Goal: Task Accomplishment & Management: Manage account settings

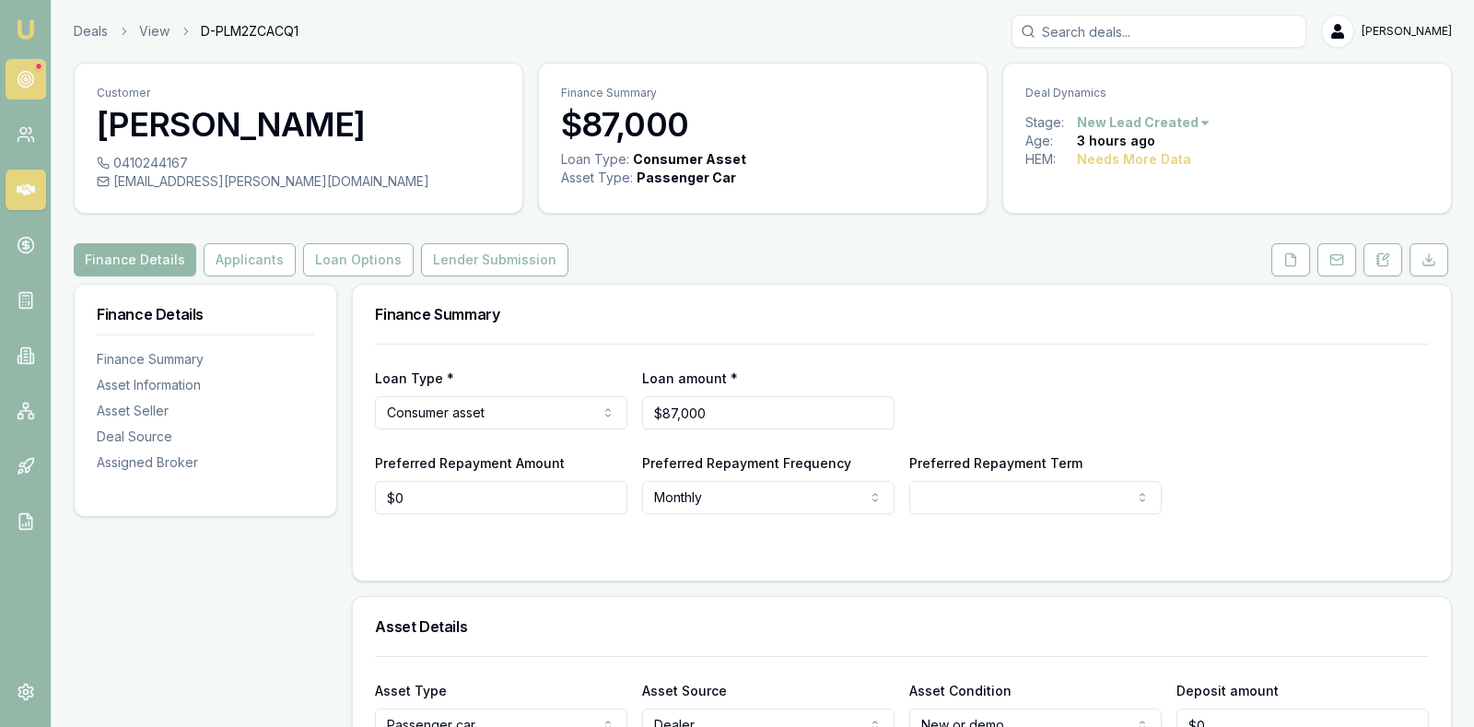
click at [27, 74] on icon at bounding box center [26, 79] width 18 height 18
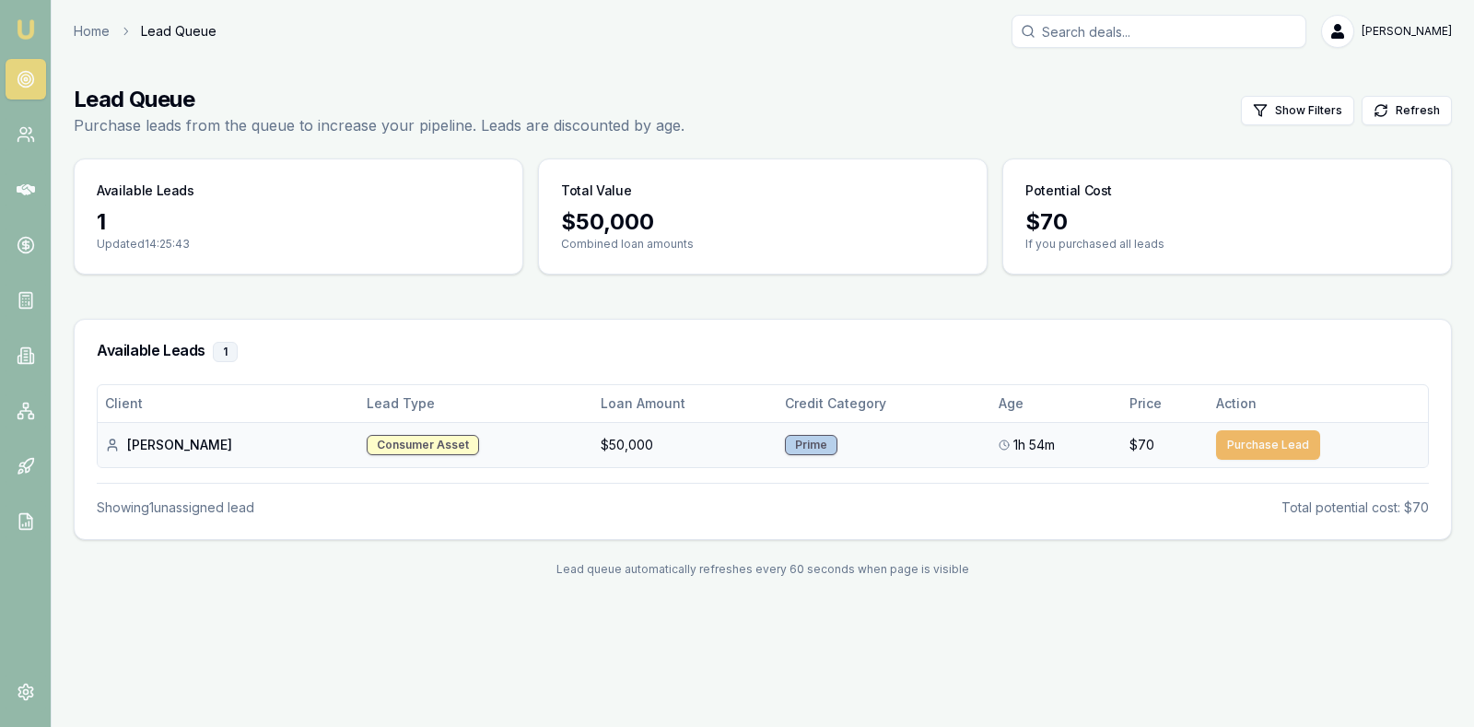
click at [1249, 436] on button "Purchase Lead" at bounding box center [1268, 444] width 104 height 29
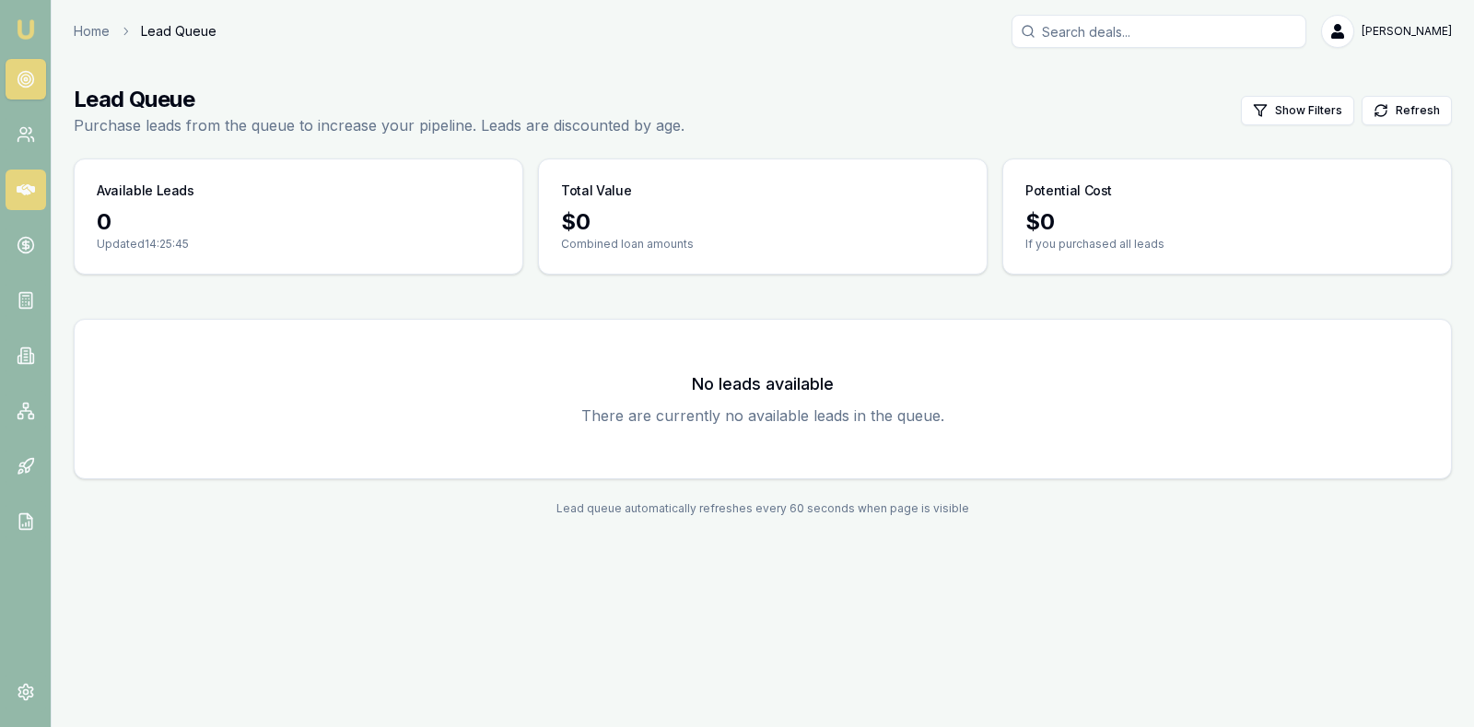
click at [26, 184] on icon at bounding box center [26, 189] width 18 height 11
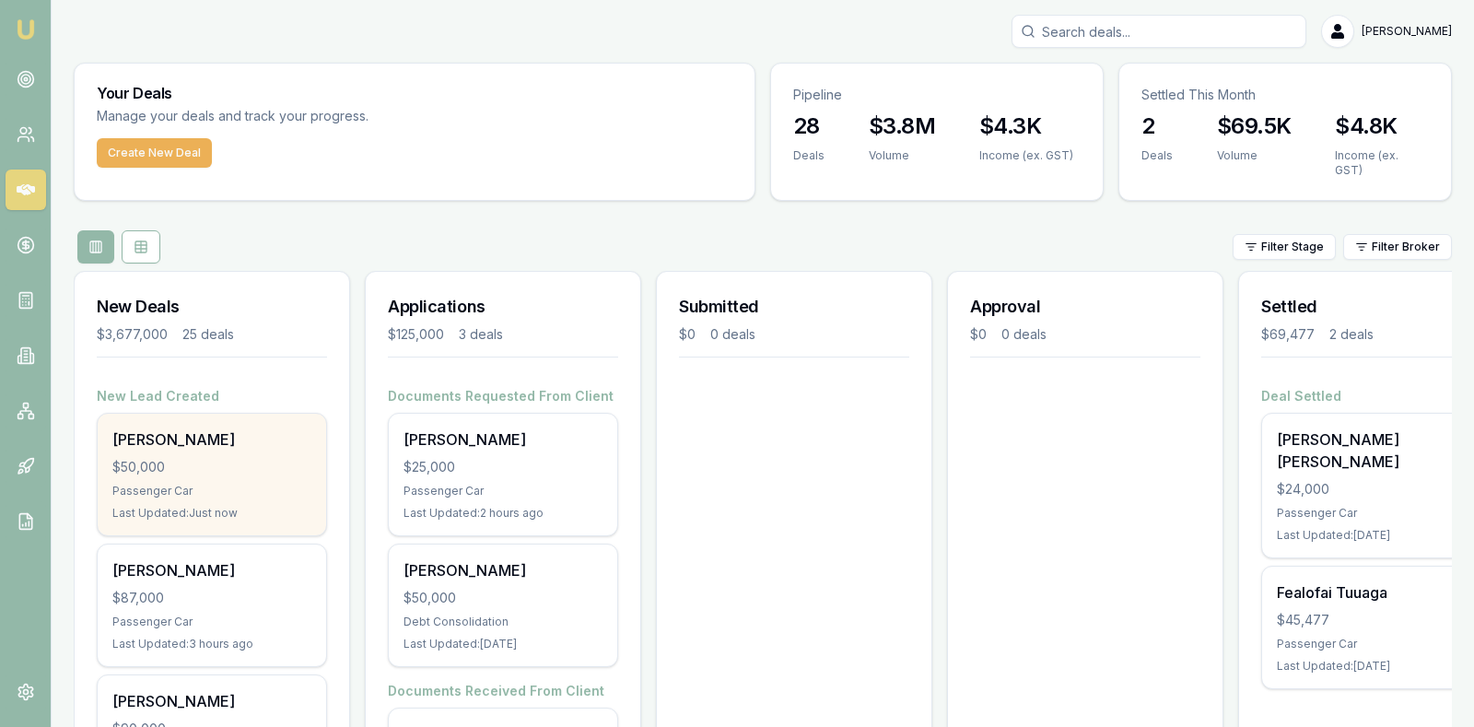
click at [183, 458] on div "$50,000" at bounding box center [211, 467] width 199 height 18
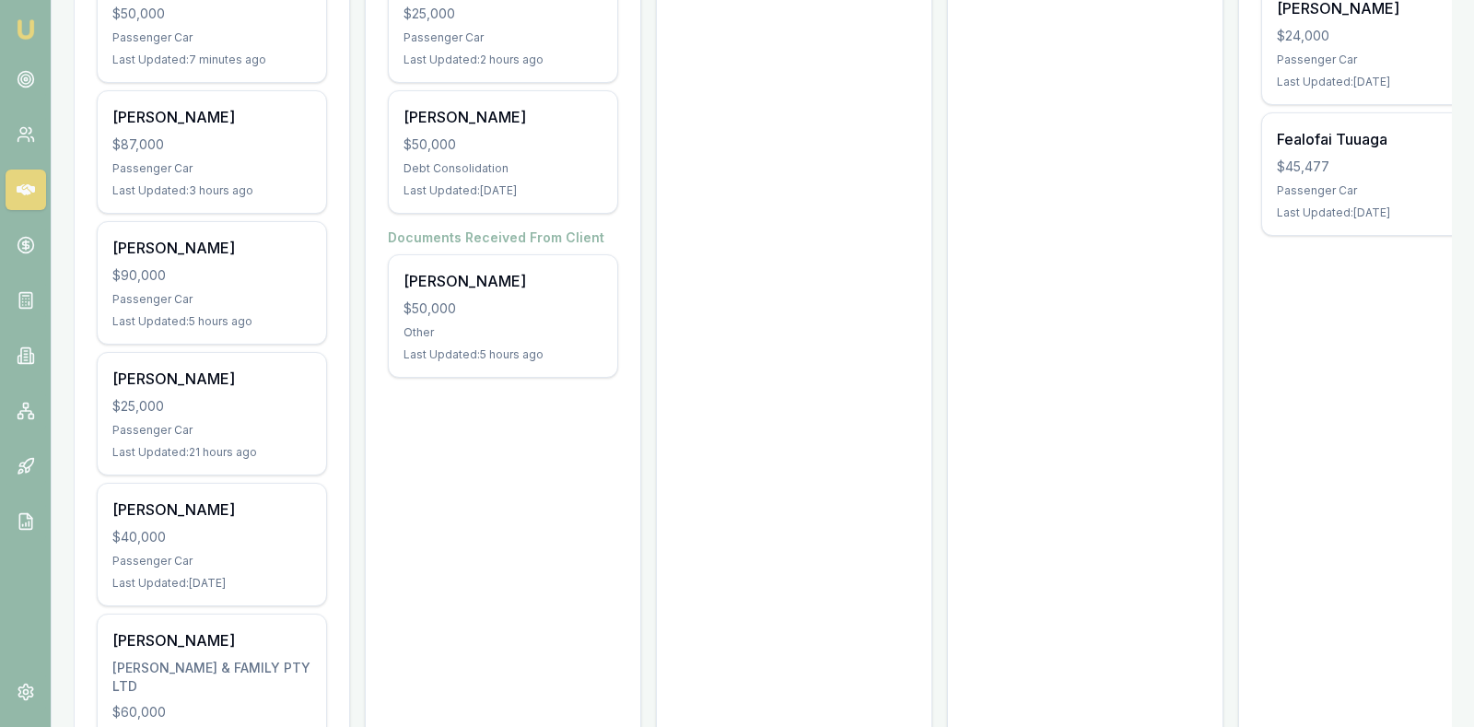
scroll to position [461, 0]
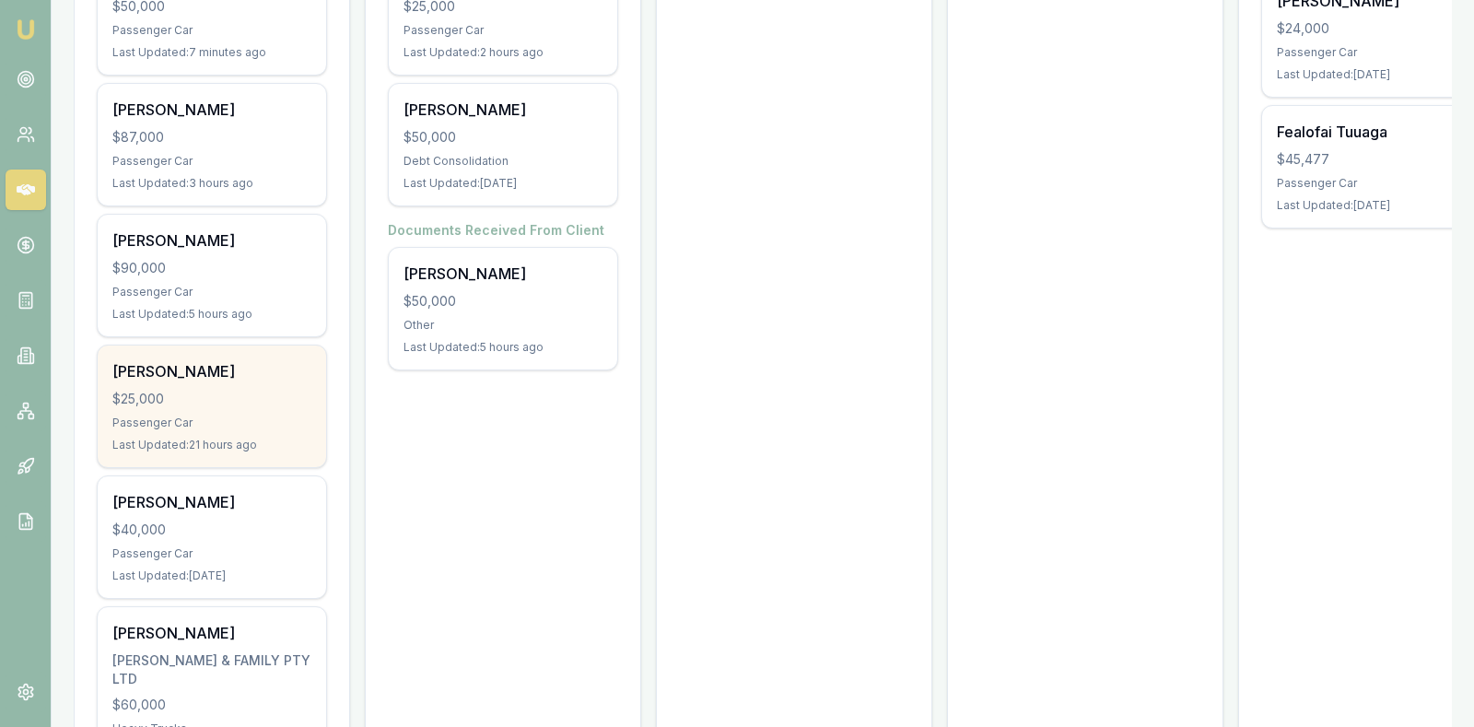
click at [216, 415] on div "Passenger Car" at bounding box center [211, 422] width 199 height 15
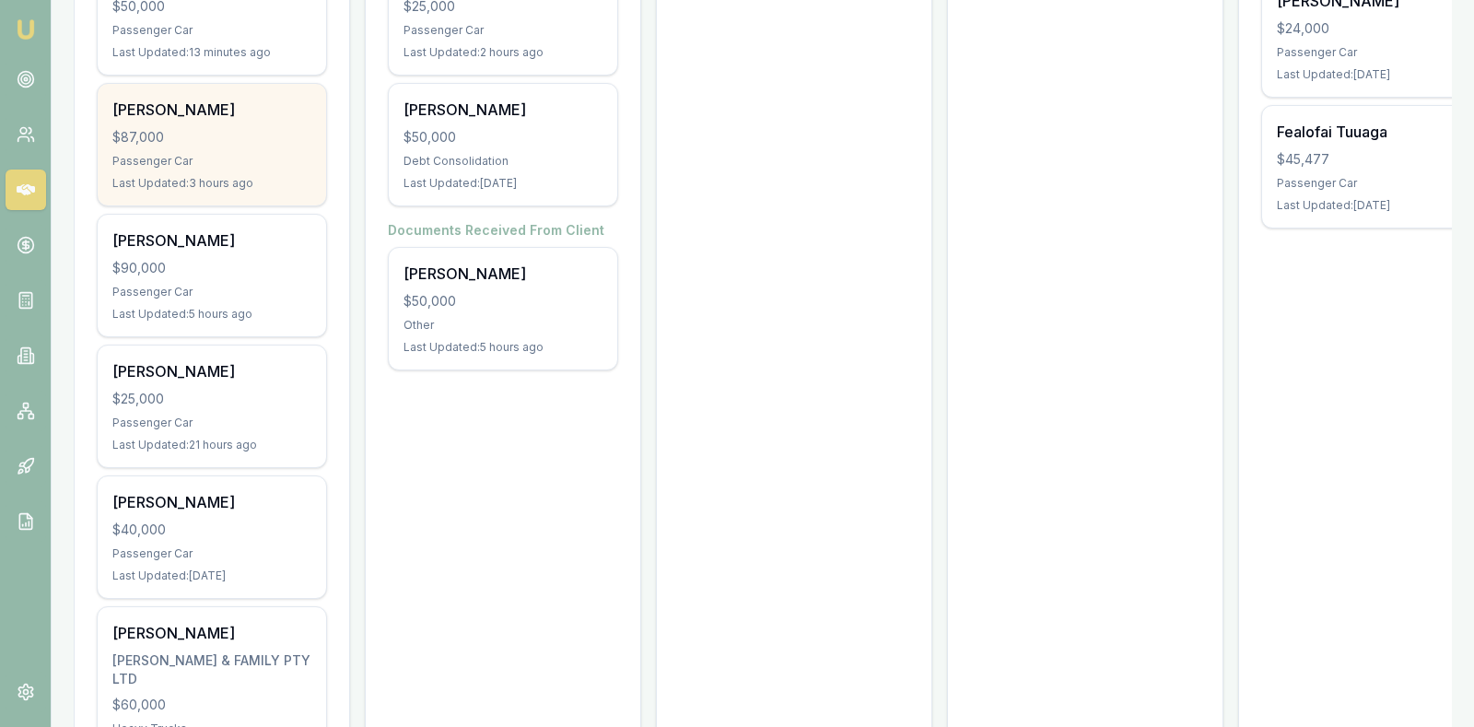
click at [194, 112] on div "Austin Rees $87,000 Passenger Car Last Updated: 3 hours ago" at bounding box center [212, 145] width 228 height 122
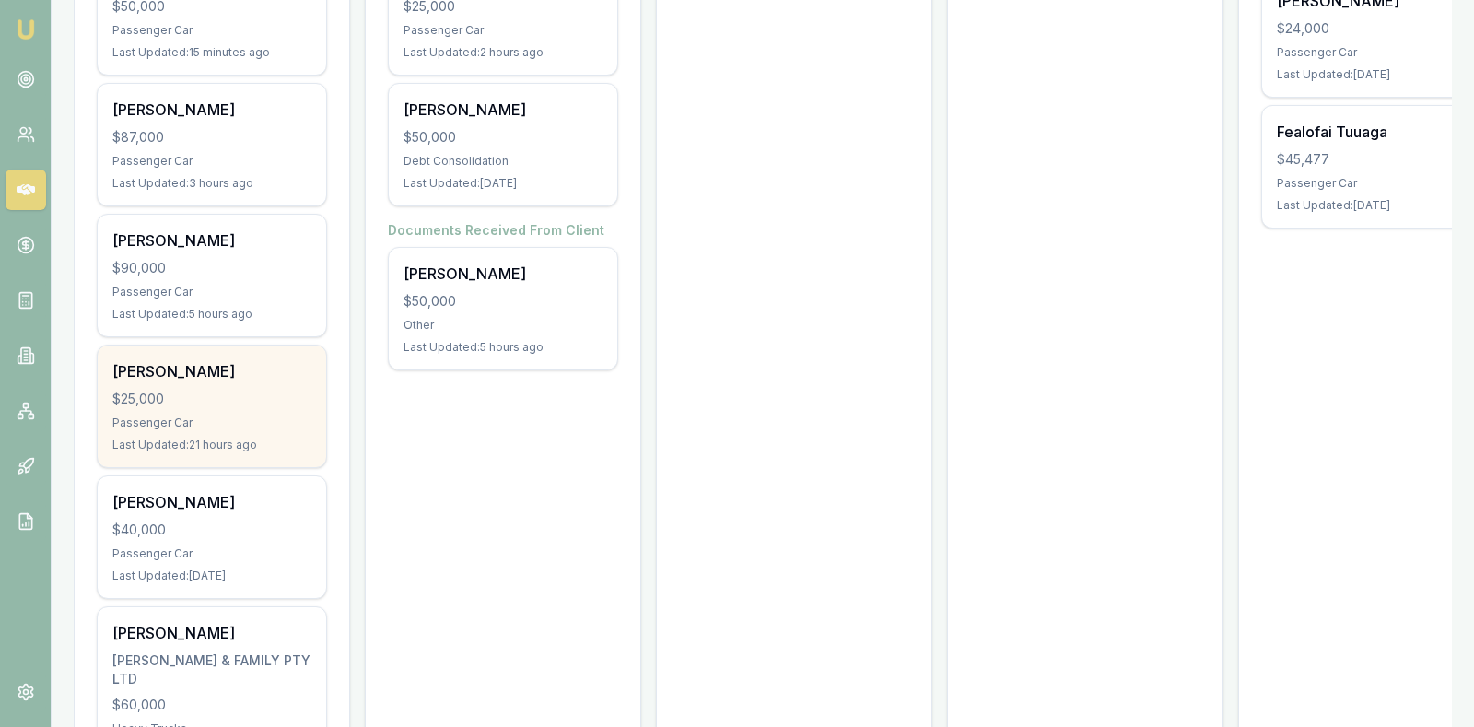
click at [248, 399] on div "Magdalena Sekanyambo $25,000 Passenger Car Last Updated: 21 hours ago" at bounding box center [212, 406] width 228 height 122
click at [246, 390] on div "$25,000" at bounding box center [211, 399] width 199 height 18
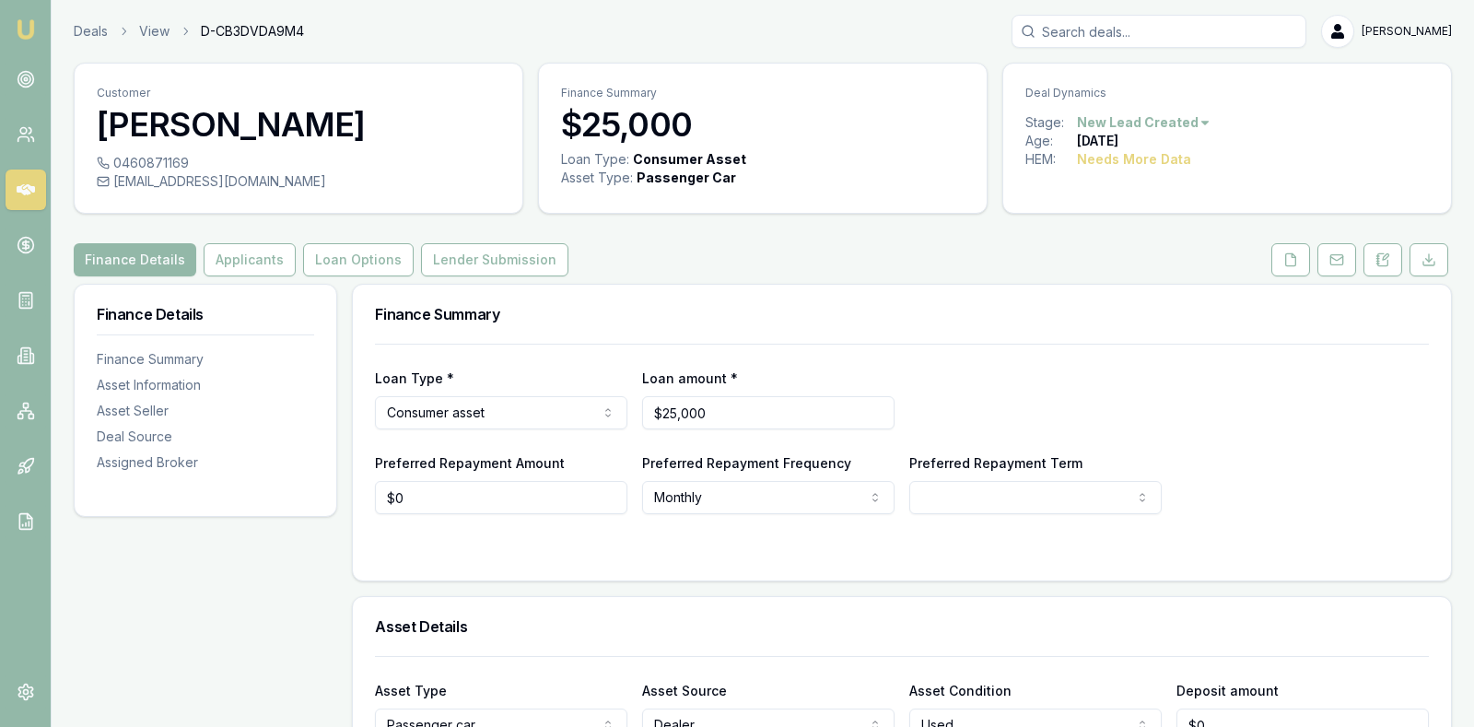
click at [1197, 116] on html "Emu Broker Deals View D-CB3DVDA9M4 Stevette Gelavis Toggle Menu Customer Magdal…" at bounding box center [737, 363] width 1474 height 727
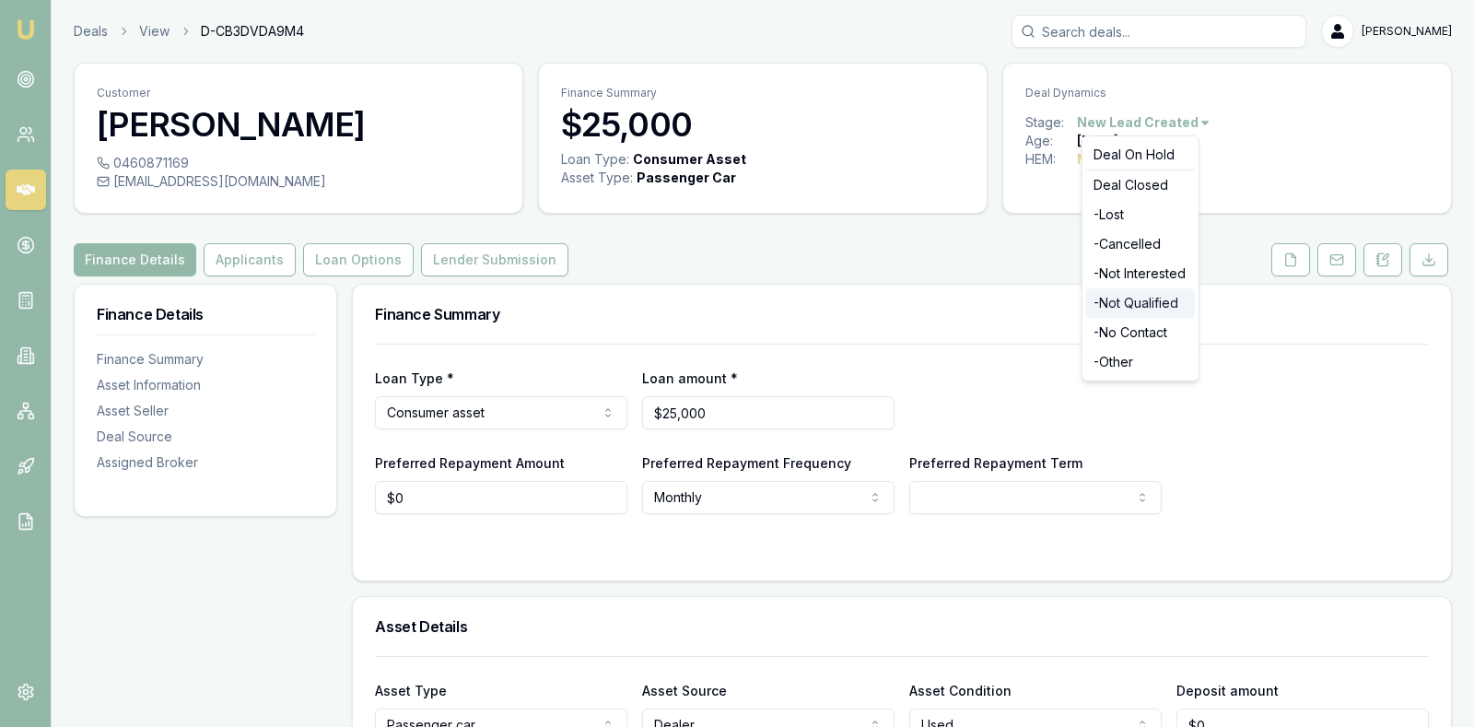
click at [1152, 299] on div "- Not Qualified" at bounding box center [1140, 302] width 109 height 29
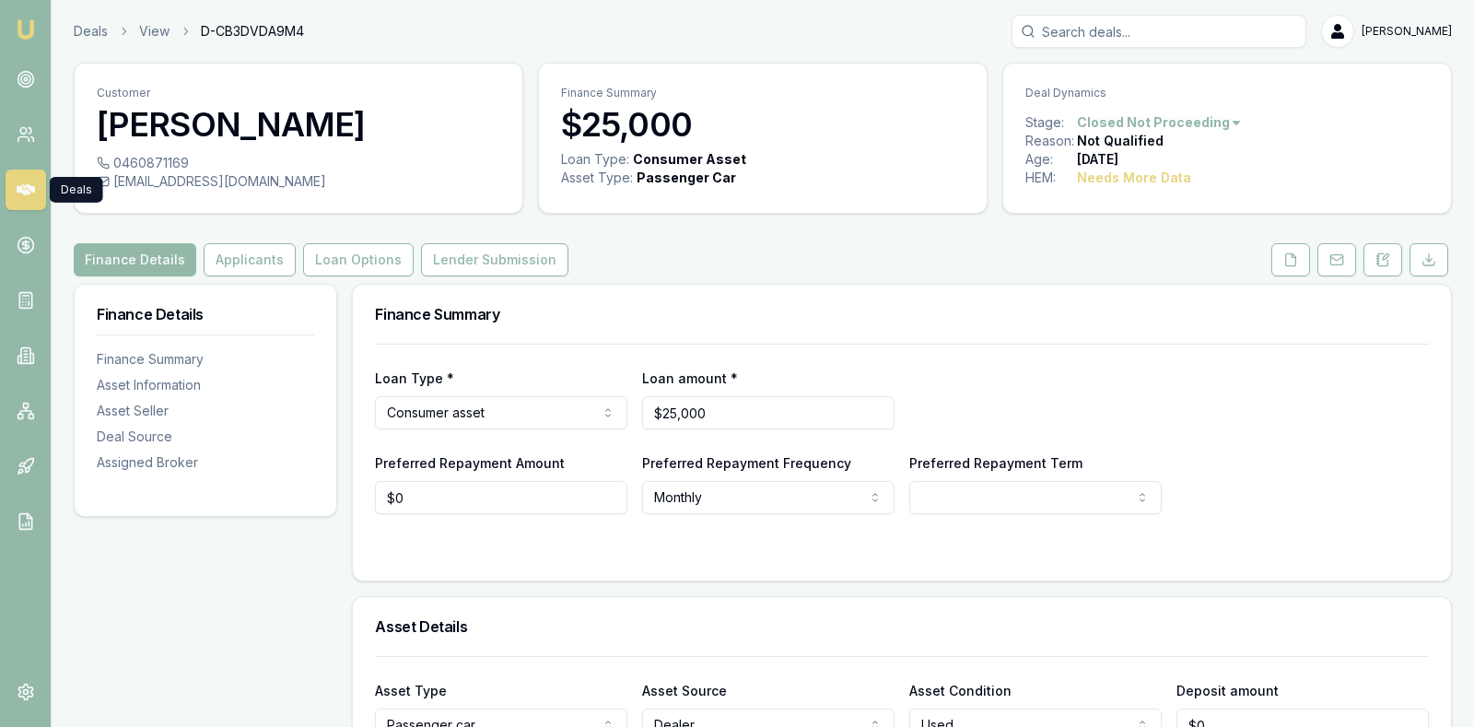
click at [29, 188] on icon at bounding box center [26, 189] width 18 height 11
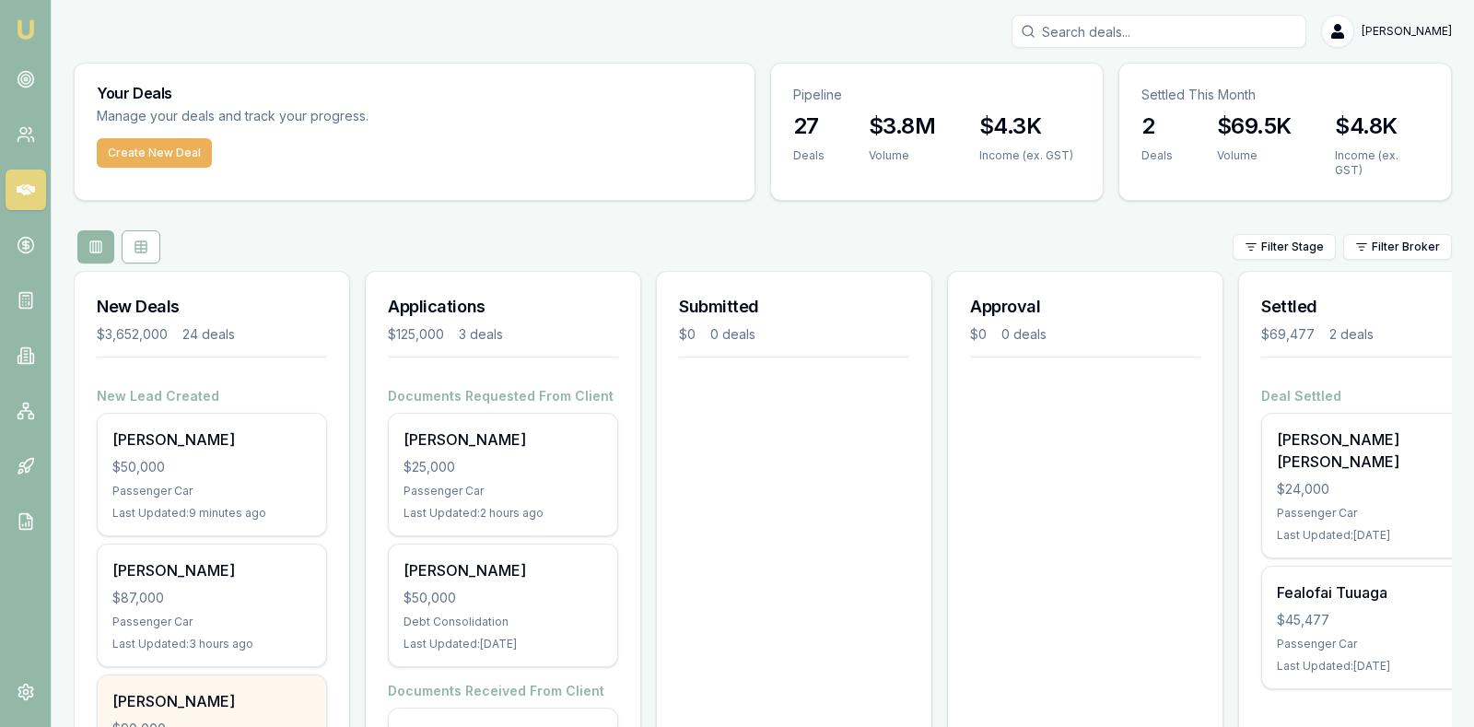
click at [248, 690] on div "[PERSON_NAME]" at bounding box center [211, 701] width 199 height 22
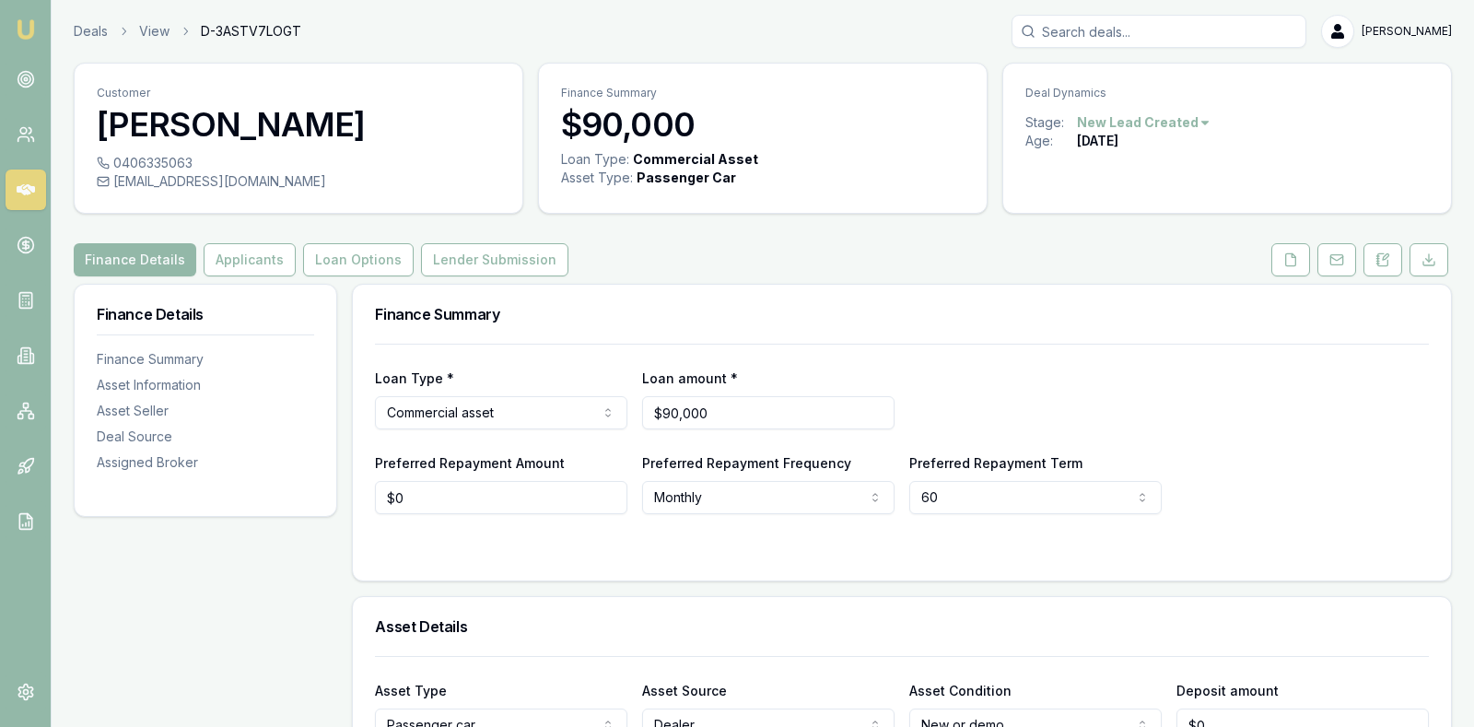
click at [1205, 122] on div "Stage: New Lead Created" at bounding box center [1226, 122] width 403 height 18
click at [1191, 122] on html "Emu Broker Deals View D-3ASTV7LOGT [PERSON_NAME] Toggle Menu Customer [PERSON_N…" at bounding box center [737, 363] width 1474 height 727
click at [218, 181] on html "Emu Broker Deals View D-3ASTV7LOGT Stevette Gelavis Toggle Menu Customer John G…" at bounding box center [737, 363] width 1474 height 727
click at [1339, 263] on icon at bounding box center [1336, 259] width 15 height 15
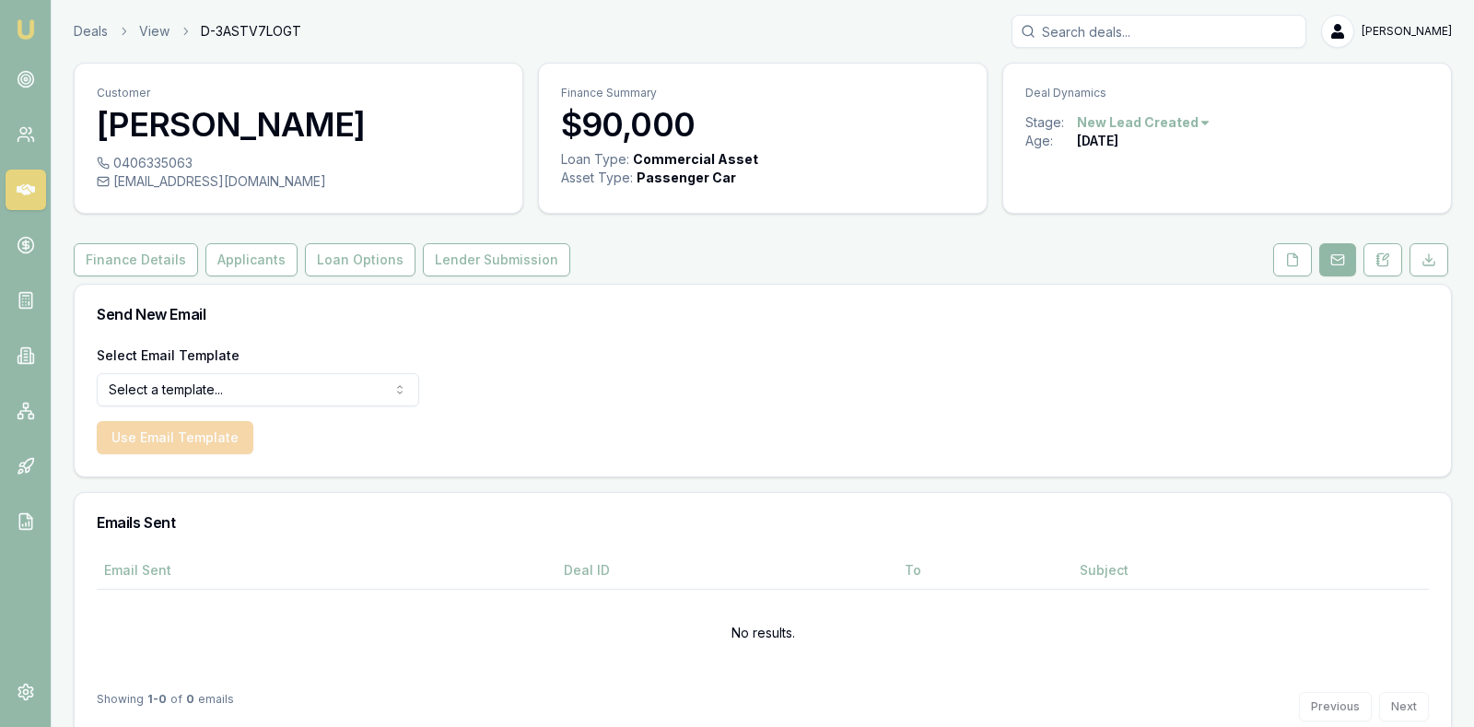
click at [1339, 257] on icon at bounding box center [1337, 259] width 15 height 15
click at [307, 389] on html "Emu Broker Deals View D-3ASTV7LOGT Stevette Gelavis Toggle Menu Customer John G…" at bounding box center [737, 363] width 1474 height 727
drag, startPoint x: 276, startPoint y: 177, endPoint x: 288, endPoint y: 185, distance: 14.6
click at [288, 185] on div "johnrgrehan@hotmail.com" at bounding box center [298, 181] width 403 height 18
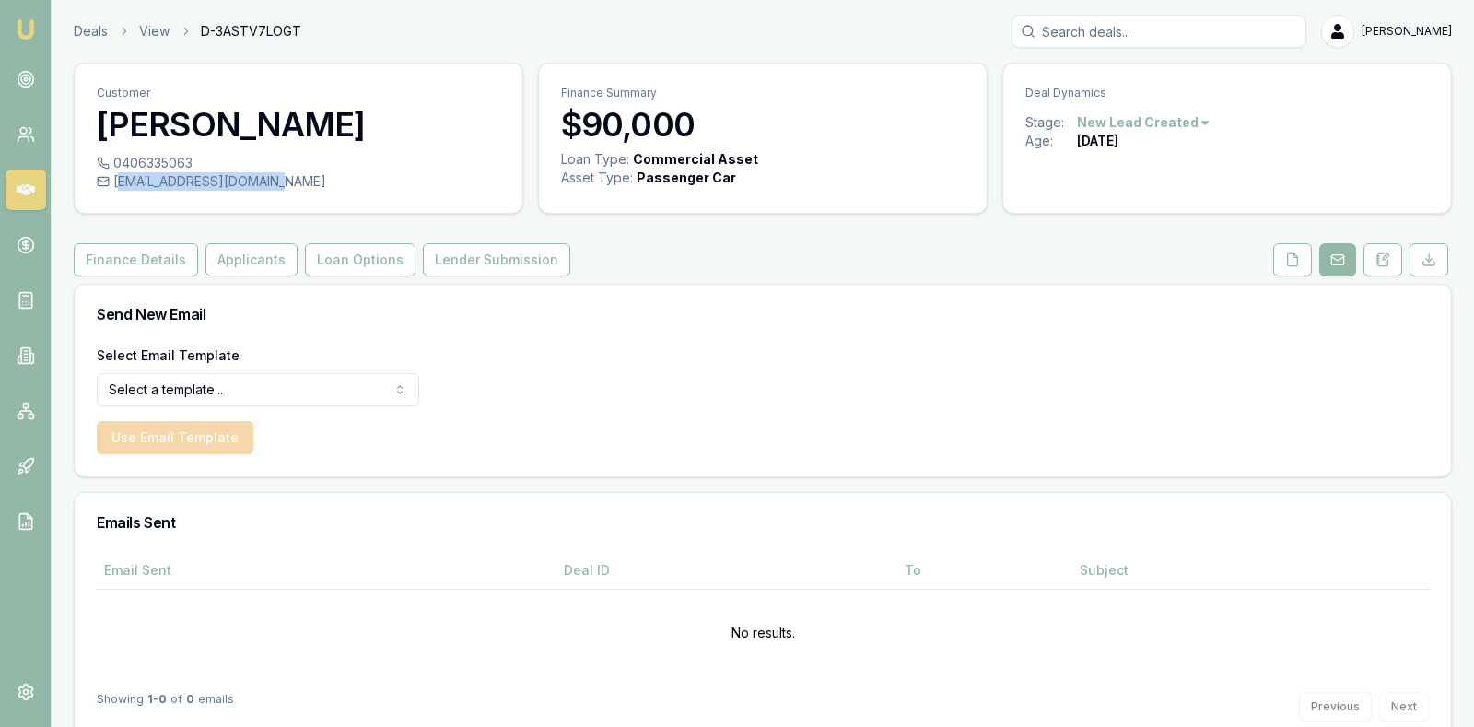
drag, startPoint x: 116, startPoint y: 185, endPoint x: 270, endPoint y: 176, distance: 154.1
click at [271, 178] on div "johnrgrehan@hotmail.com" at bounding box center [298, 181] width 403 height 18
copy div "ohnrgrehan@hotmail.com"
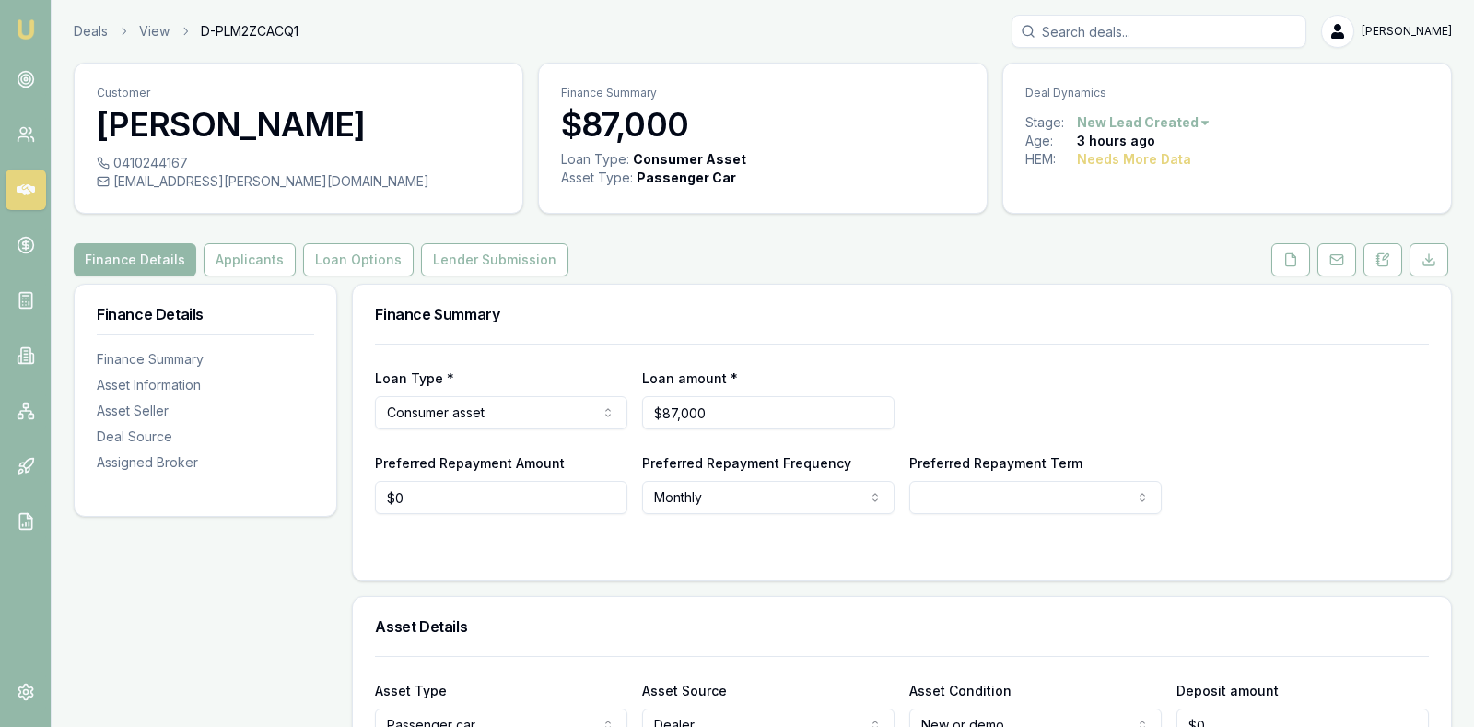
click at [1084, 392] on div "Loan Type * Consumer asset Consumer loan Consumer asset Commercial loan Commerc…" at bounding box center [902, 398] width 1054 height 63
click at [24, 185] on icon at bounding box center [26, 189] width 18 height 11
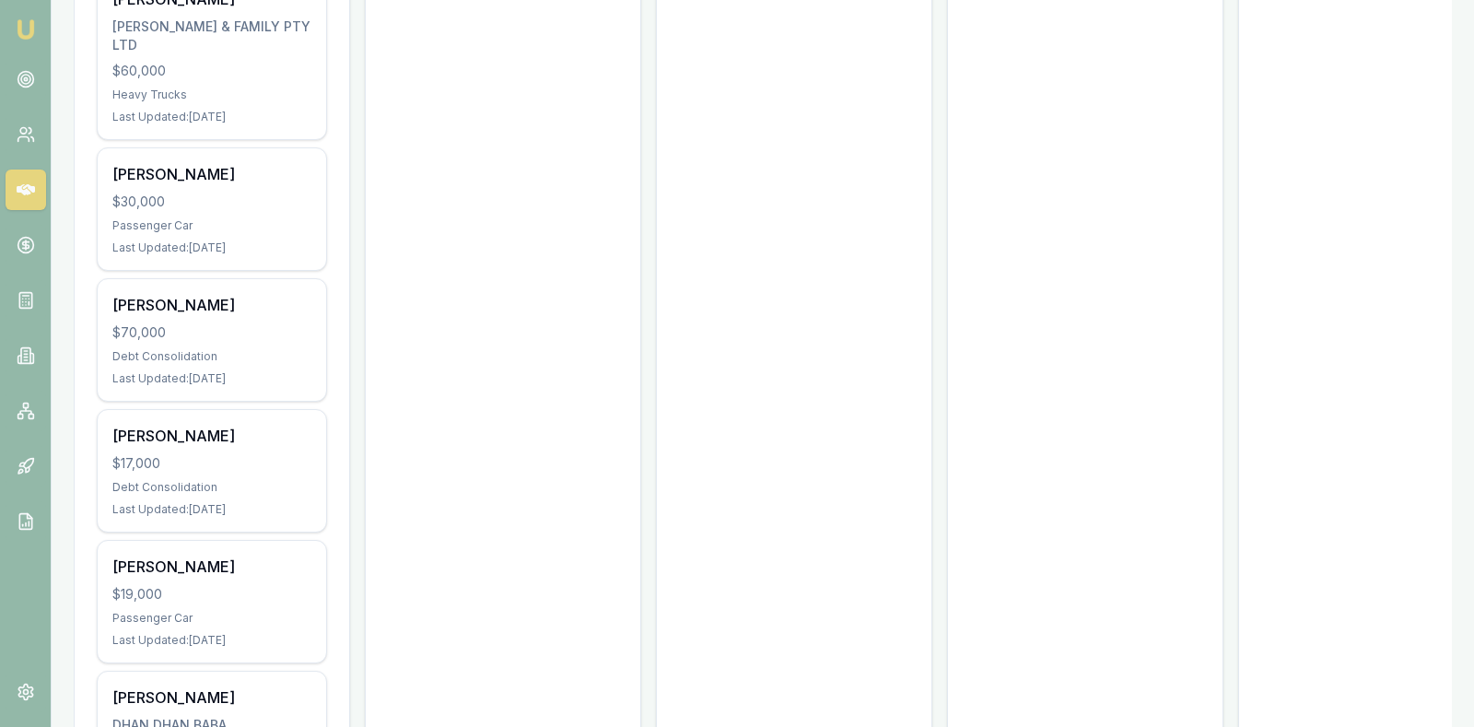
scroll to position [967, 0]
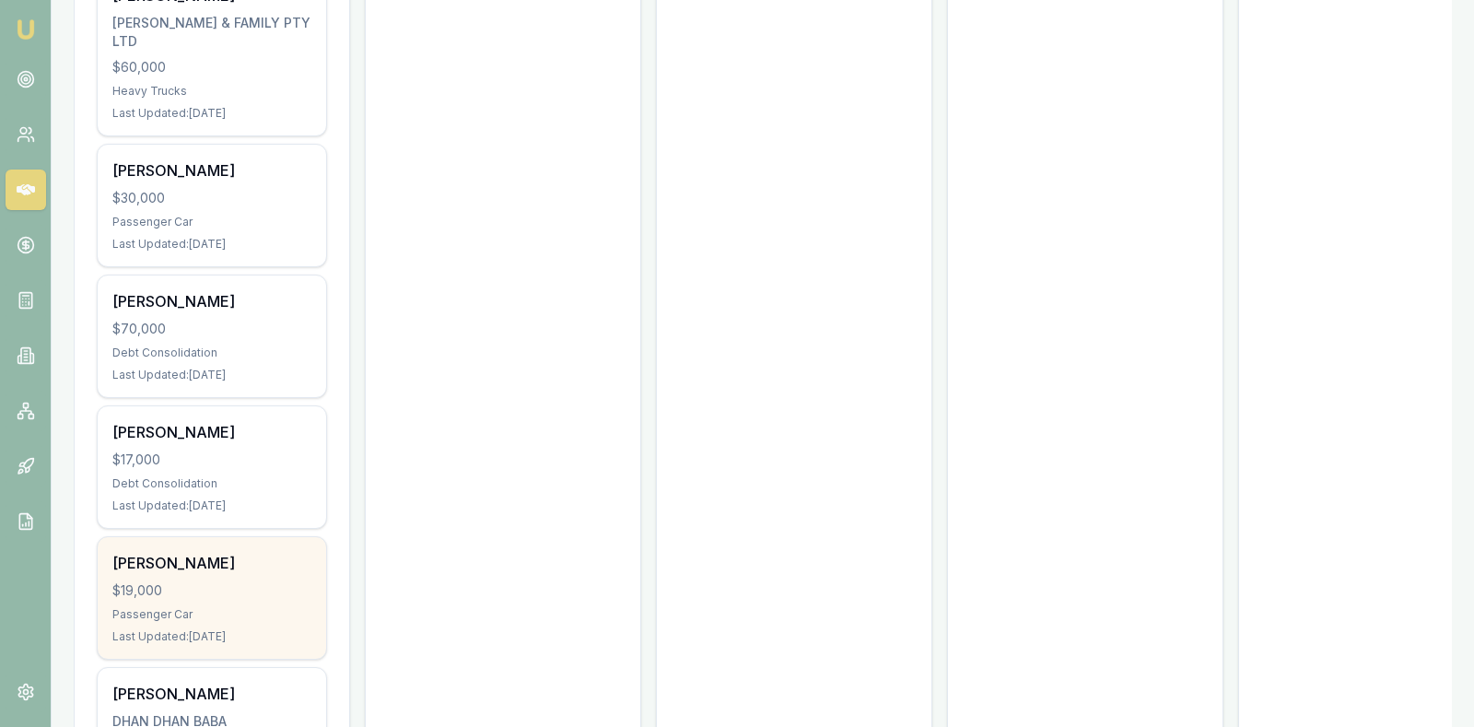
click at [221, 581] on div "$19,000" at bounding box center [211, 590] width 199 height 18
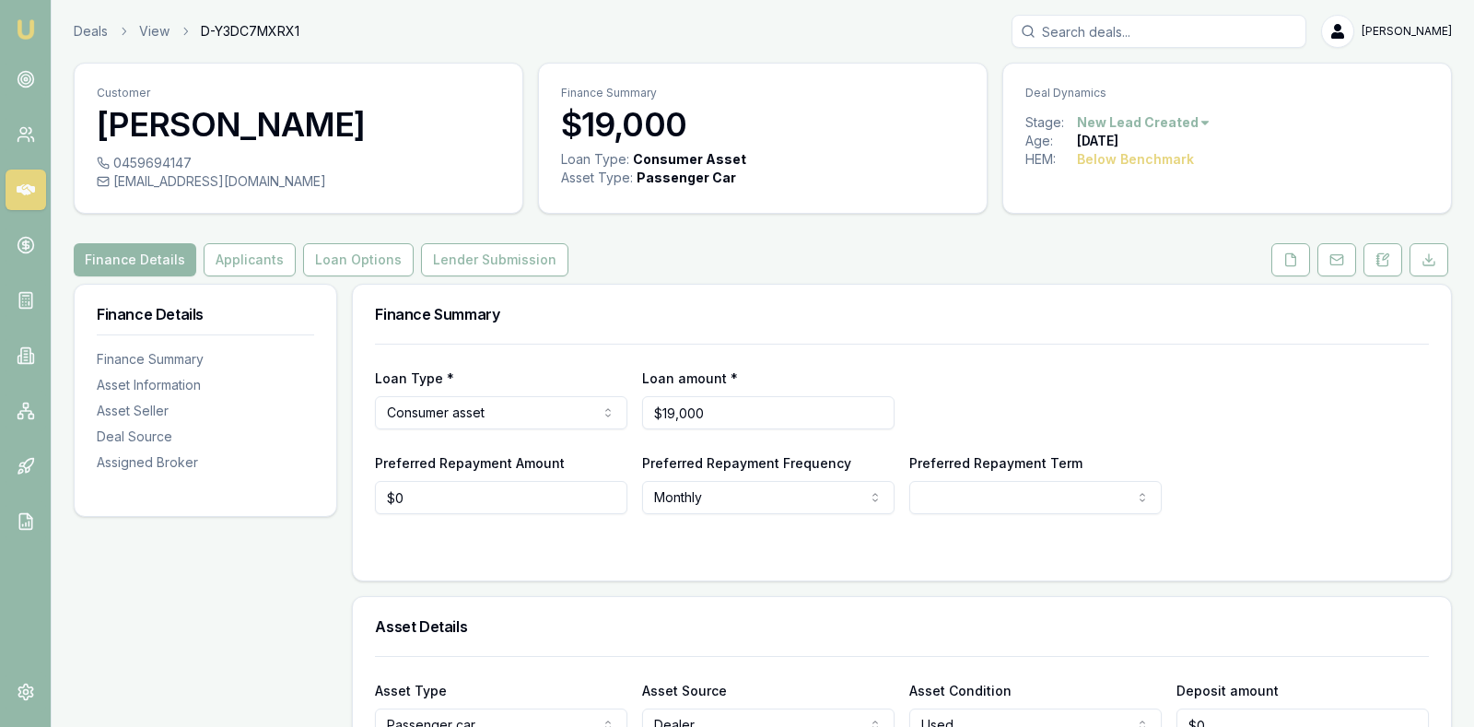
click at [1195, 121] on html "Emu Broker Deals View D-Y3DC7MXRX1 [PERSON_NAME] Toggle Menu Customer [PERSON_N…" at bounding box center [737, 363] width 1474 height 727
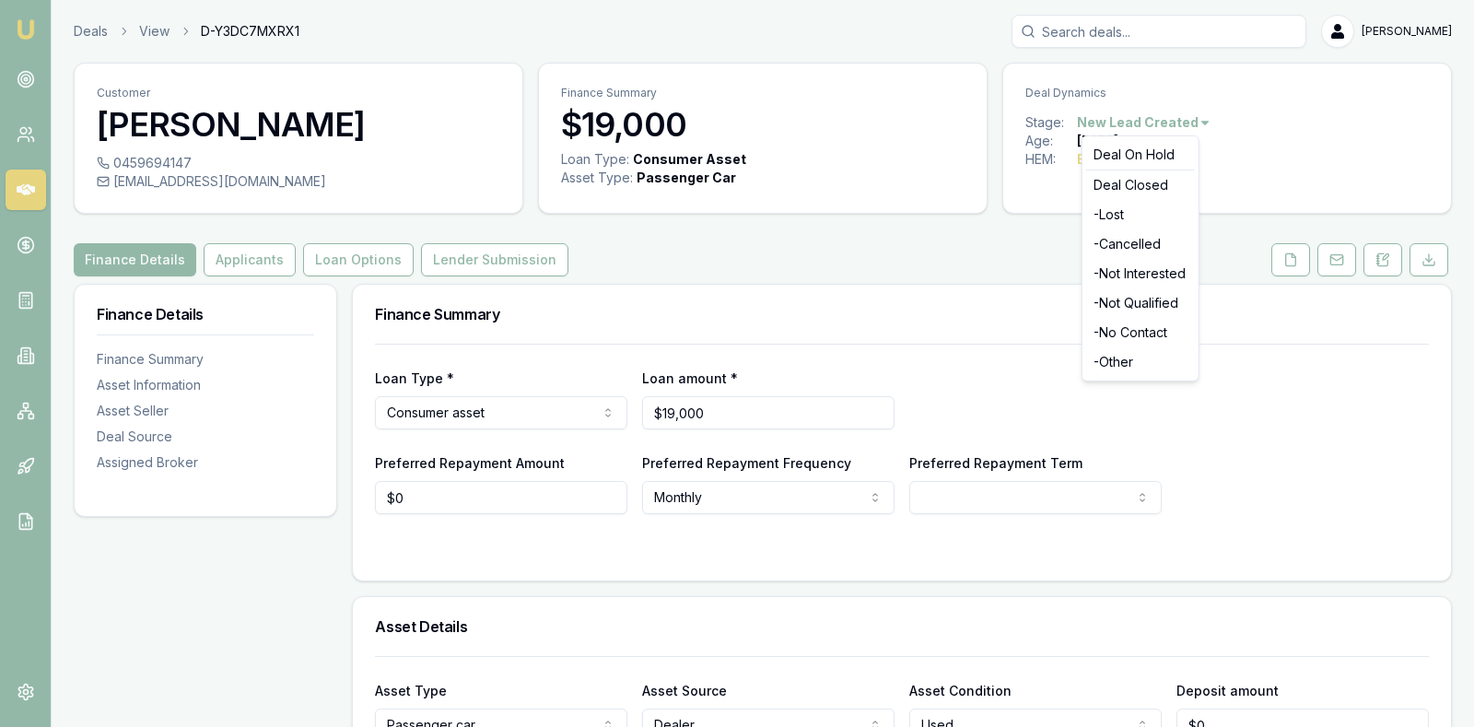
click at [1153, 187] on div "Deal Closed" at bounding box center [1140, 184] width 109 height 29
click at [1145, 186] on div "Deal Closed" at bounding box center [1140, 184] width 109 height 29
click at [1124, 216] on div "- Lost" at bounding box center [1140, 214] width 109 height 29
click at [1218, 118] on html "Emu Broker Deals View D-Y3DC7MXRX1 [PERSON_NAME] Toggle Menu Customer [PERSON_N…" at bounding box center [737, 363] width 1474 height 727
click at [1176, 243] on div "- Cancelled" at bounding box center [1154, 243] width 109 height 29
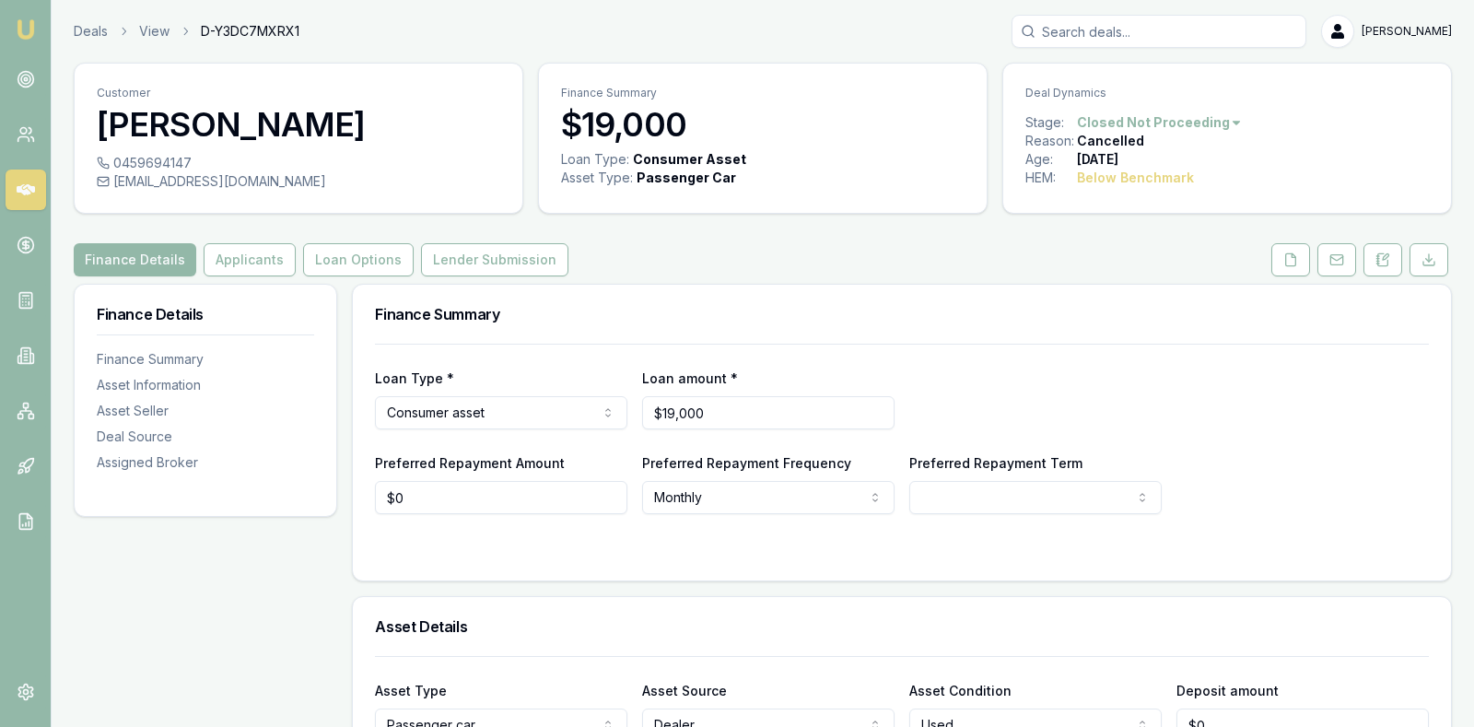
click at [23, 192] on icon at bounding box center [26, 189] width 18 height 11
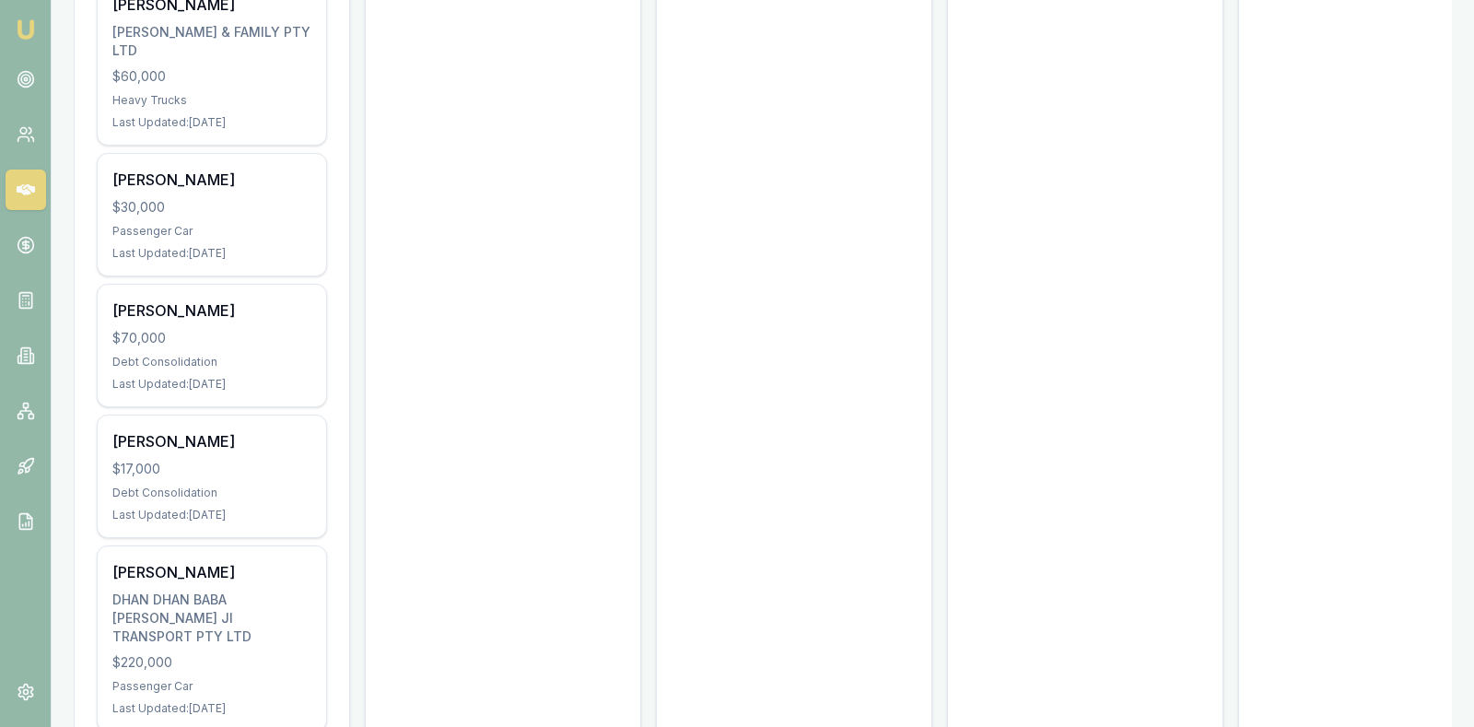
scroll to position [967, 0]
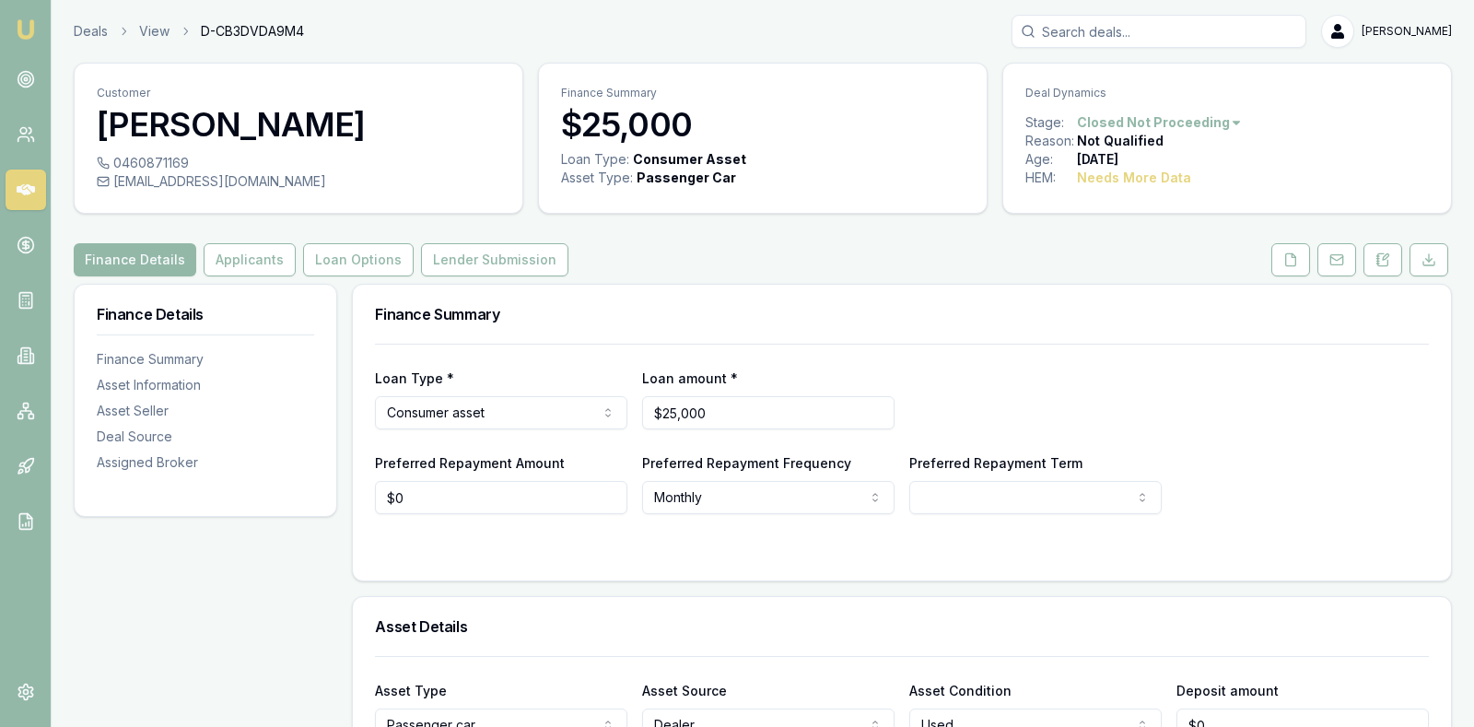
click at [32, 184] on icon at bounding box center [26, 190] width 18 height 18
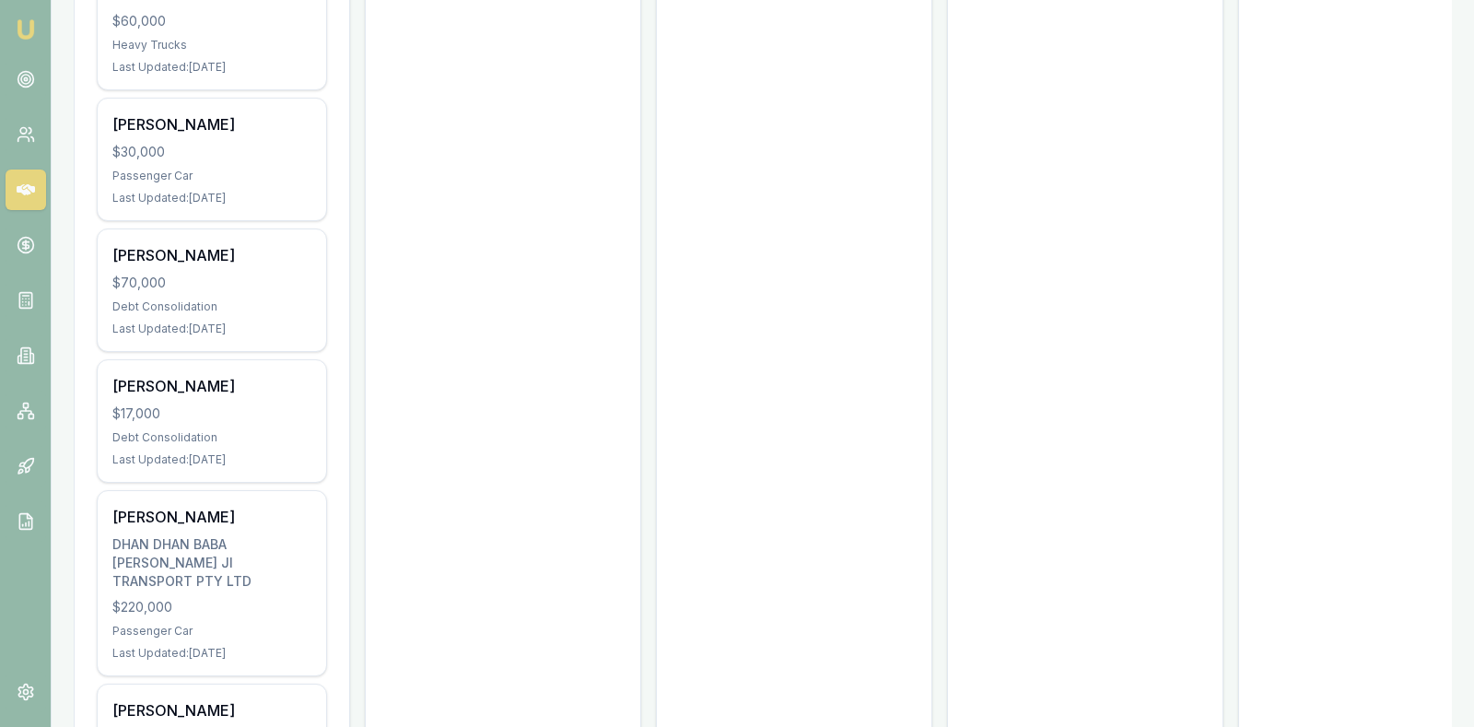
scroll to position [1059, 0]
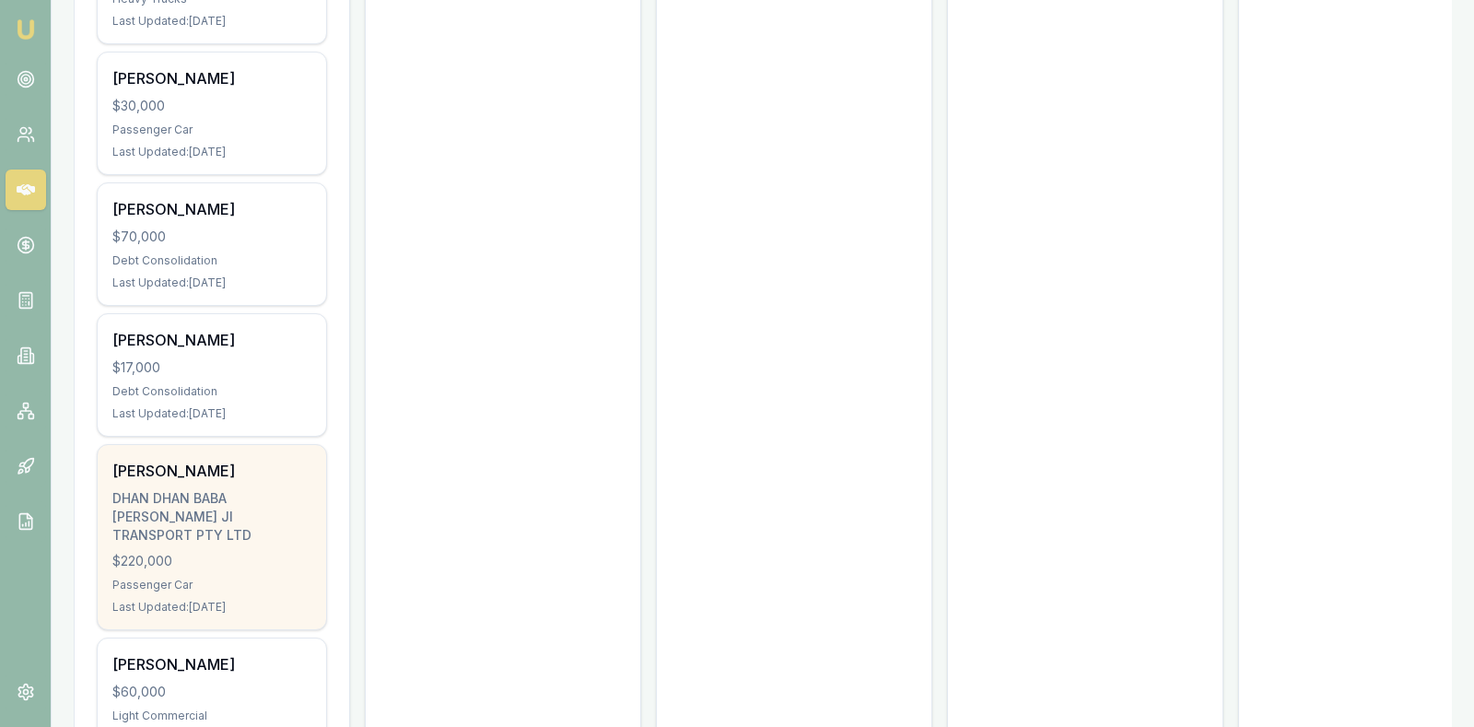
click at [238, 552] on div "$220,000" at bounding box center [211, 561] width 199 height 18
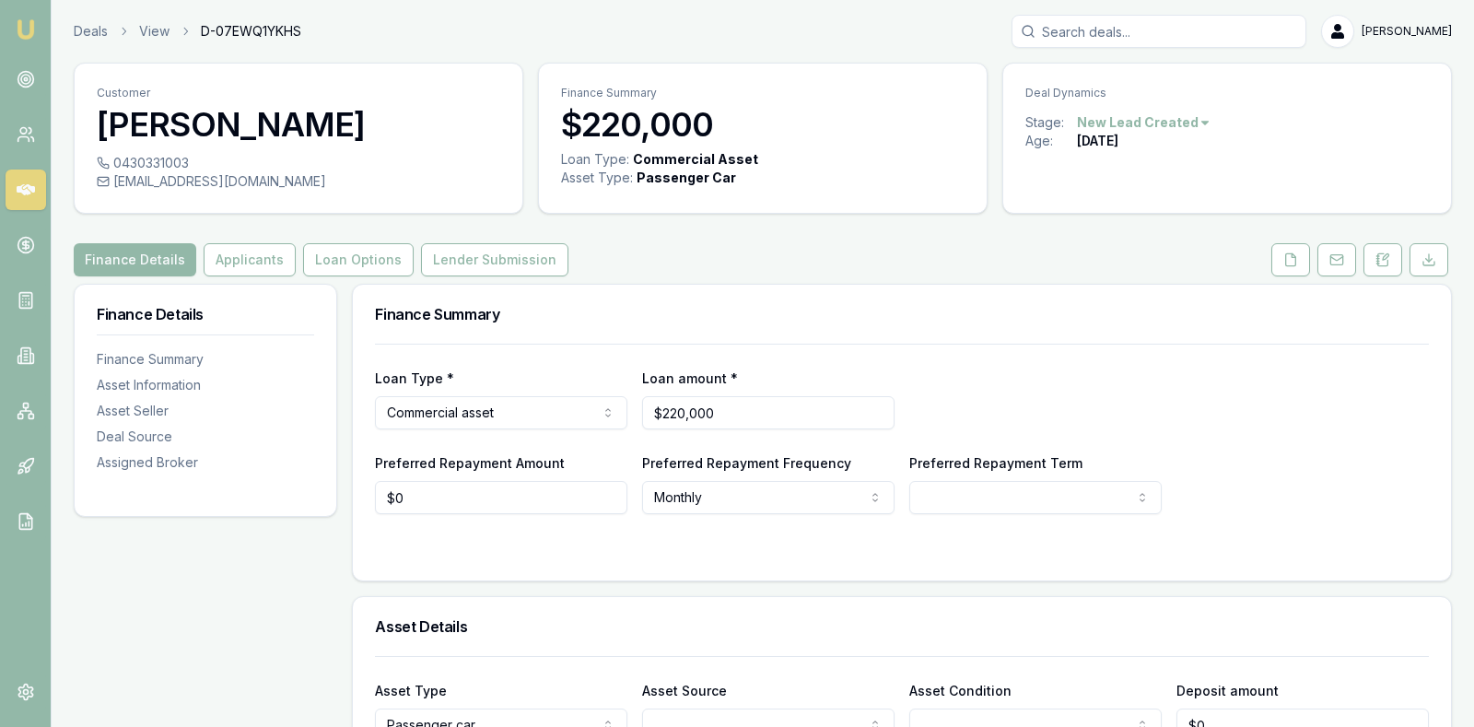
click at [22, 188] on icon at bounding box center [26, 190] width 18 height 18
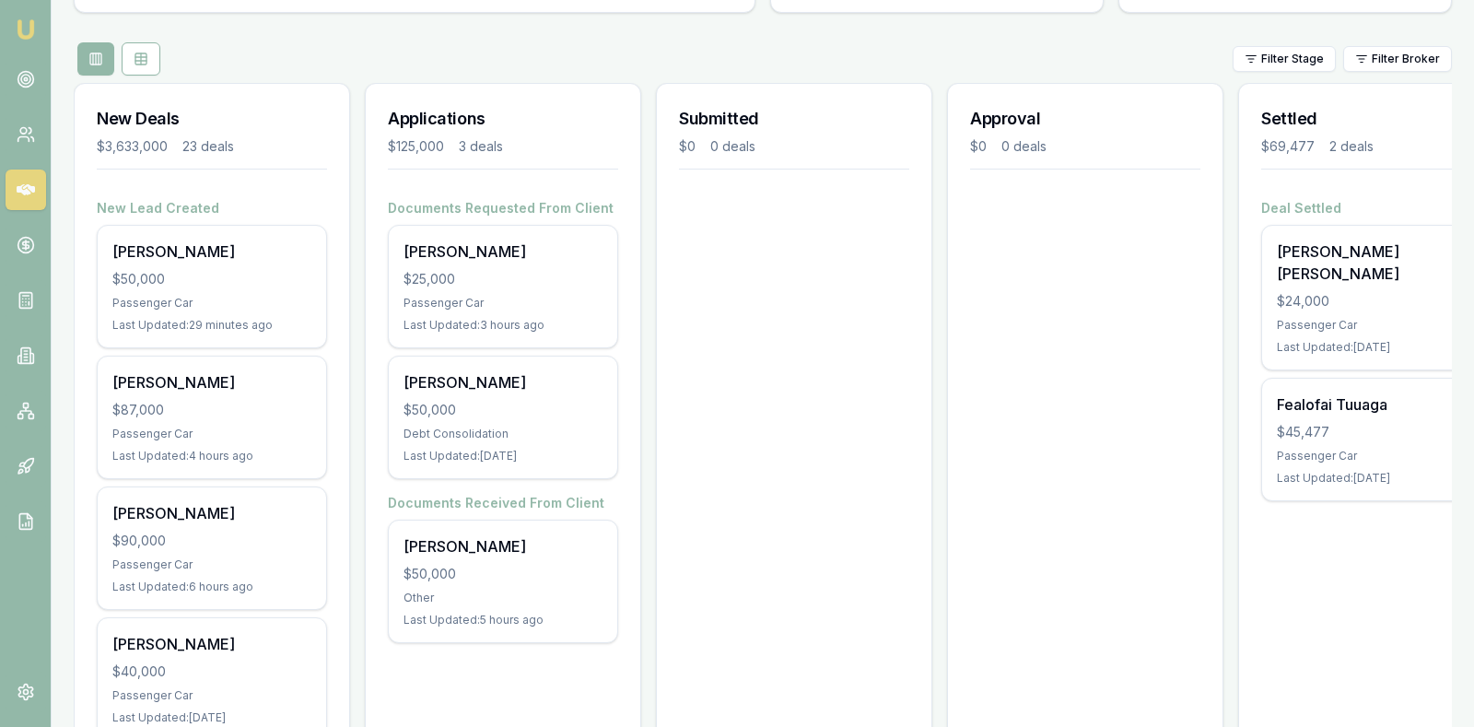
scroll to position [184, 0]
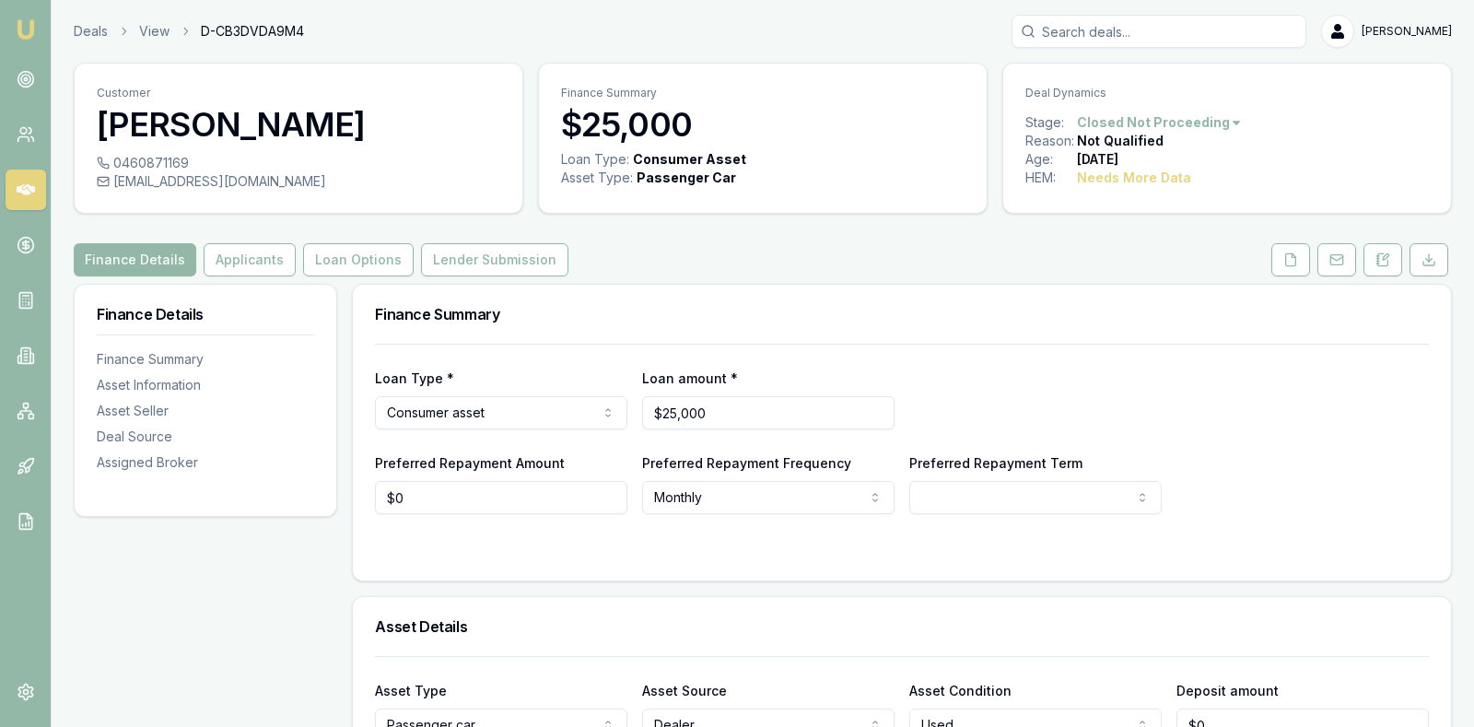
click at [20, 182] on icon at bounding box center [26, 190] width 18 height 18
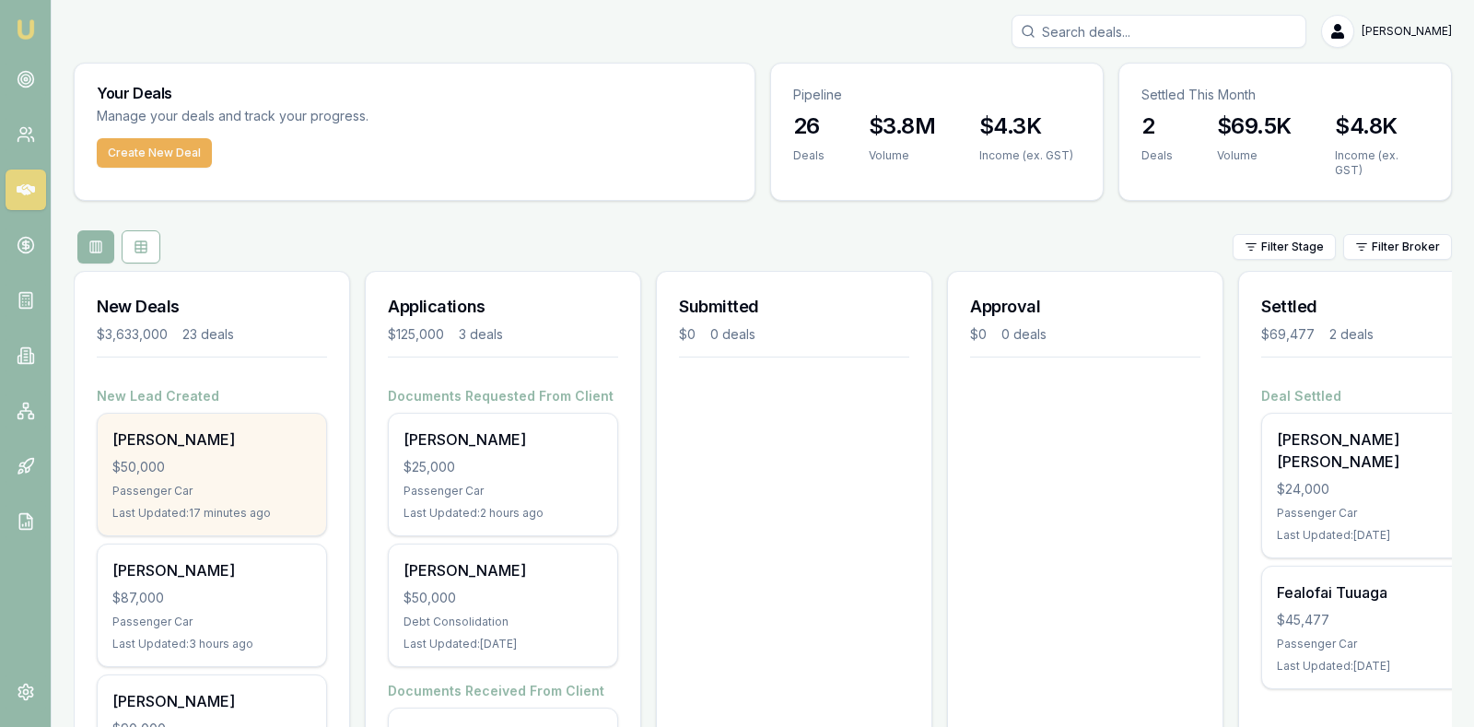
click at [201, 445] on div "Asana Deaves $50,000 Passenger Car Last Updated: 17 minutes ago" at bounding box center [212, 475] width 228 height 122
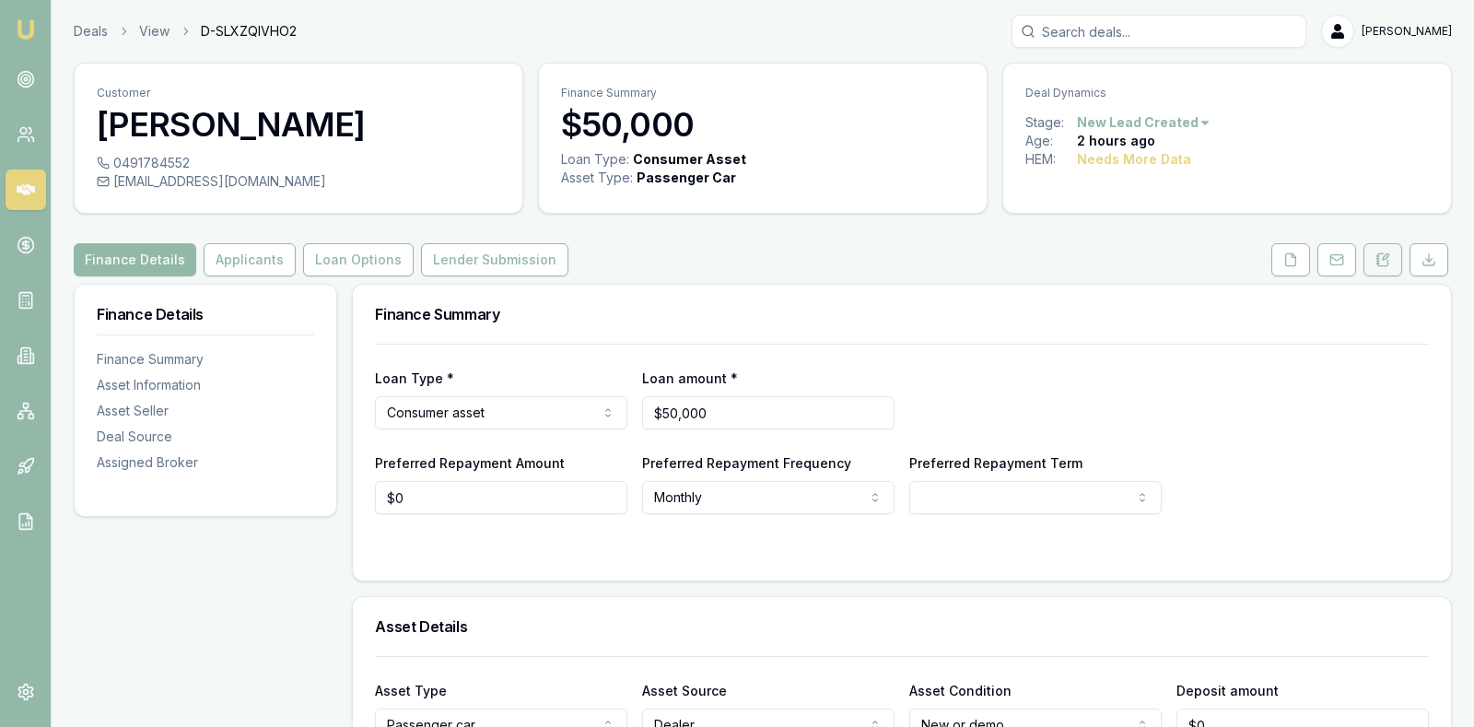
click at [1385, 249] on button at bounding box center [1382, 259] width 39 height 33
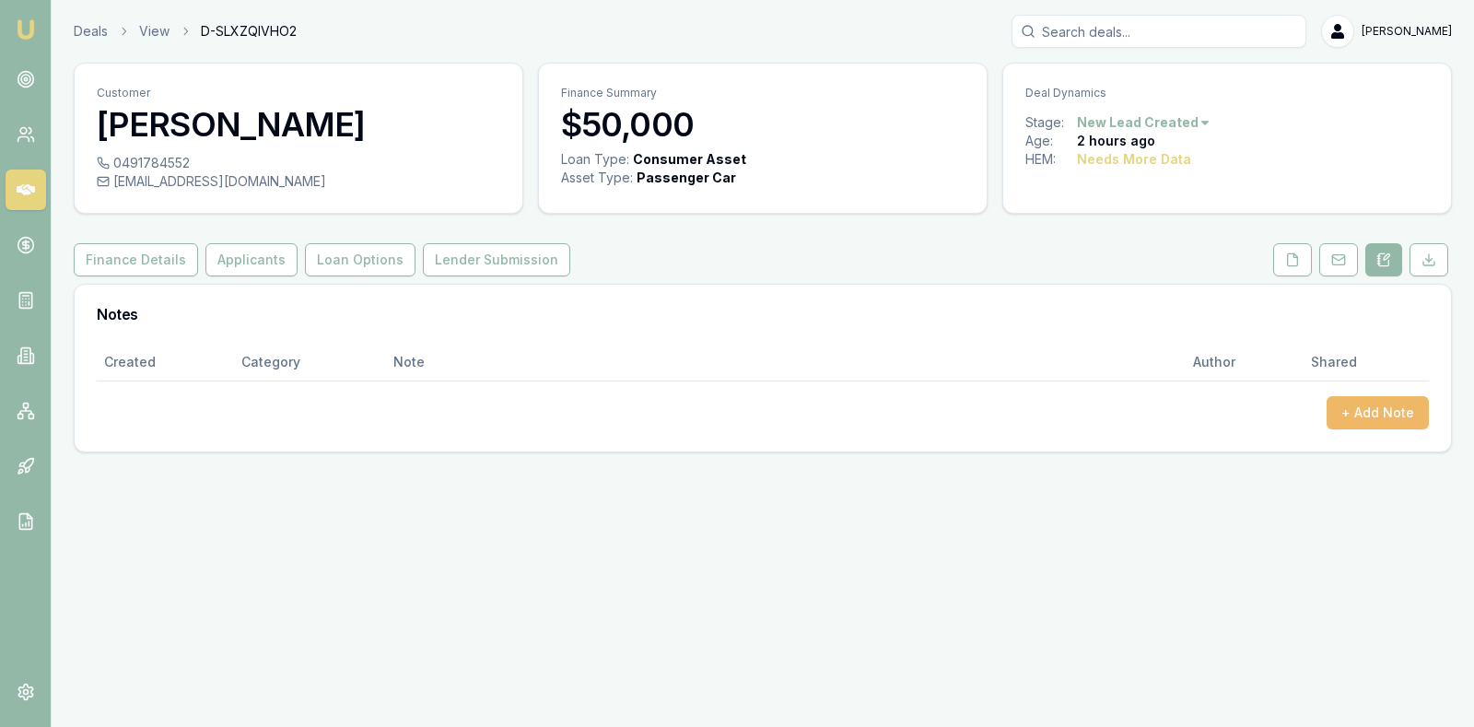
click at [1362, 412] on button "+ Add Note" at bounding box center [1378, 412] width 102 height 33
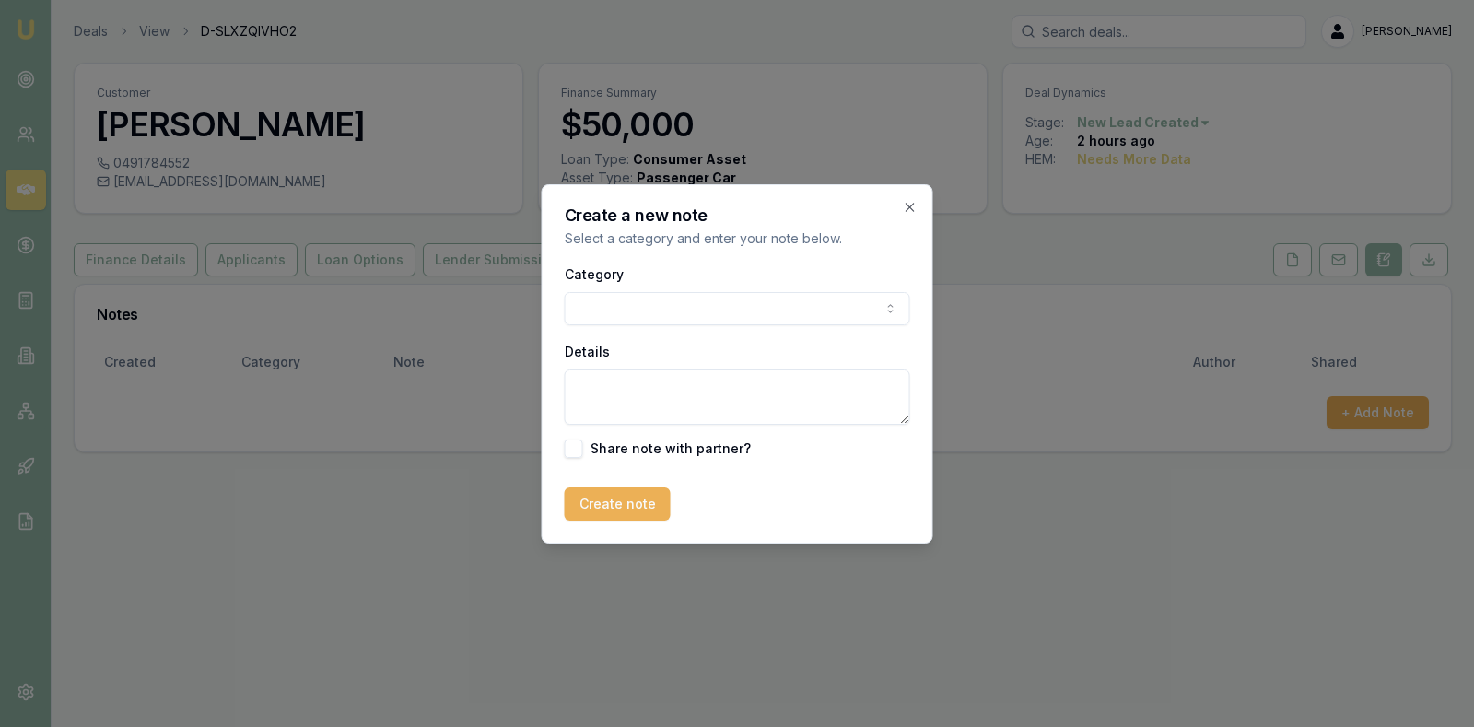
click at [815, 304] on body "Emu Broker Deals View D-SLXZQIVHO2 Stevette Gelavis Toggle Menu Customer Asana …" at bounding box center [737, 363] width 1474 height 727
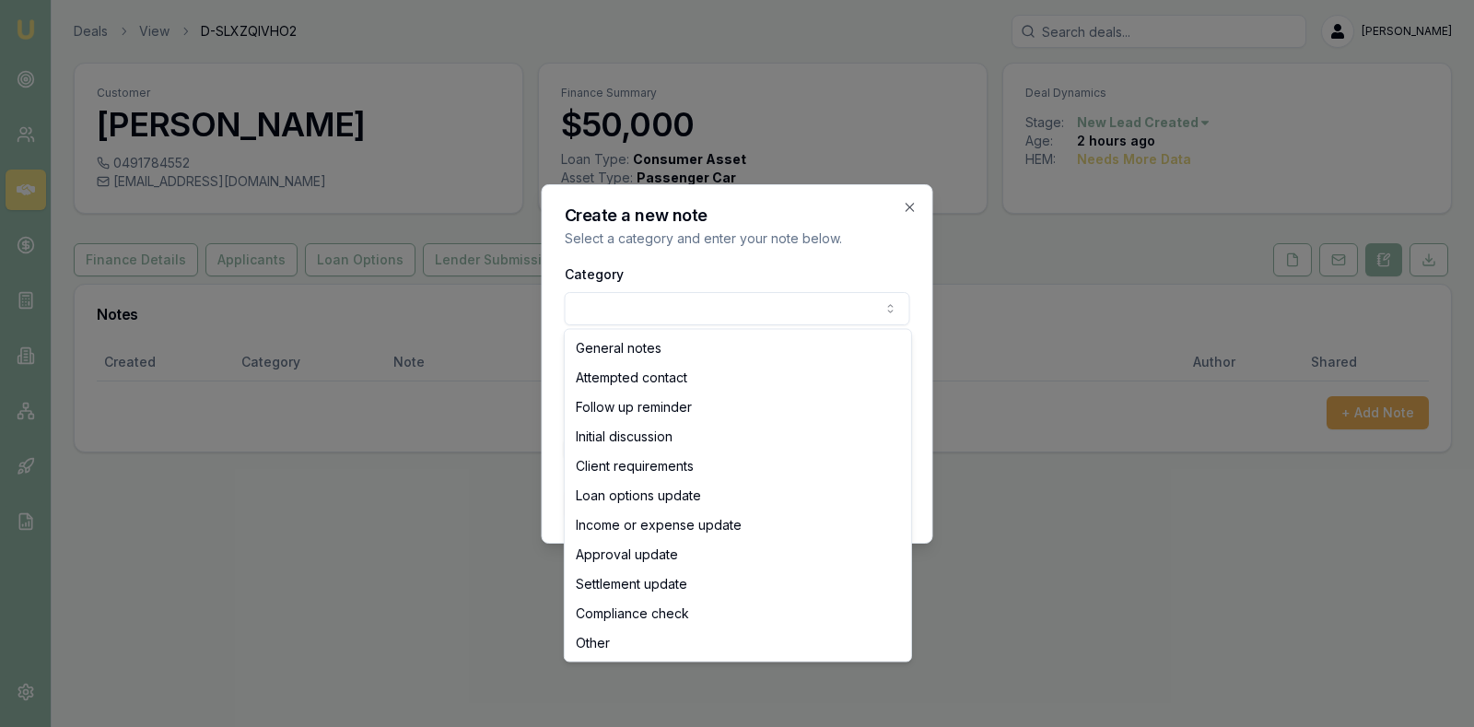
select select "ATTEMPTED_CONTACT"
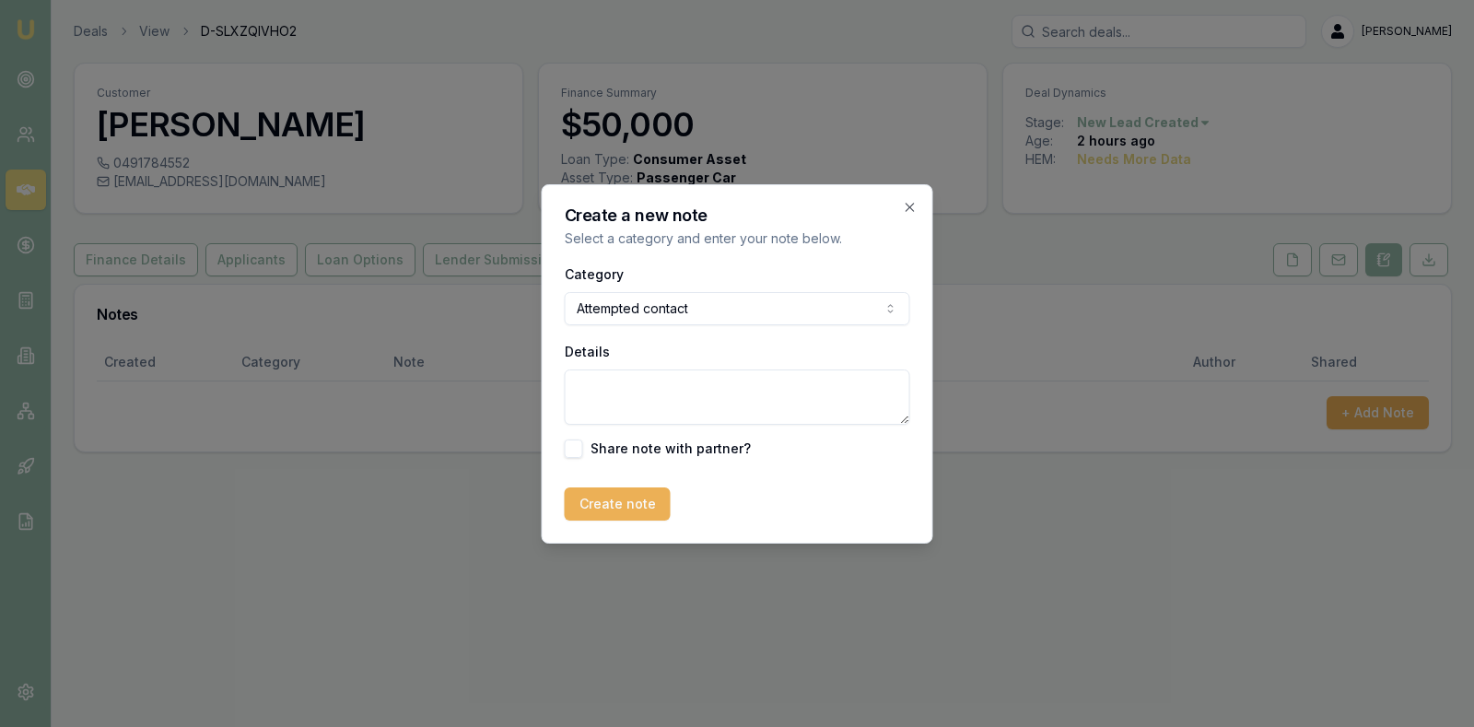
click at [708, 378] on textarea "Details" at bounding box center [737, 396] width 345 height 55
type textarea "No answer to call. Texted also."
click at [609, 492] on button "Create note" at bounding box center [618, 503] width 106 height 33
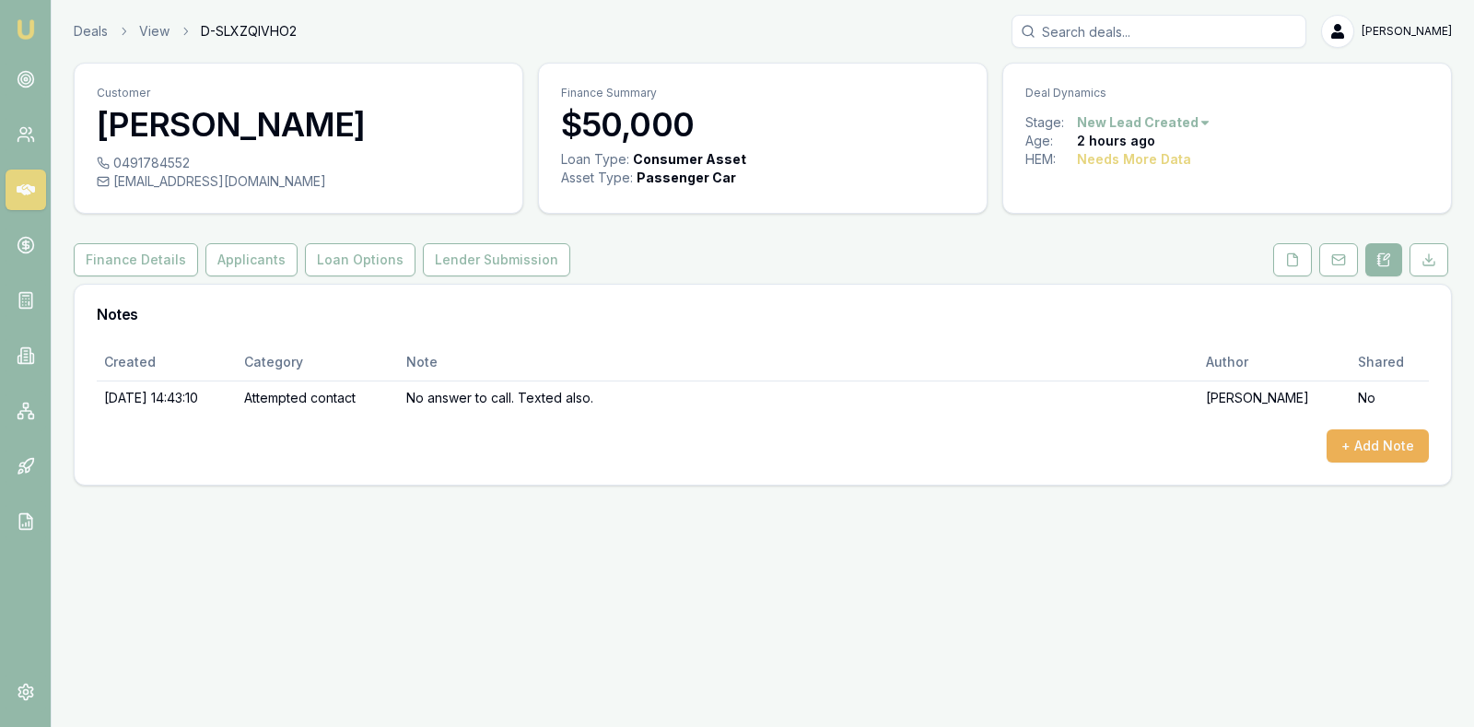
click at [33, 188] on icon at bounding box center [26, 189] width 18 height 11
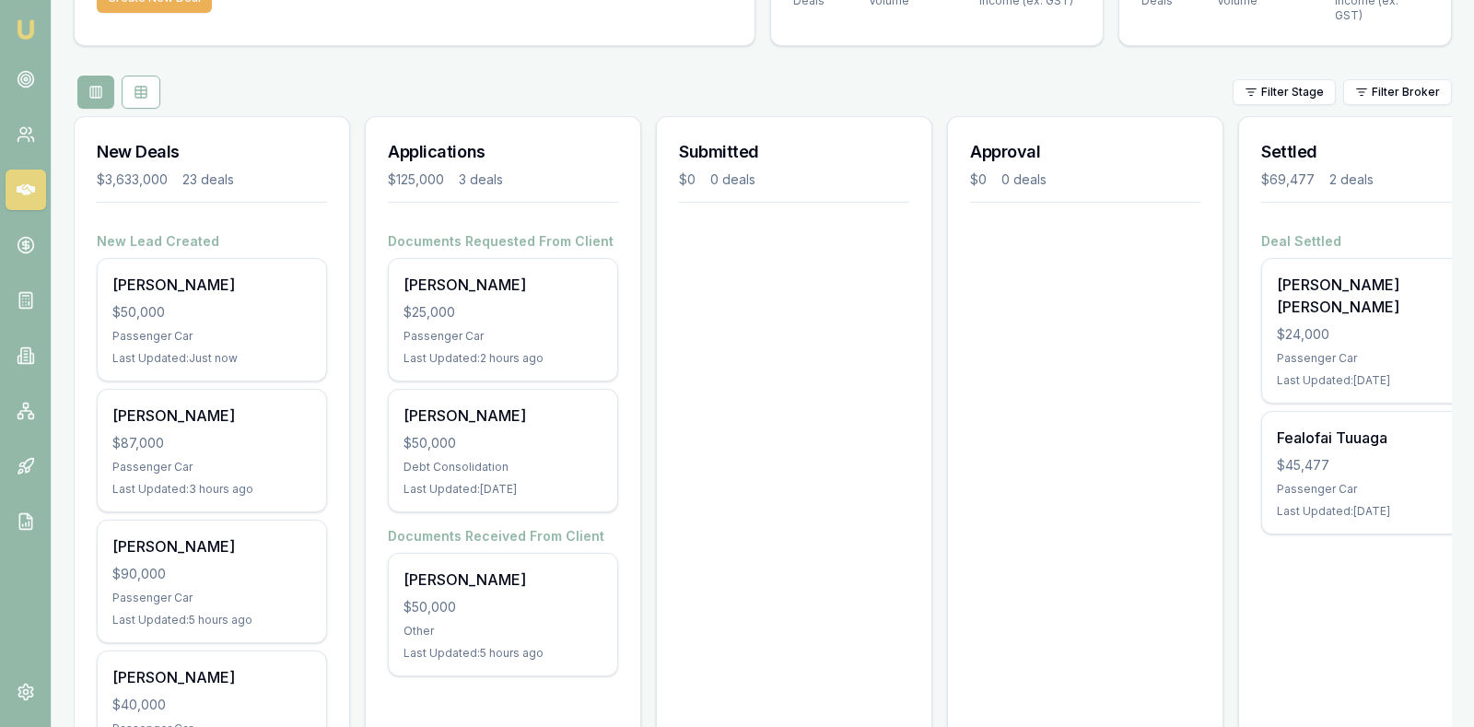
scroll to position [184, 0]
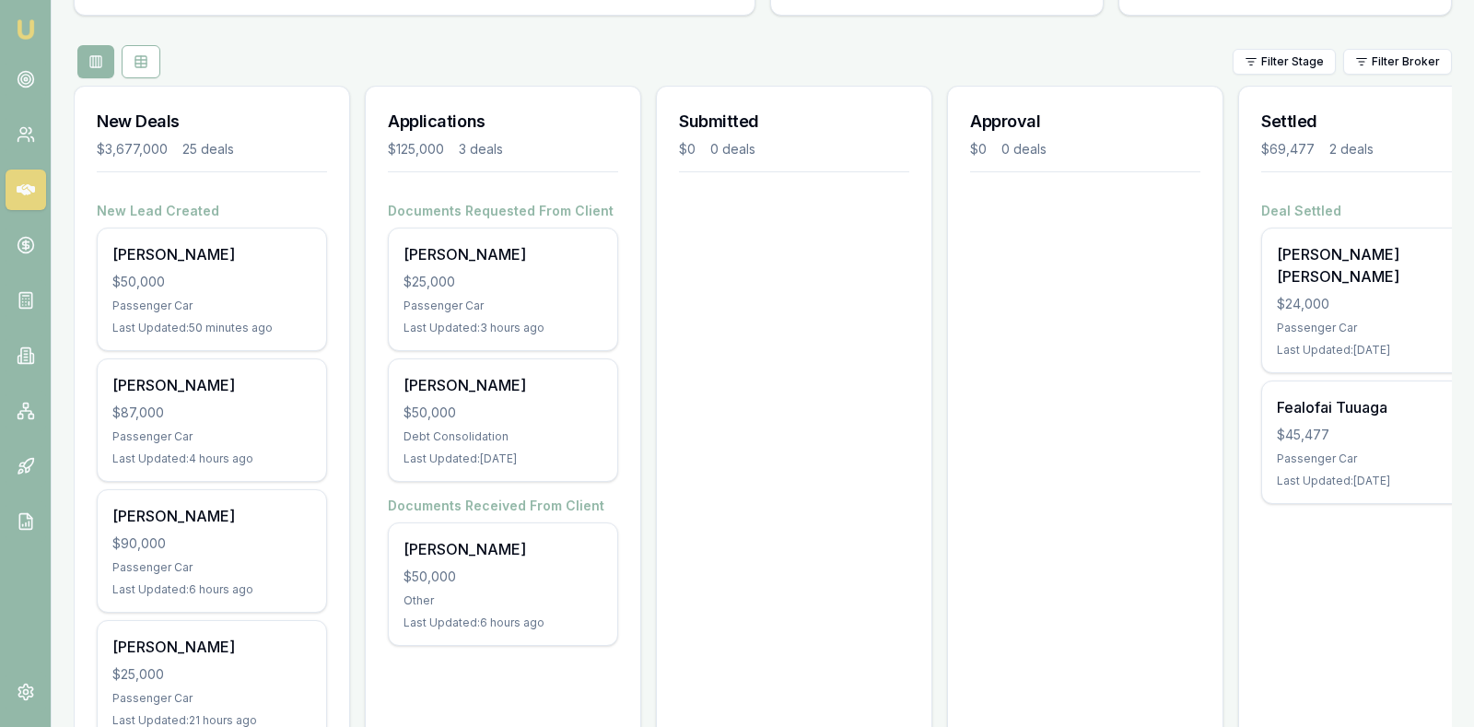
scroll to position [230, 0]
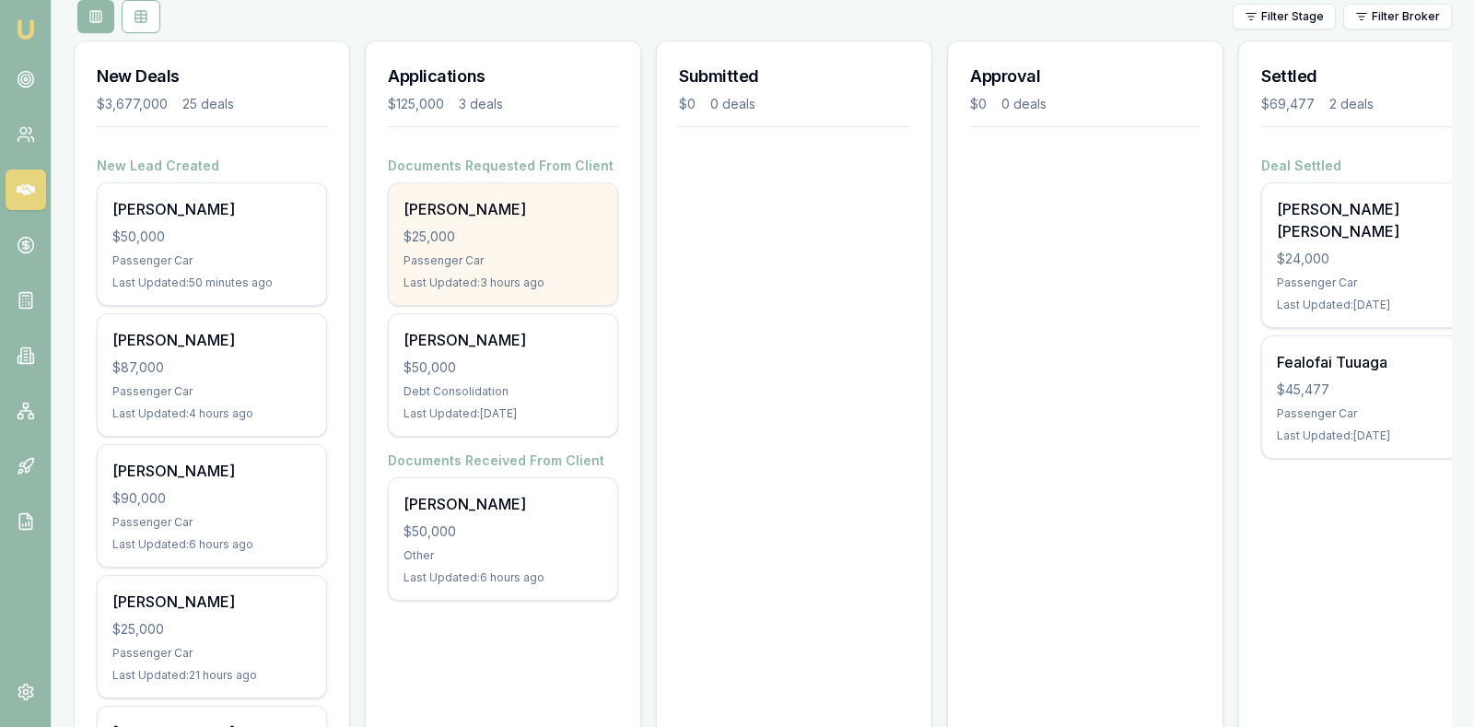
click at [492, 211] on div "Kishwa Chatfield $25,000 Passenger Car Last Updated: 3 hours ago" at bounding box center [503, 244] width 228 height 122
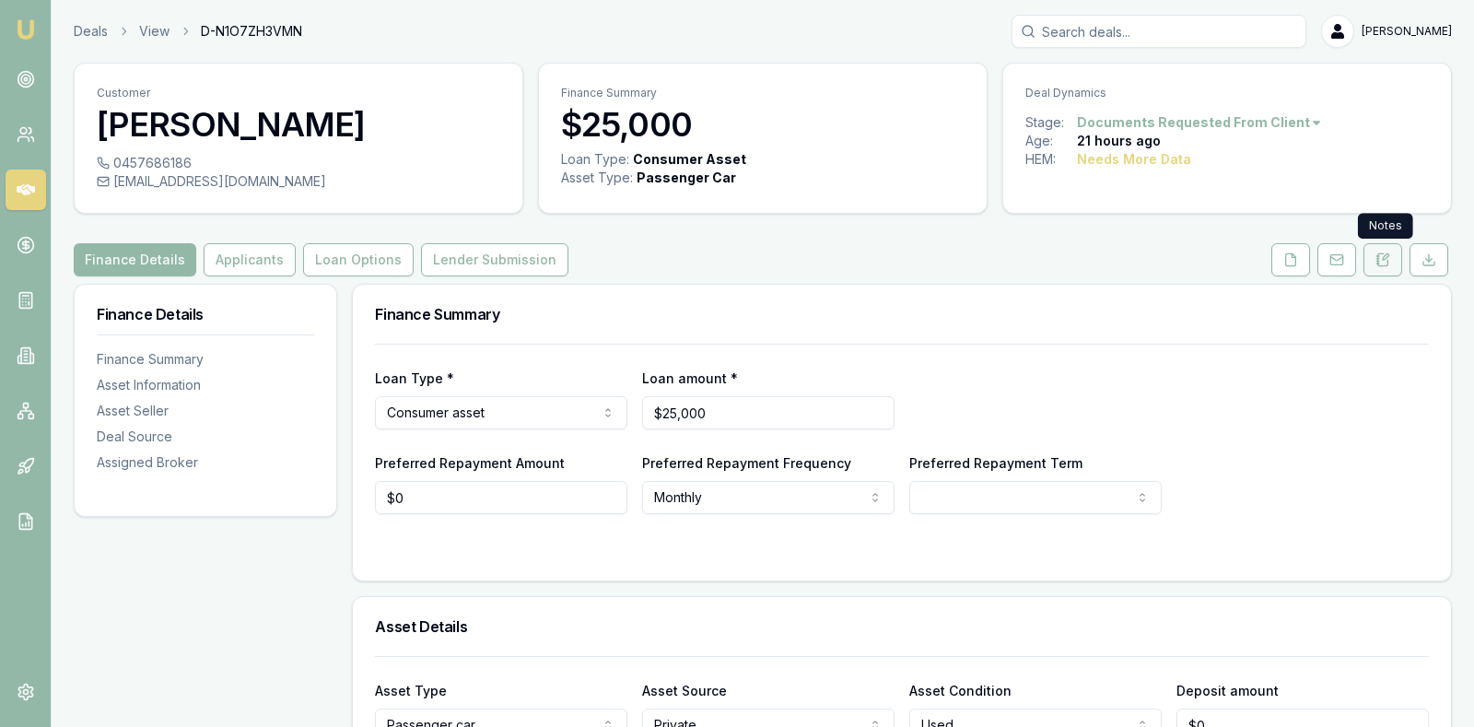
click at [1383, 254] on icon at bounding box center [1382, 259] width 15 height 15
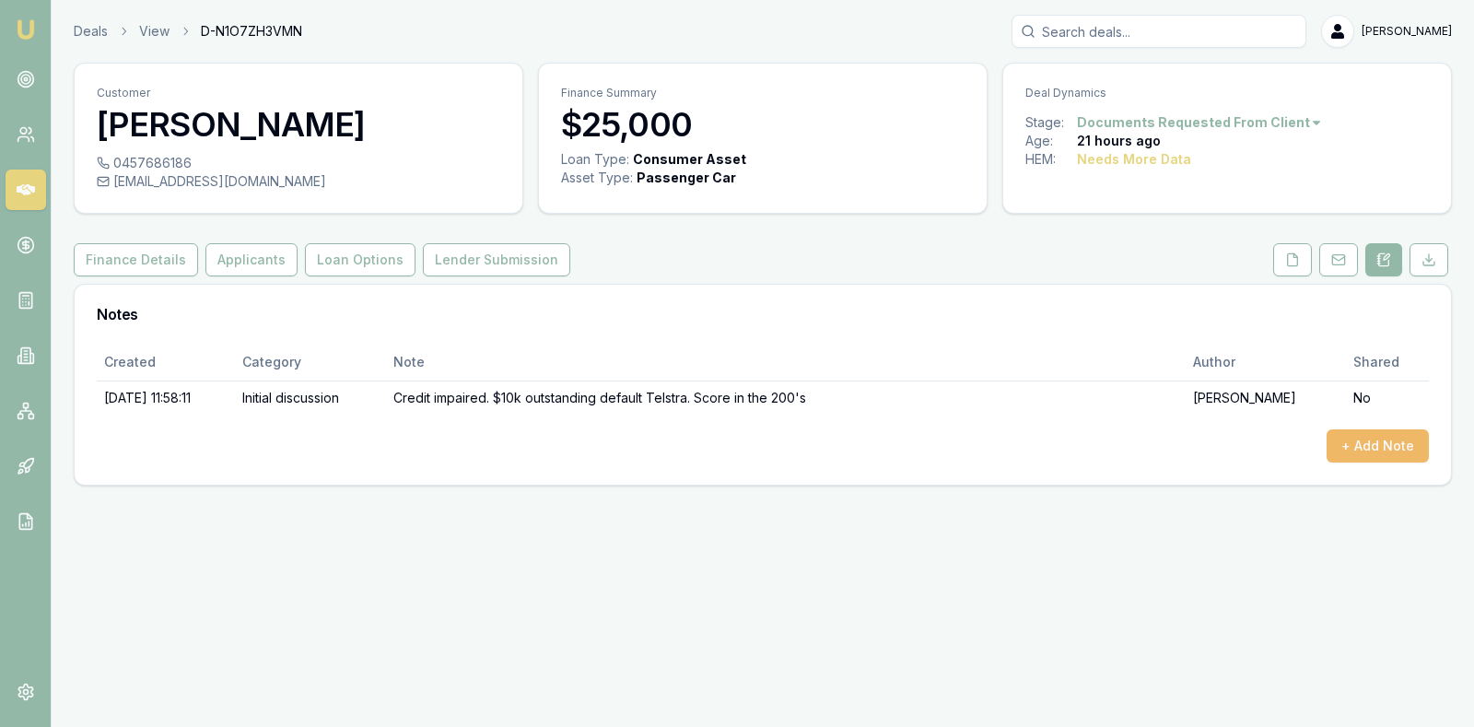
click at [1351, 438] on button "+ Add Note" at bounding box center [1378, 445] width 102 height 33
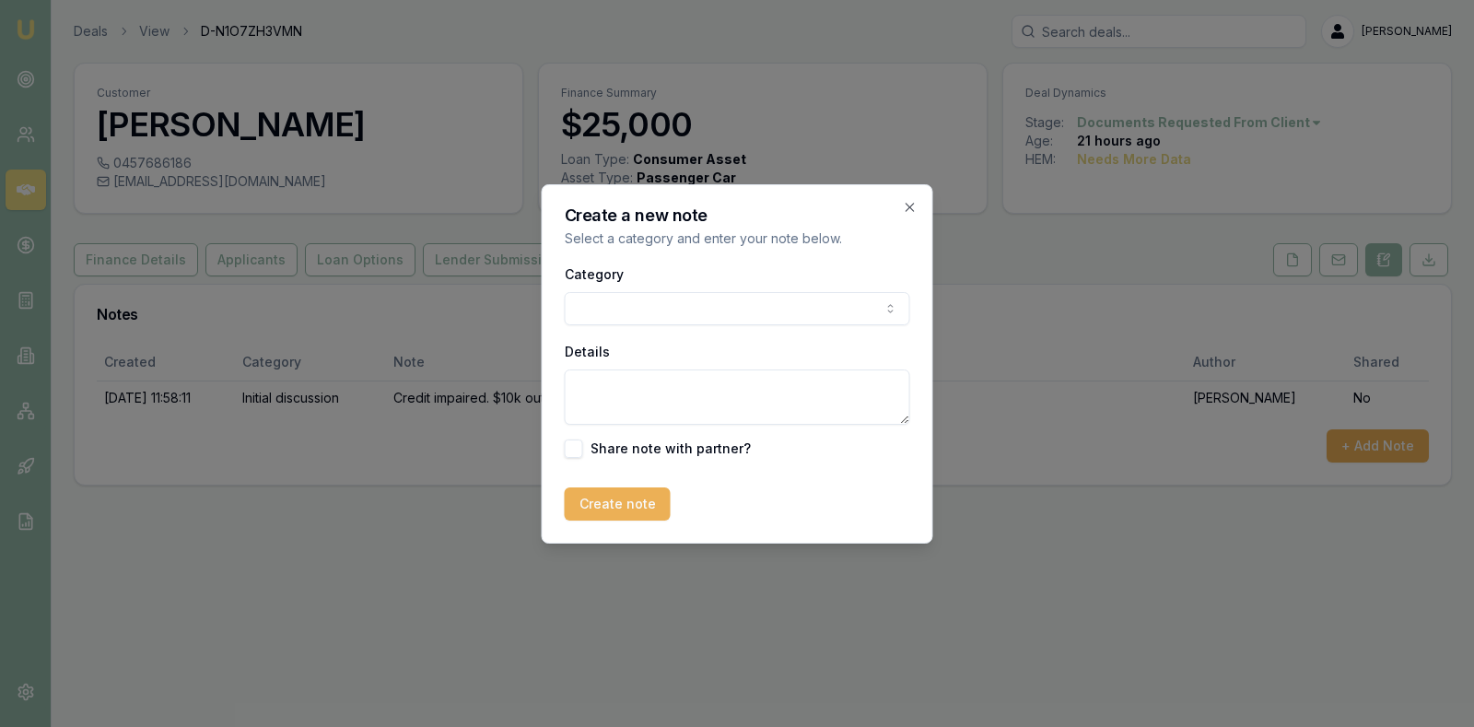
click at [863, 307] on body "Emu Broker Deals View D-N1O7ZH3VMN Stevette Gelavis Toggle Menu Customer Kishwa…" at bounding box center [737, 363] width 1474 height 727
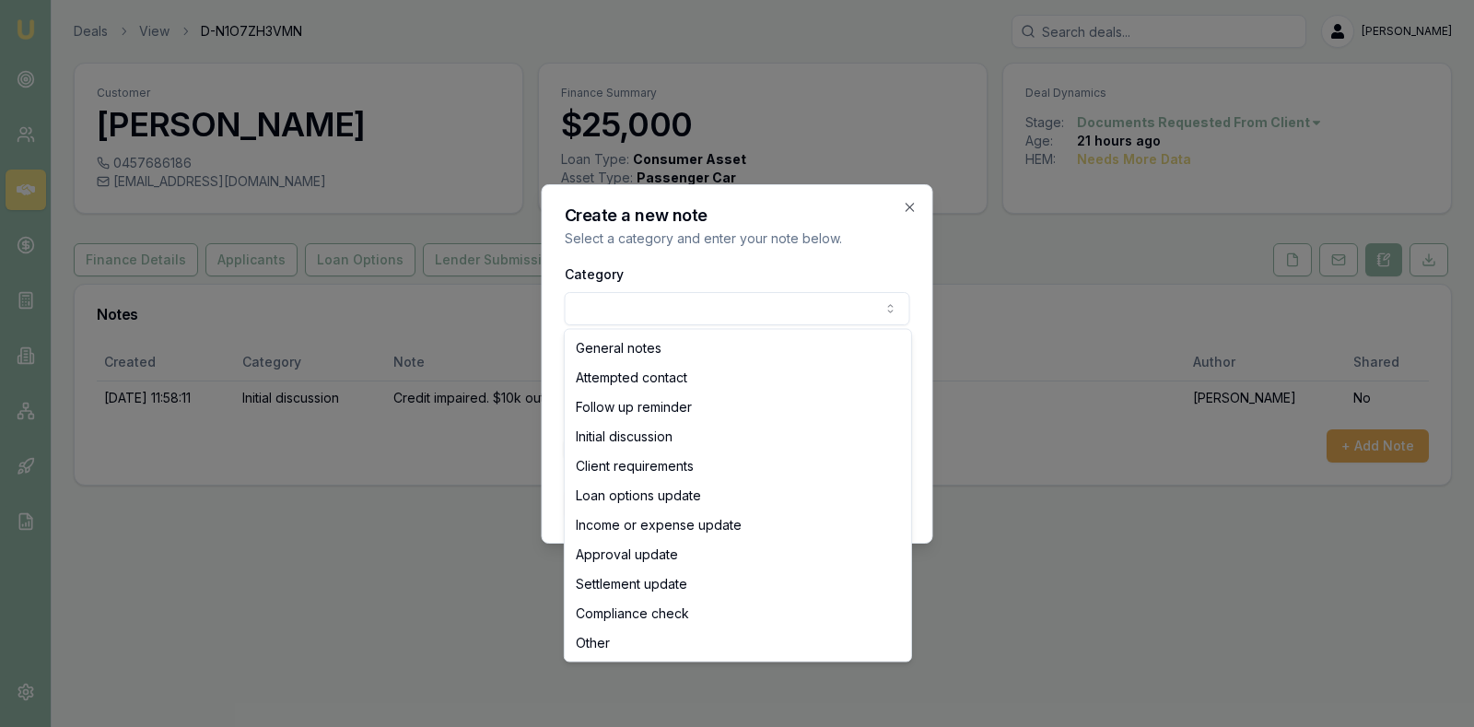
select select "LOAN_OPTIONS_UPDATE"
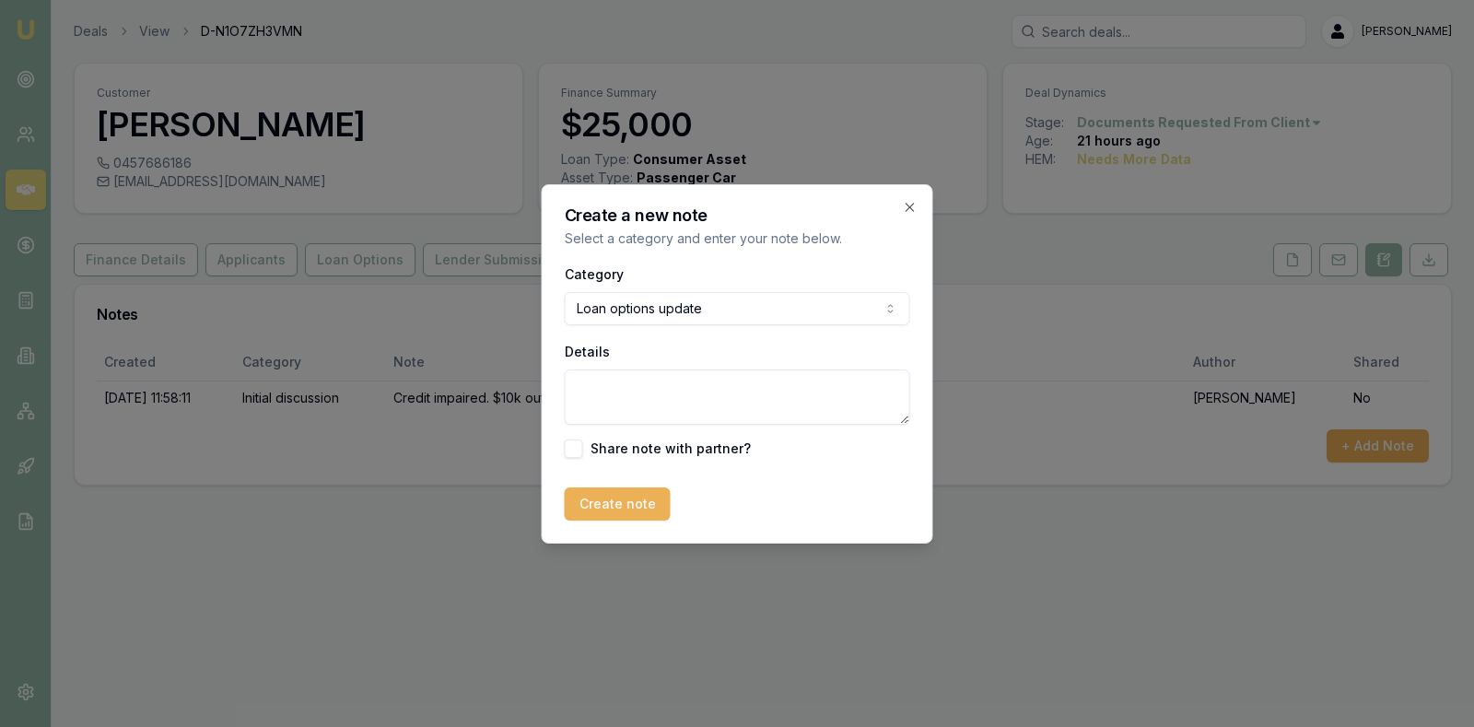
click at [682, 396] on textarea "Details" at bounding box center [737, 396] width 345 height 55
click at [638, 385] on textarea "Unfinanceable. Declined from Azora." at bounding box center [737, 396] width 345 height 55
click at [594, 388] on textarea "Unfinanceable. Declined from Azora." at bounding box center [737, 396] width 345 height 55
click at [594, 388] on textarea "Notfinanceable. Declined from Azora." at bounding box center [737, 396] width 345 height 55
click at [599, 393] on textarea "Notfinanceable. Declined from Azora." at bounding box center [737, 396] width 345 height 55
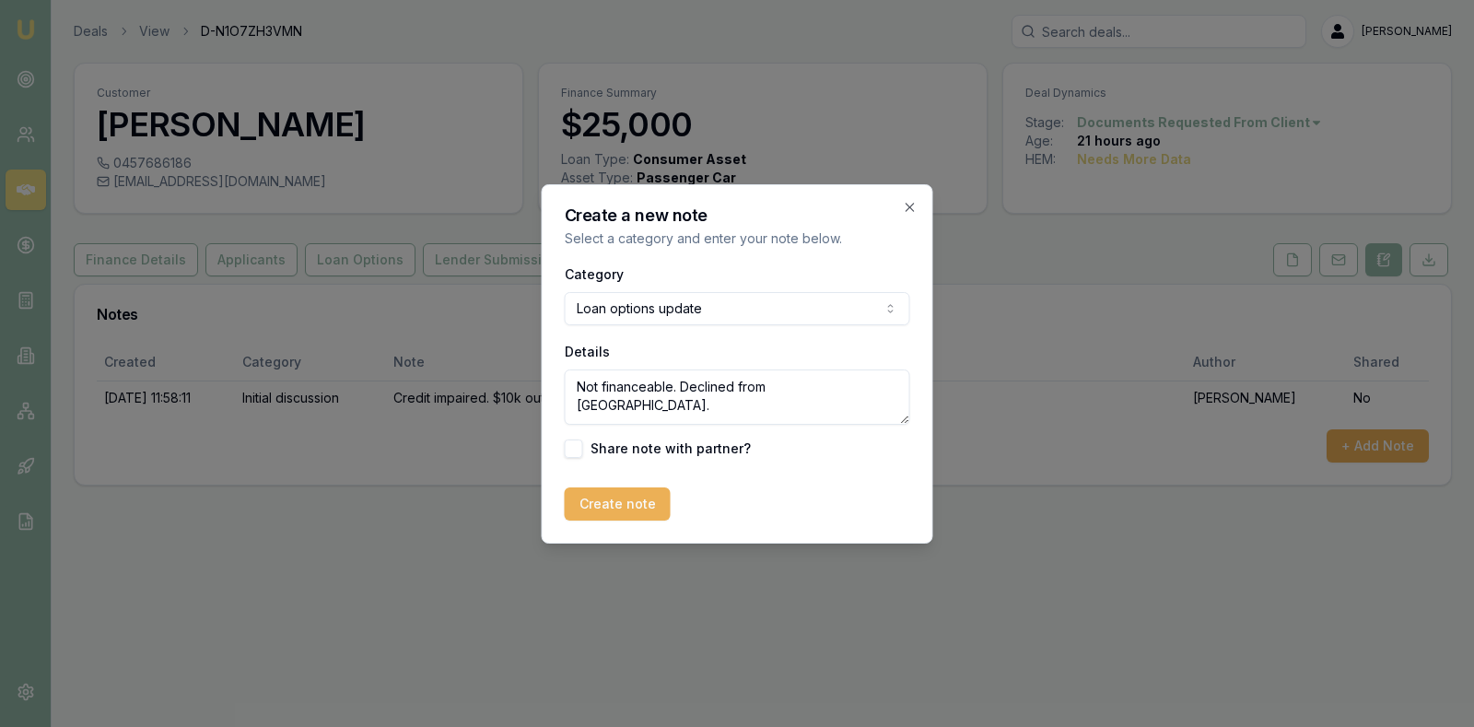
click at [833, 392] on textarea "Not financeable. Declined from Azora." at bounding box center [737, 396] width 345 height 55
click at [766, 394] on textarea "Not financeable. Declined from Azora." at bounding box center [737, 396] width 345 height 55
type textarea "Not financeable. Declined from Azora."
click at [614, 501] on button "Create note" at bounding box center [618, 503] width 106 height 33
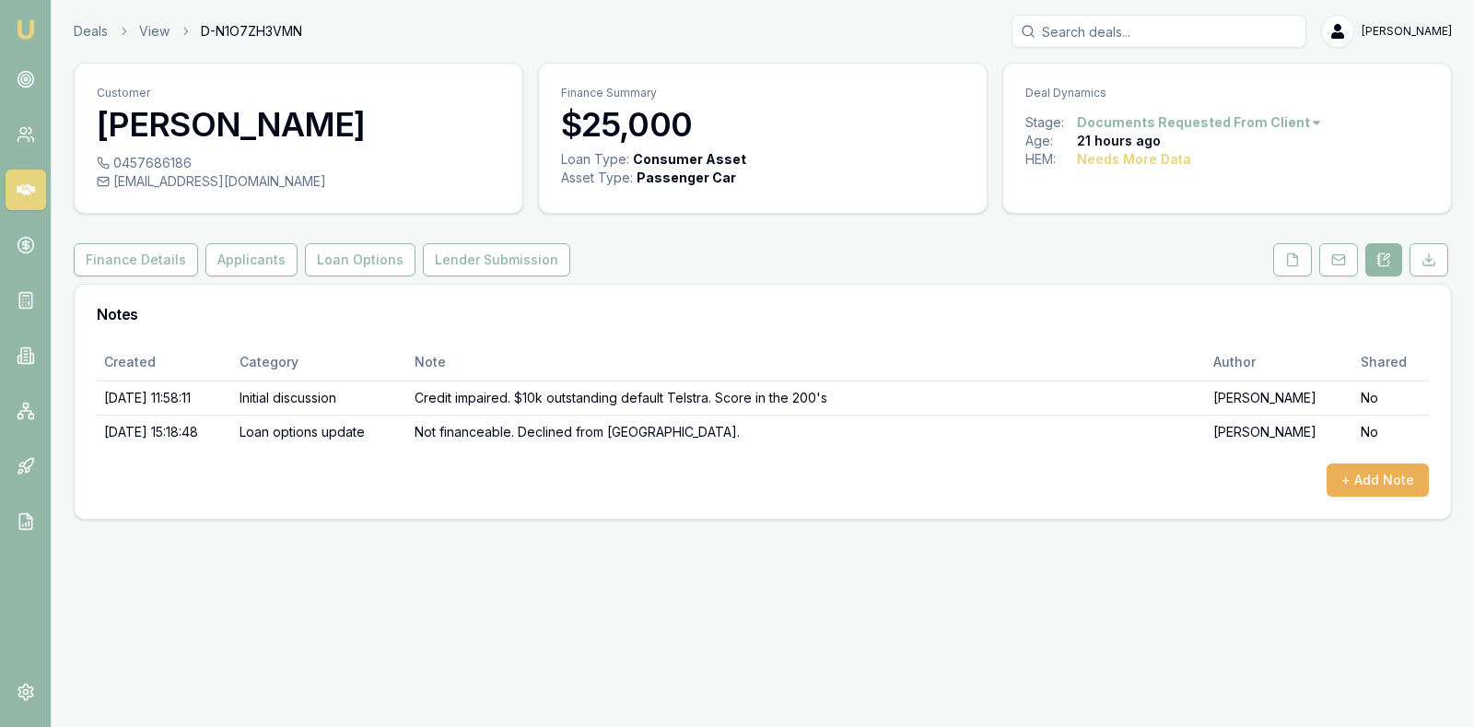
click at [1298, 120] on html "Emu Broker Deals View D-N1O7ZH3VMN Stevette Gelavis Toggle Menu Customer Kishwa…" at bounding box center [737, 363] width 1474 height 727
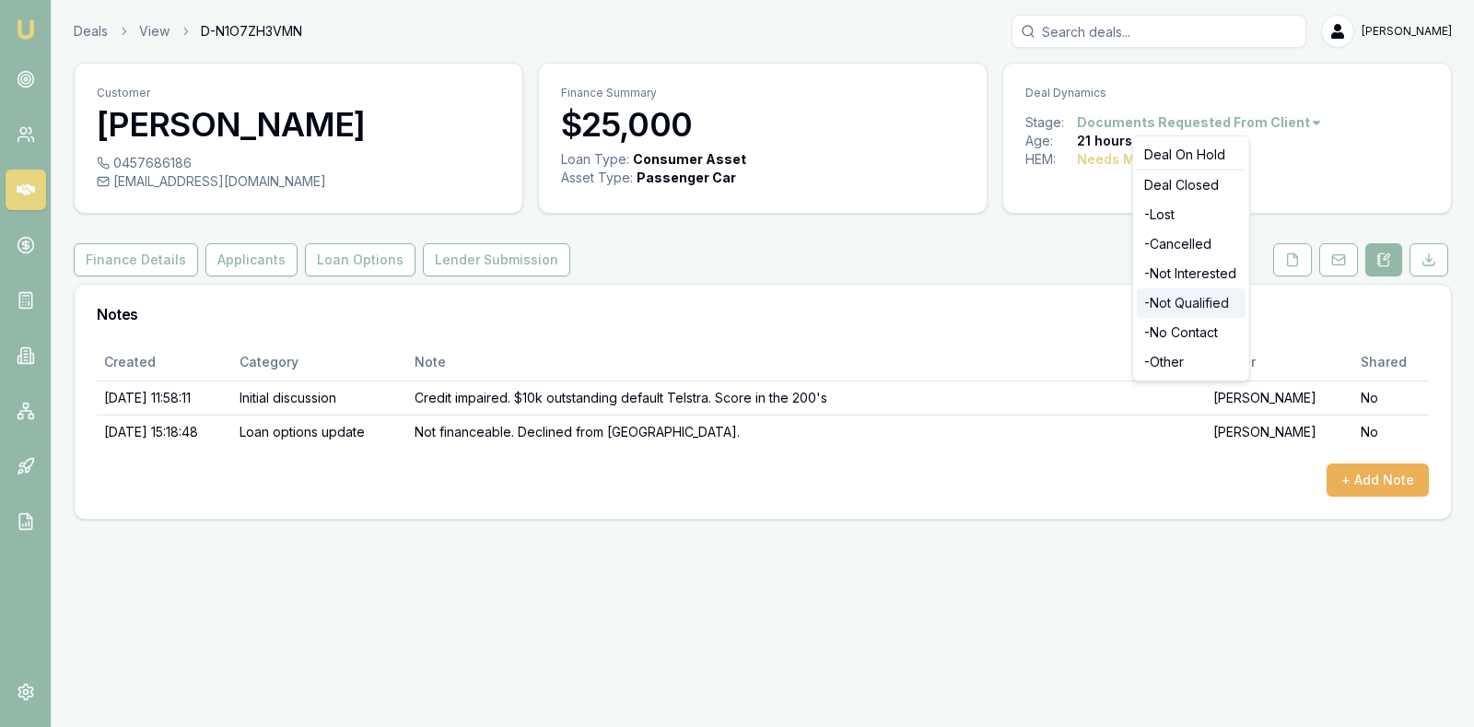
click at [1190, 300] on div "- Not Qualified" at bounding box center [1191, 302] width 109 height 29
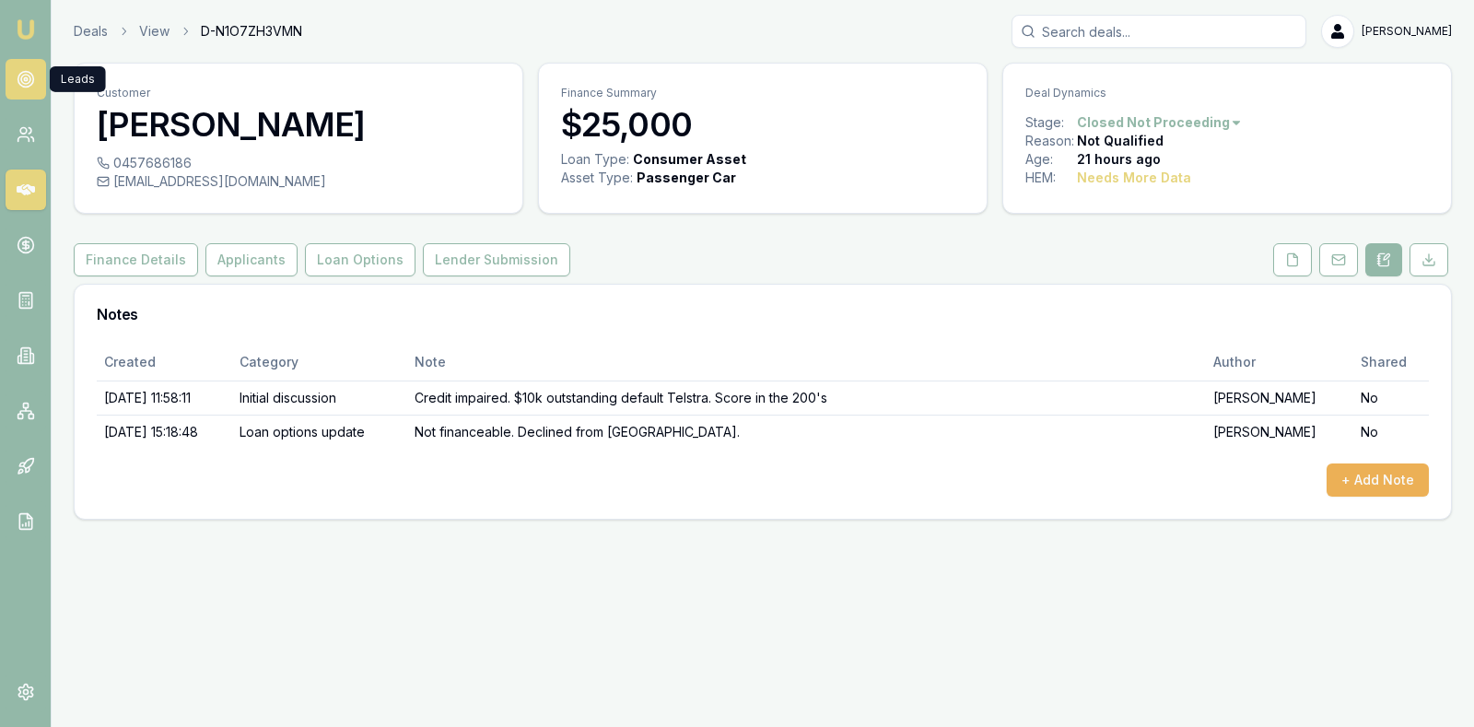
click at [33, 78] on circle at bounding box center [26, 80] width 16 height 16
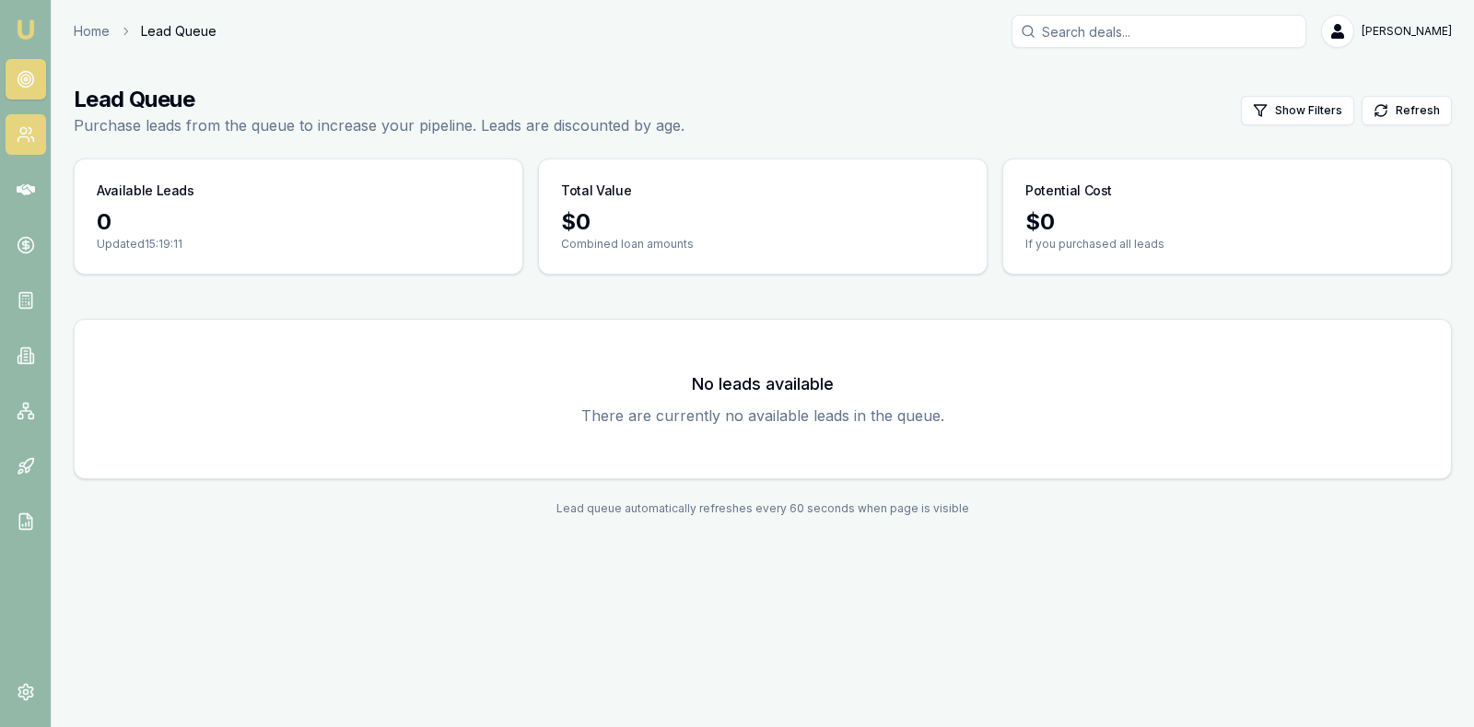
click at [20, 120] on link at bounding box center [26, 134] width 41 height 41
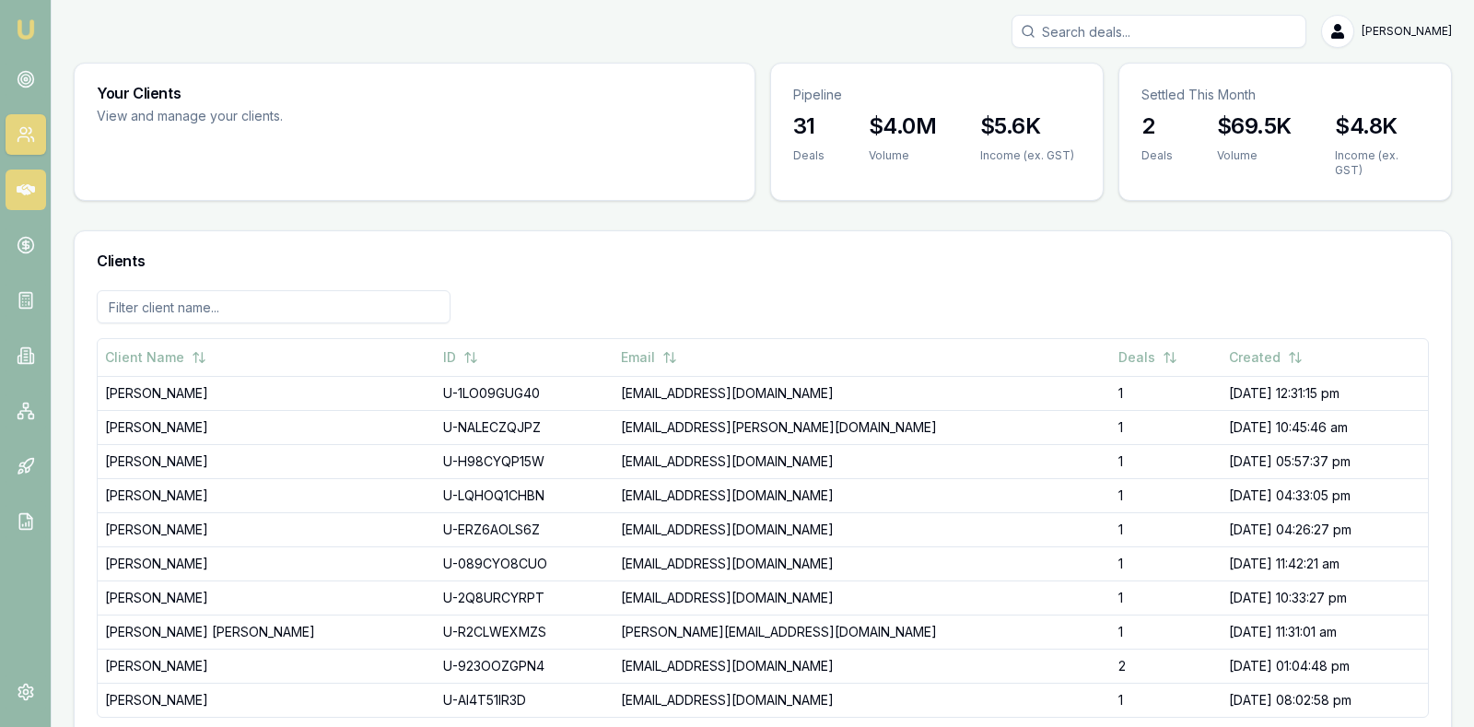
click at [27, 190] on icon at bounding box center [26, 189] width 18 height 11
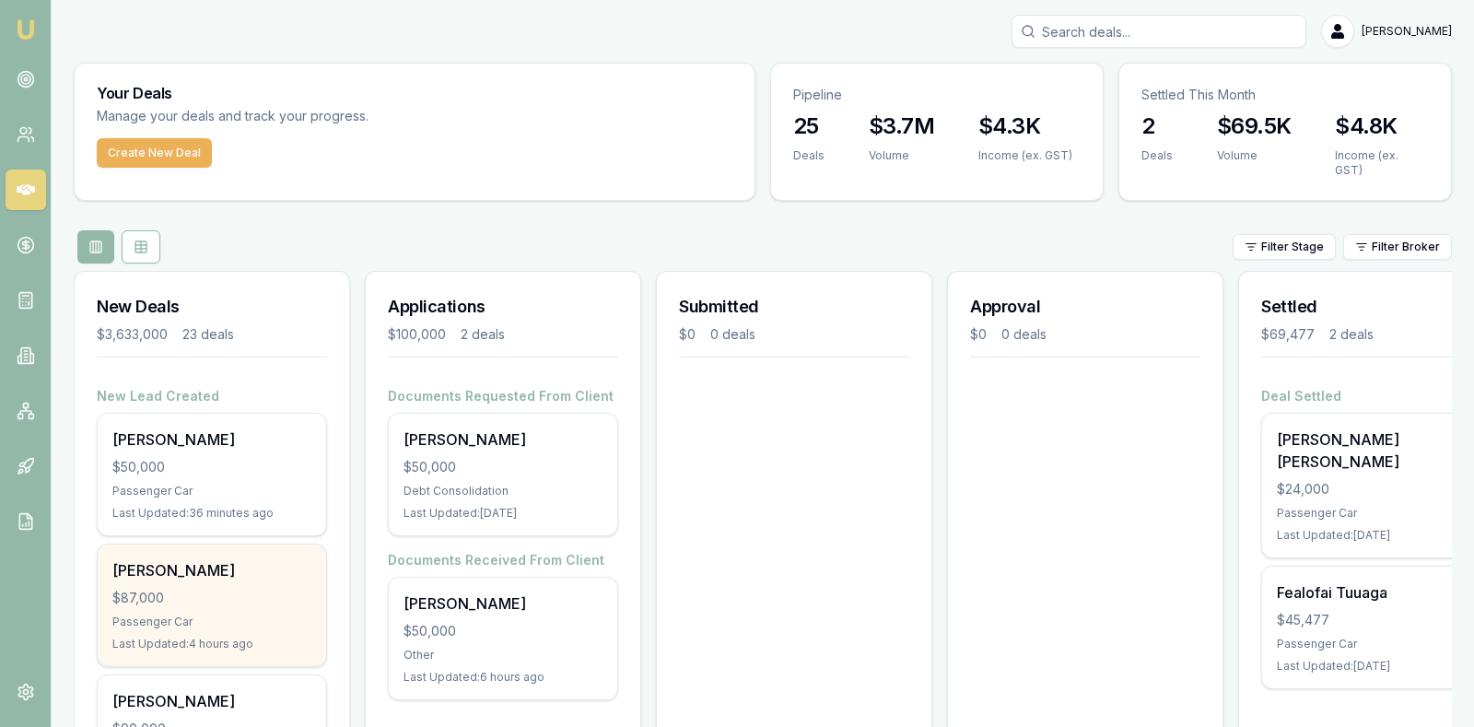
click at [236, 590] on div "$87,000" at bounding box center [211, 598] width 199 height 18
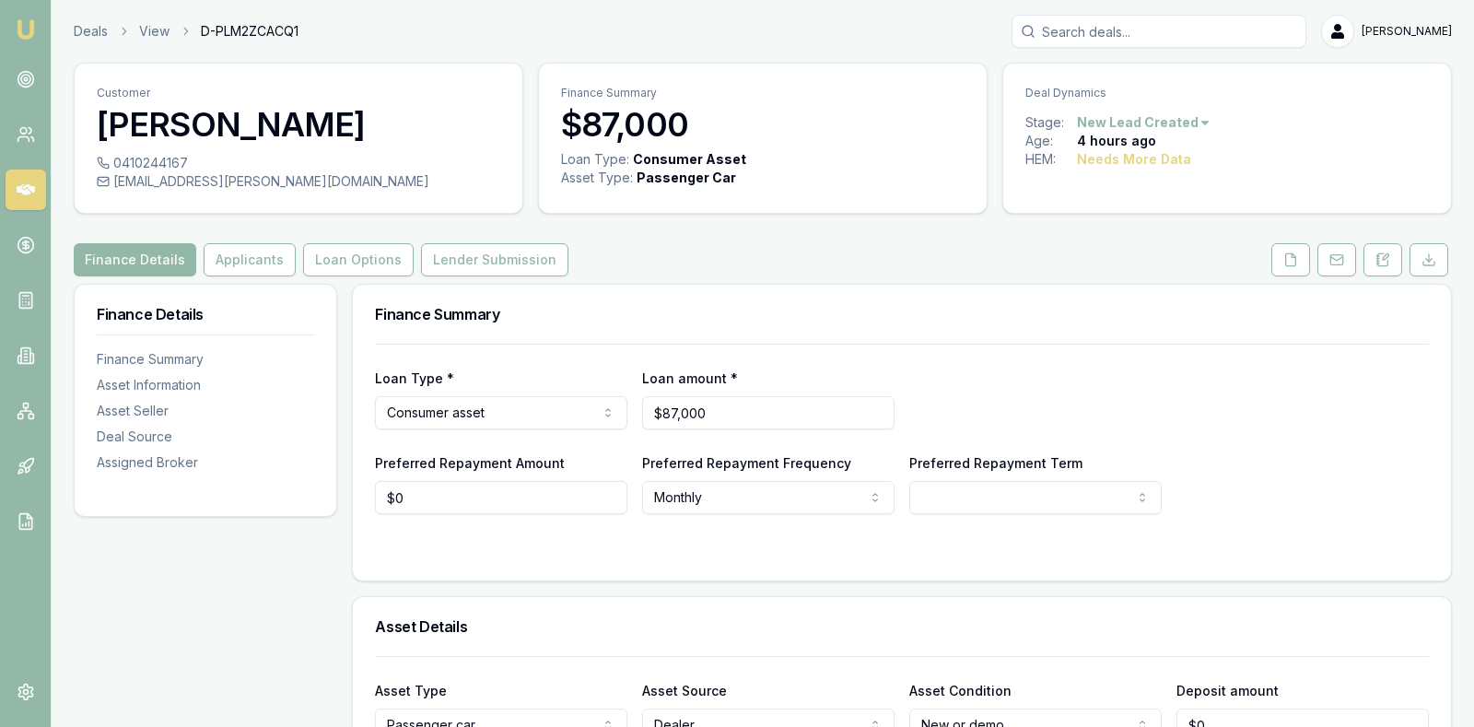
click at [858, 252] on div "Finance Details Applicants Loan Options Lender Submission" at bounding box center [763, 259] width 1378 height 33
click at [37, 194] on link at bounding box center [26, 189] width 41 height 41
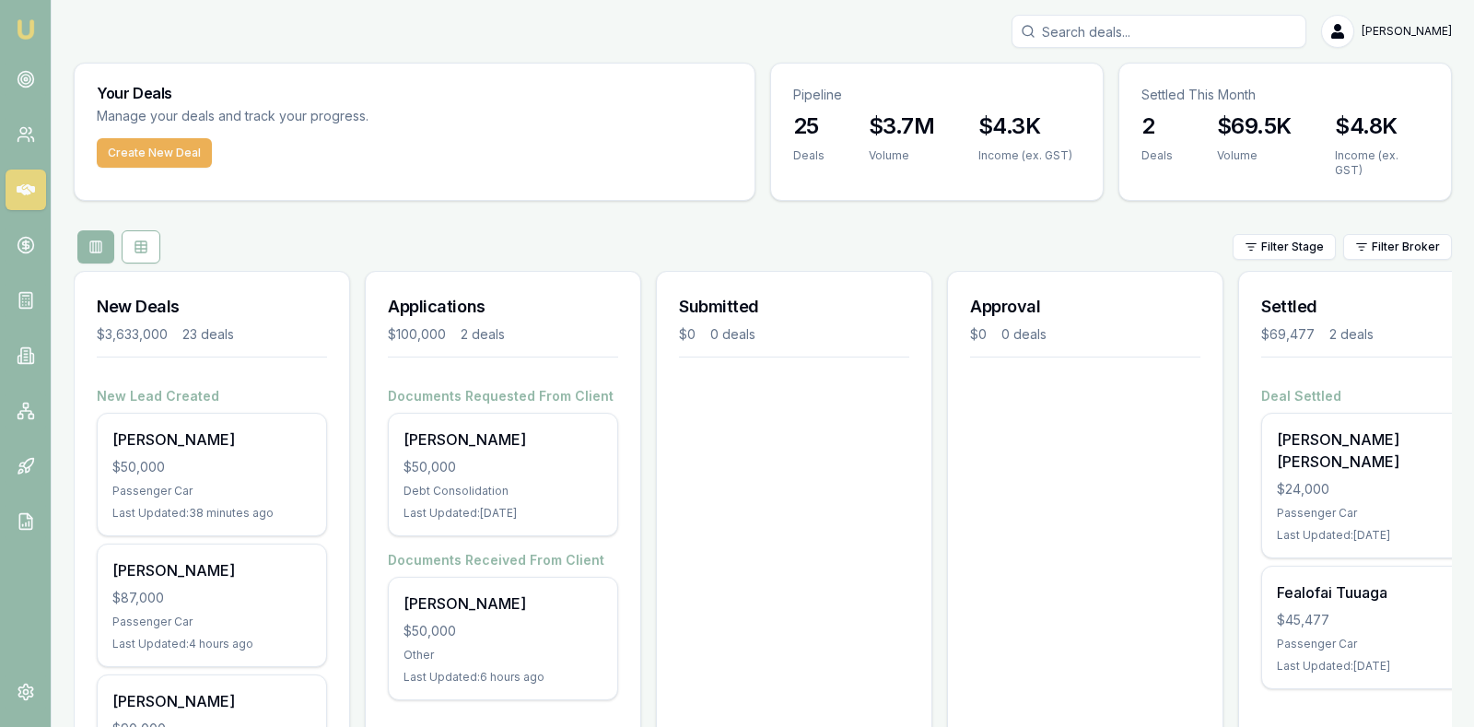
click at [746, 388] on div at bounding box center [794, 398] width 275 height 22
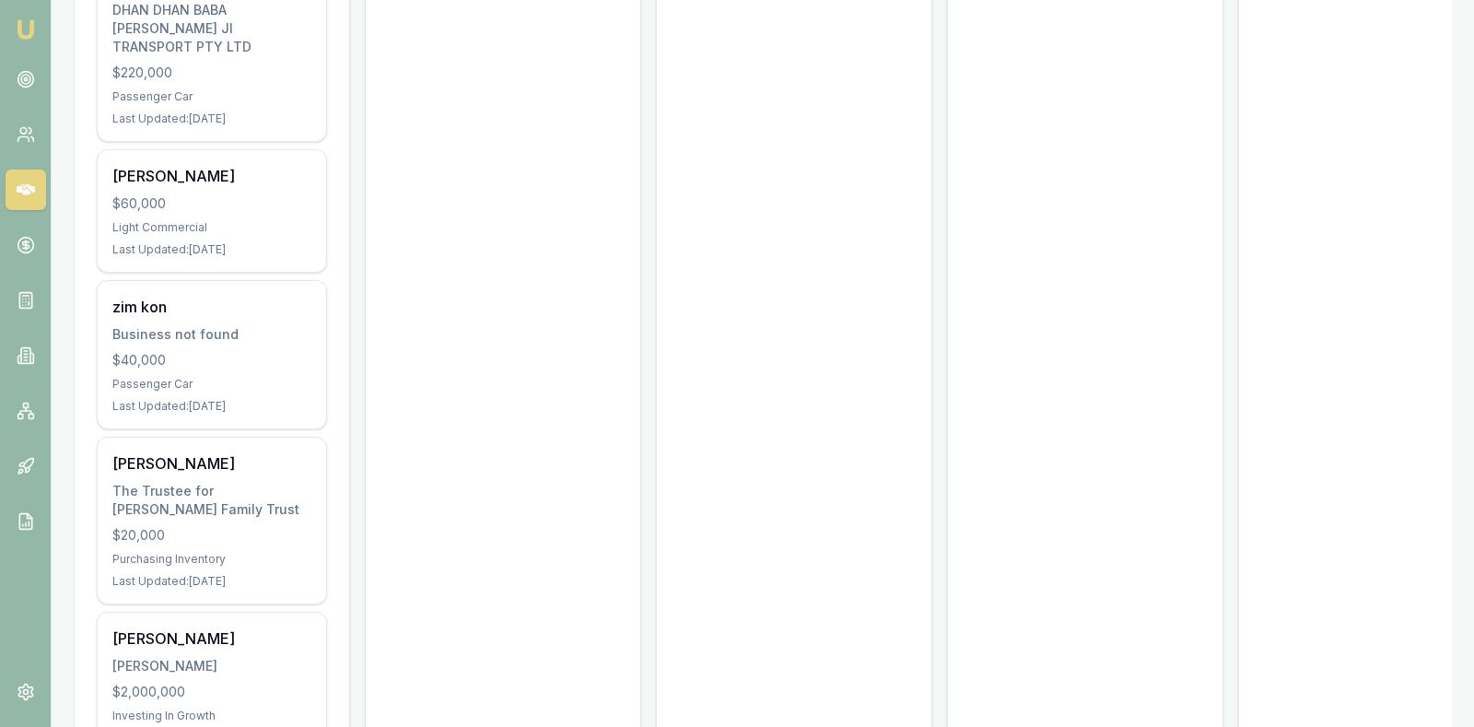
scroll to position [1447, 0]
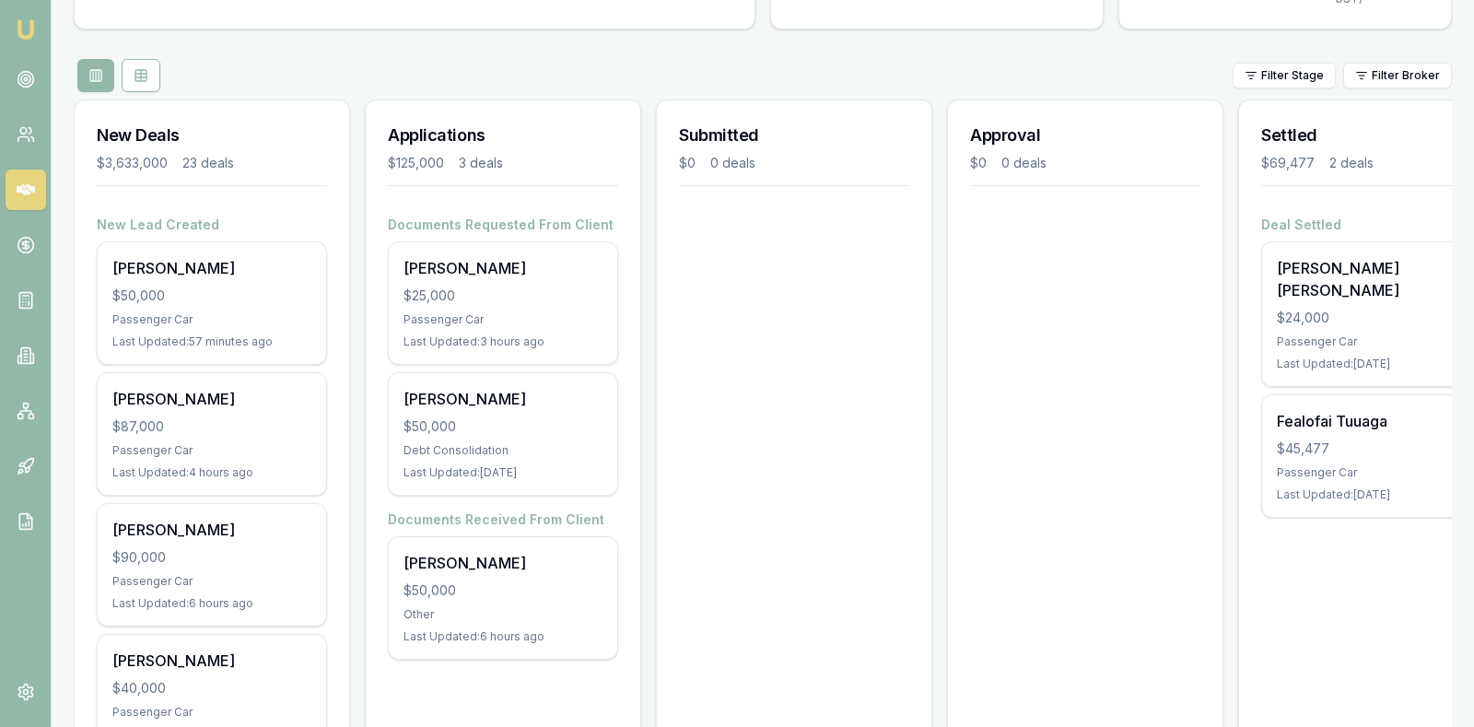
scroll to position [138, 0]
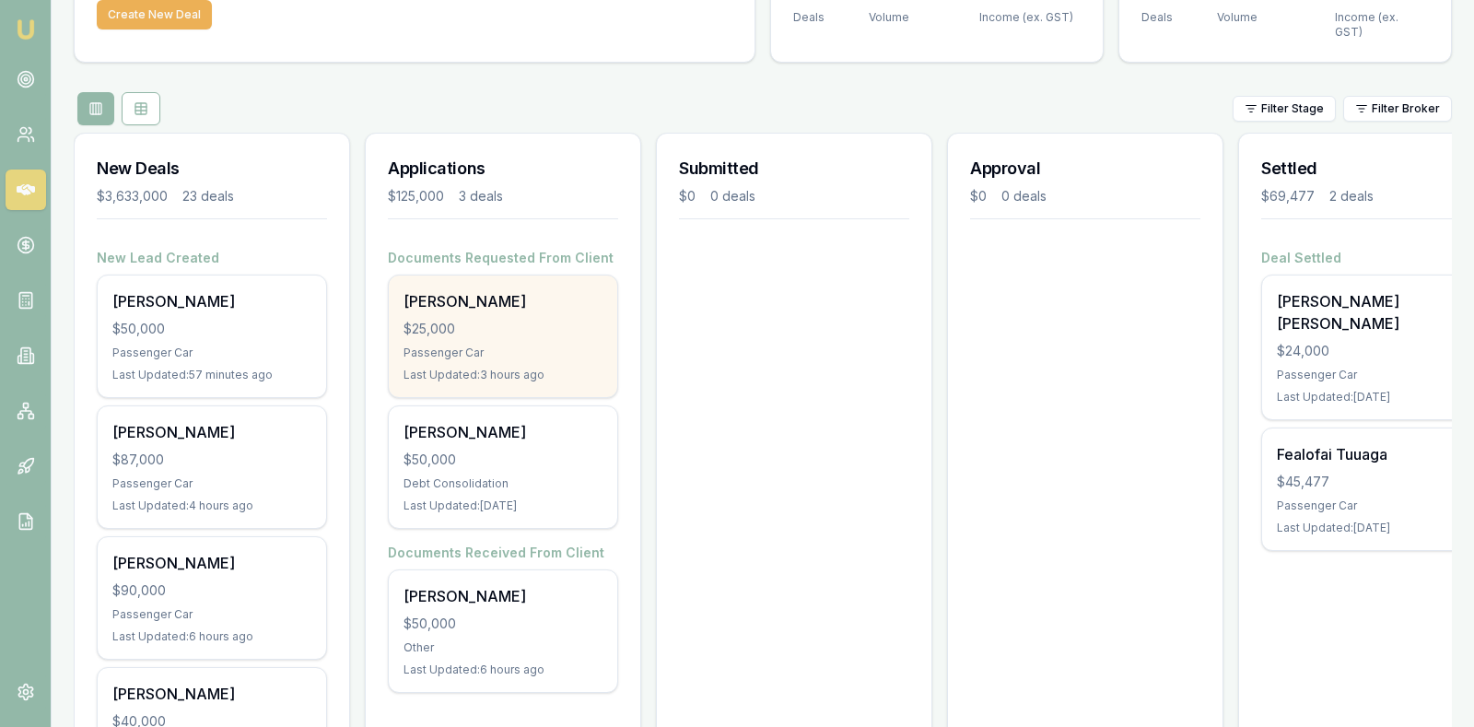
click at [526, 298] on div "Kishwa Chatfield" at bounding box center [502, 301] width 199 height 22
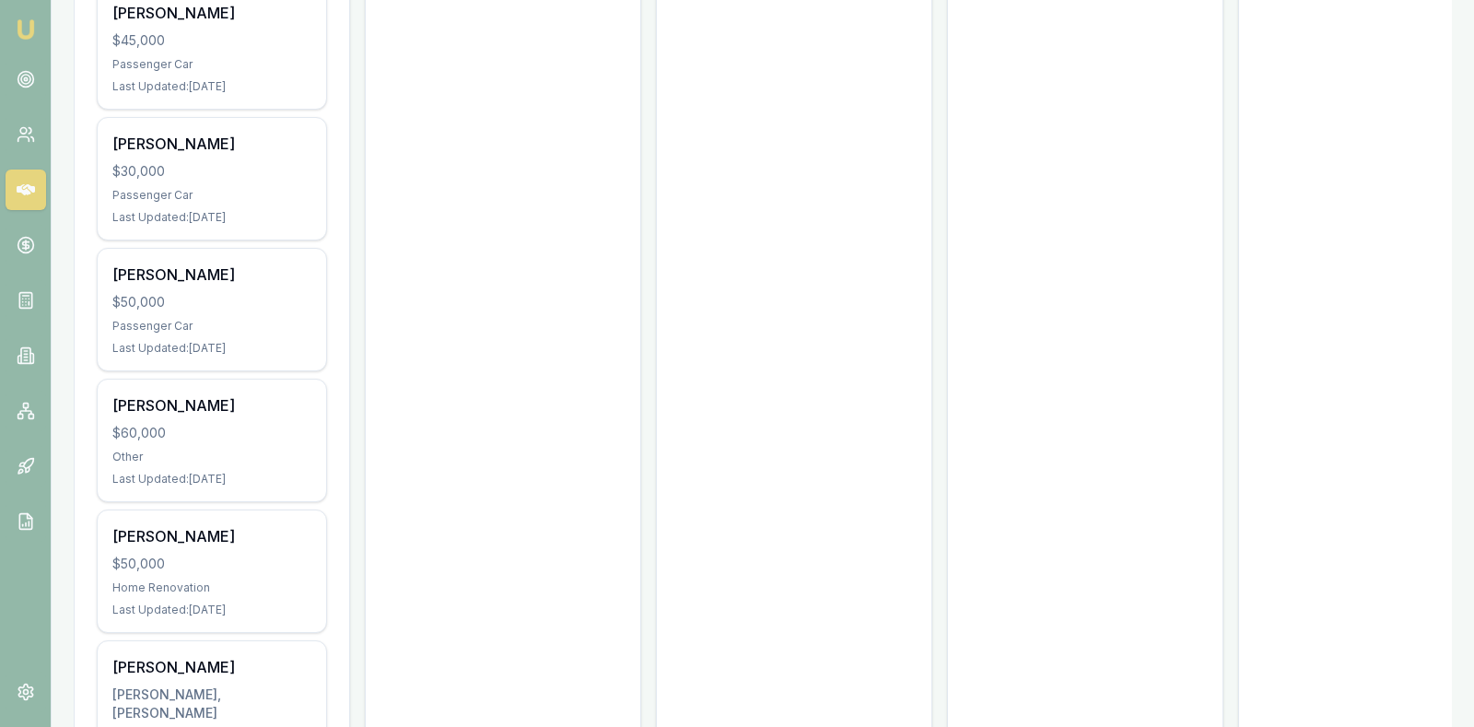
scroll to position [3013, 0]
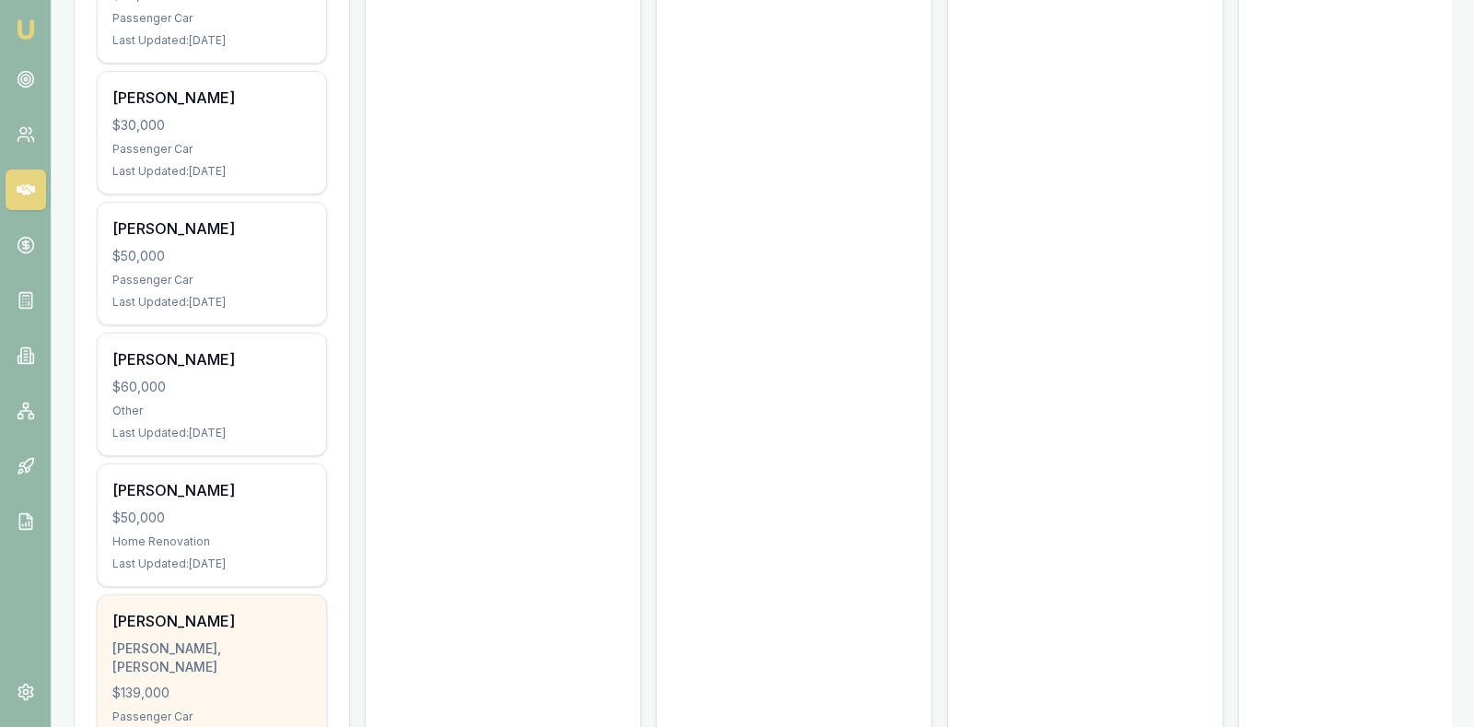
click at [221, 684] on div "$139,000" at bounding box center [211, 693] width 199 height 18
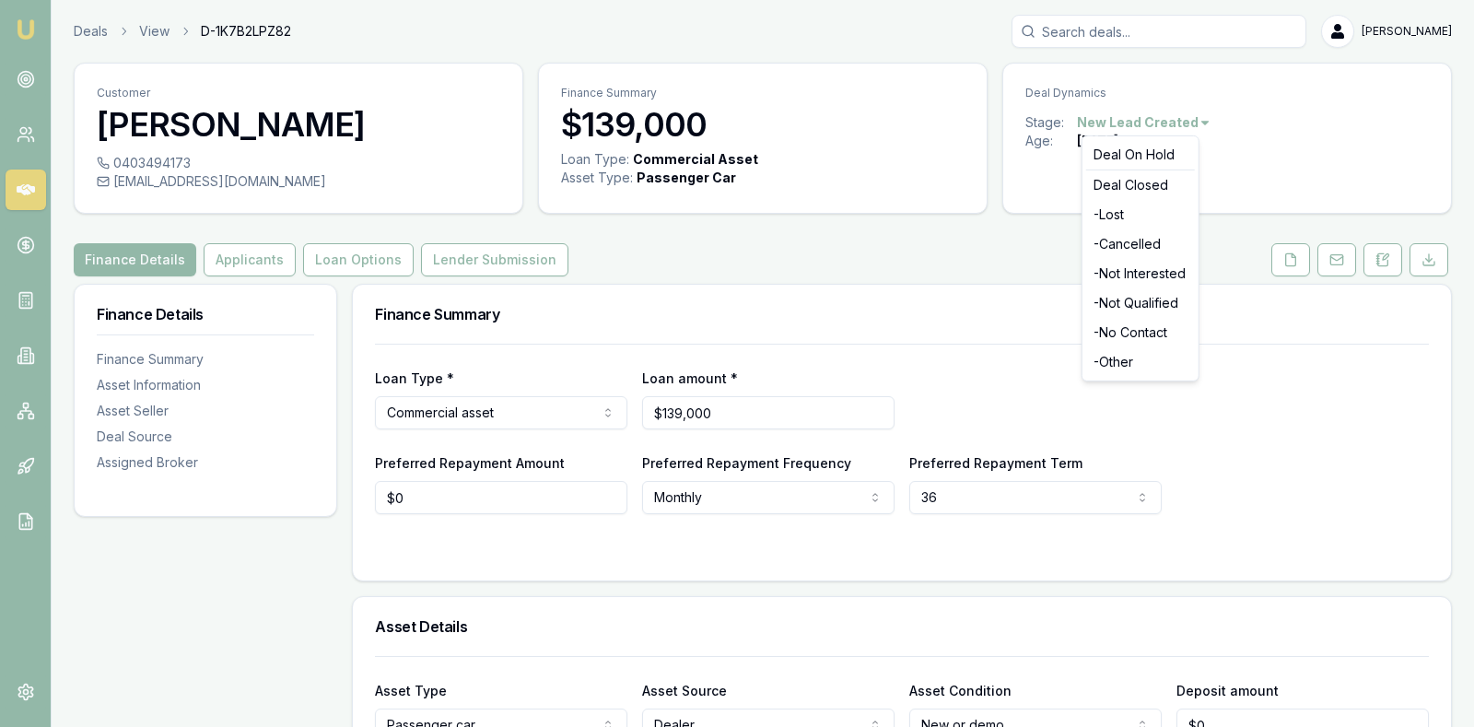
click at [1200, 122] on html "Emu Broker Deals View D-1K7B2LPZ82 Stevette Gelavis Toggle Menu Customer Ahmad …" at bounding box center [737, 363] width 1474 height 727
click at [1140, 210] on div "- Lost" at bounding box center [1140, 214] width 109 height 29
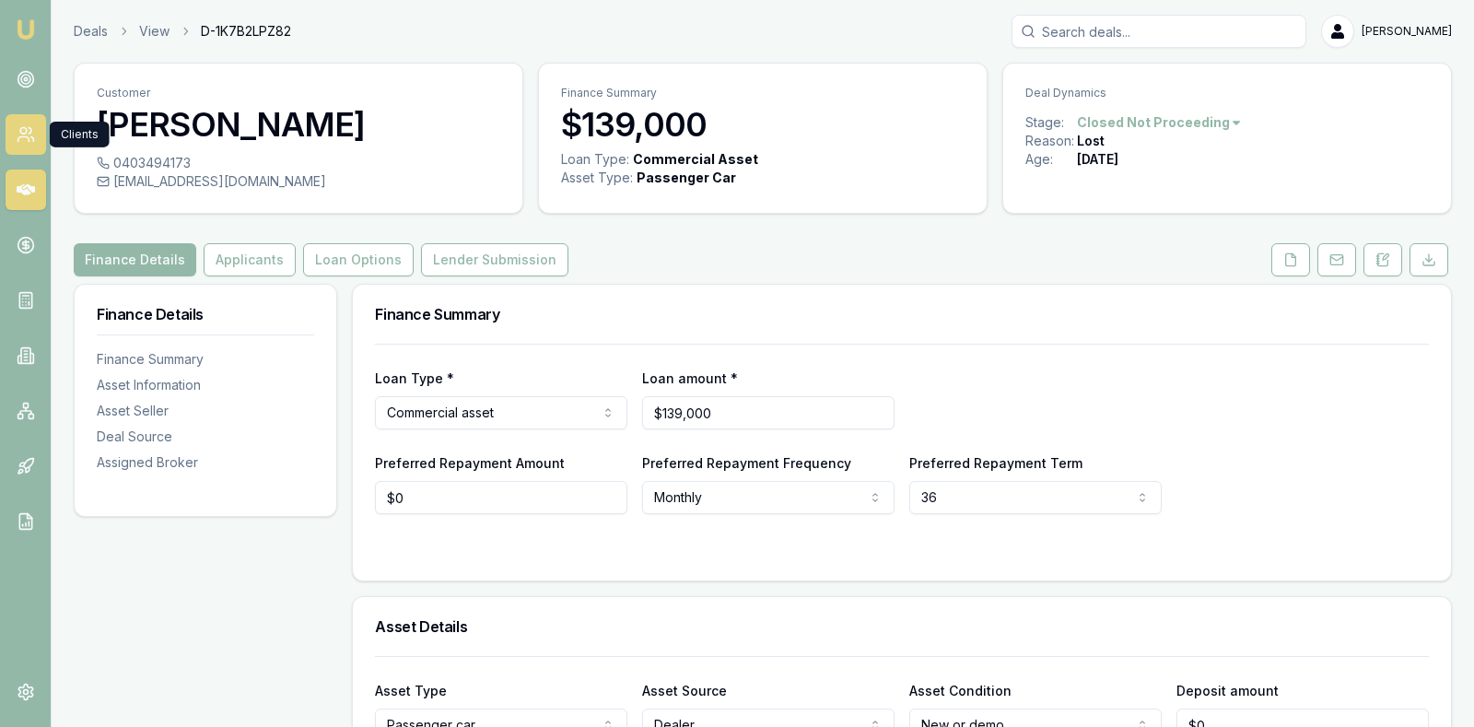
click at [23, 134] on circle at bounding box center [23, 131] width 6 height 6
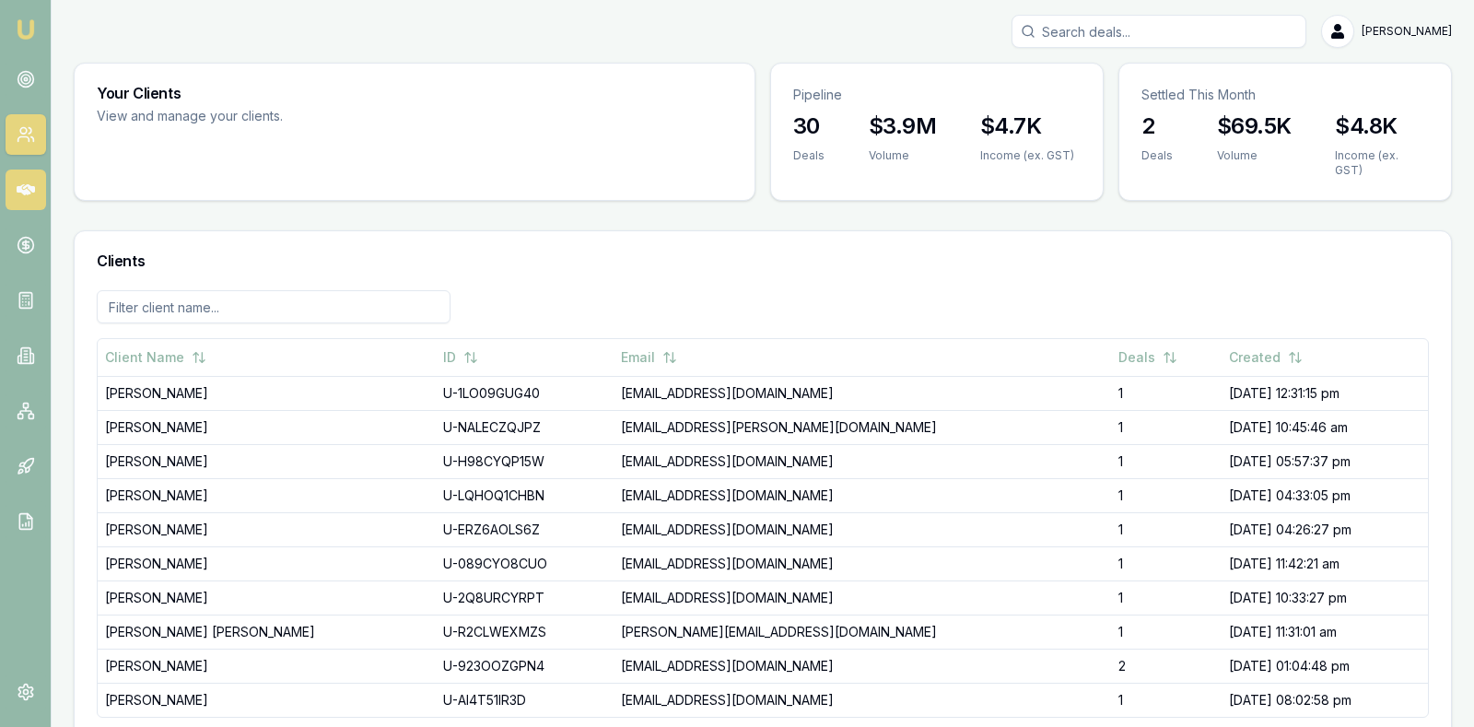
click at [23, 187] on icon at bounding box center [26, 189] width 18 height 11
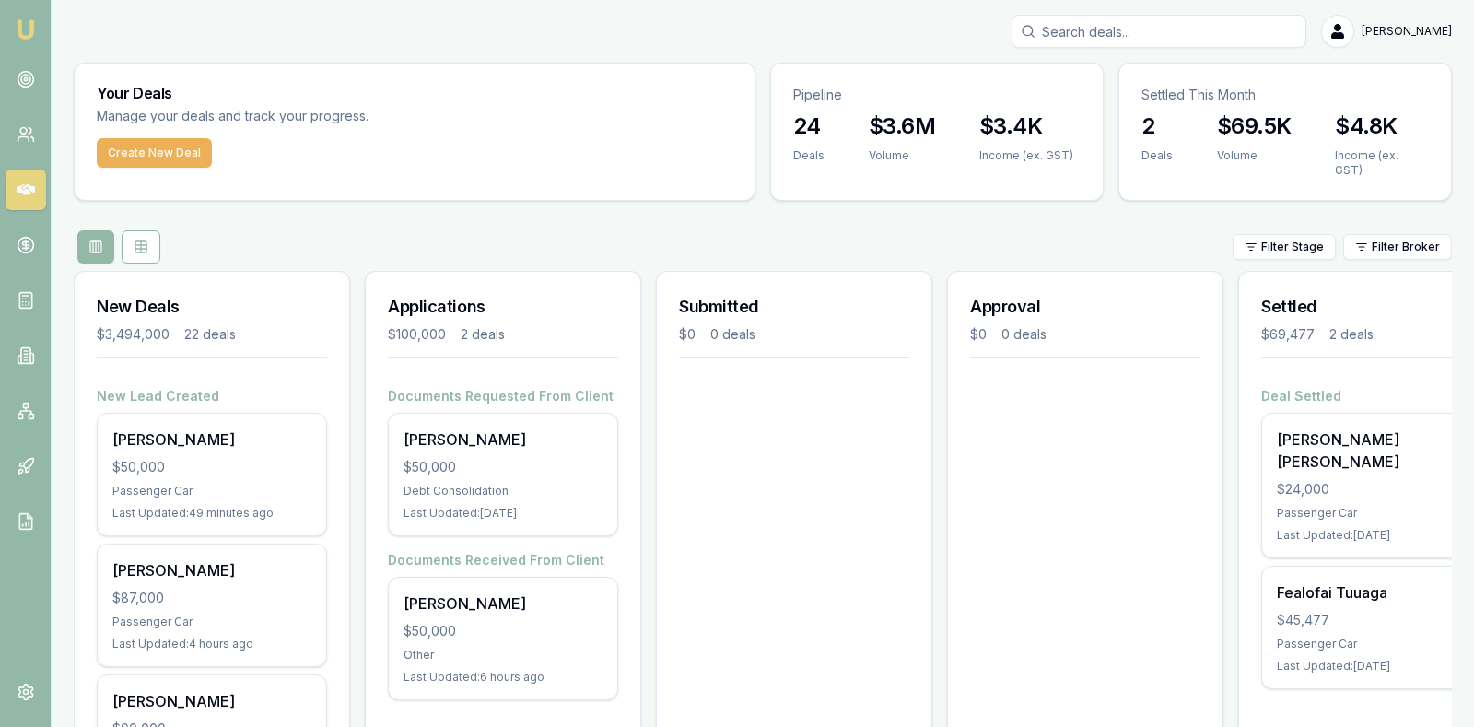
click at [313, 236] on div "Filter Stage Filter Broker" at bounding box center [763, 246] width 1378 height 33
click at [1268, 232] on html "Emu Broker Stevette Gelavis Toggle Menu Your Deals Manage your deals and track …" at bounding box center [737, 363] width 1474 height 727
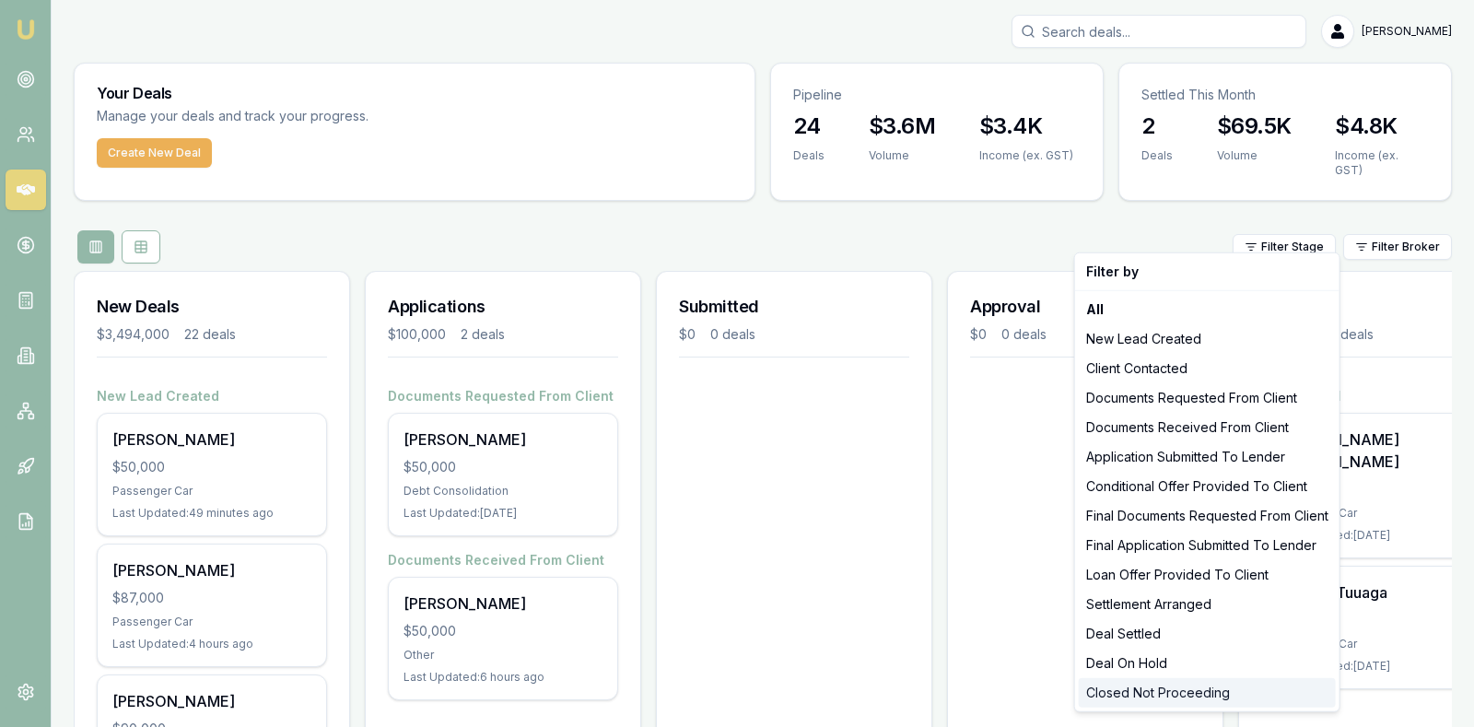
click at [1207, 690] on div "Closed Not Proceeding" at bounding box center [1207, 692] width 257 height 29
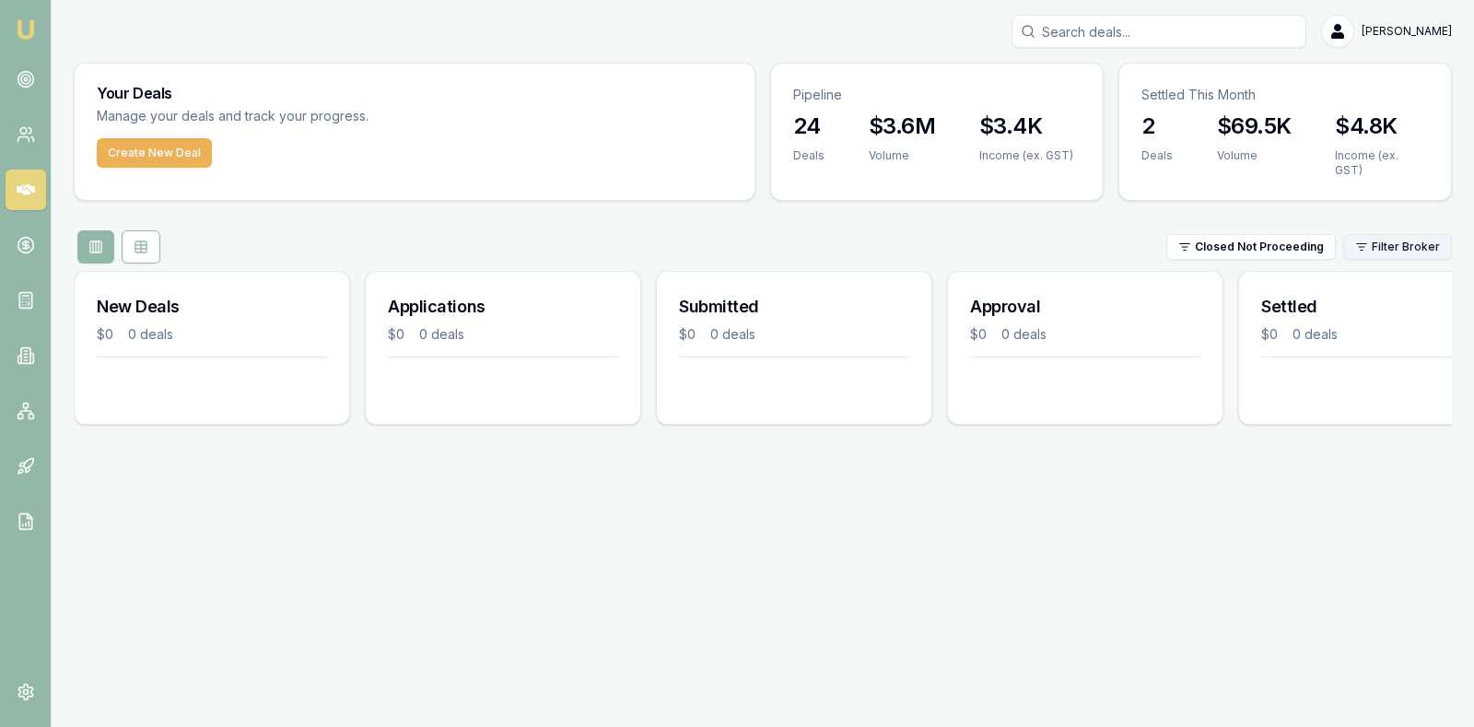
click at [1386, 237] on html "[PERSON_NAME] [PERSON_NAME] Toggle Menu Your Deals Manage your deals and track …" at bounding box center [737, 363] width 1474 height 727
click at [1378, 336] on div "[PERSON_NAME]" at bounding box center [1394, 338] width 118 height 29
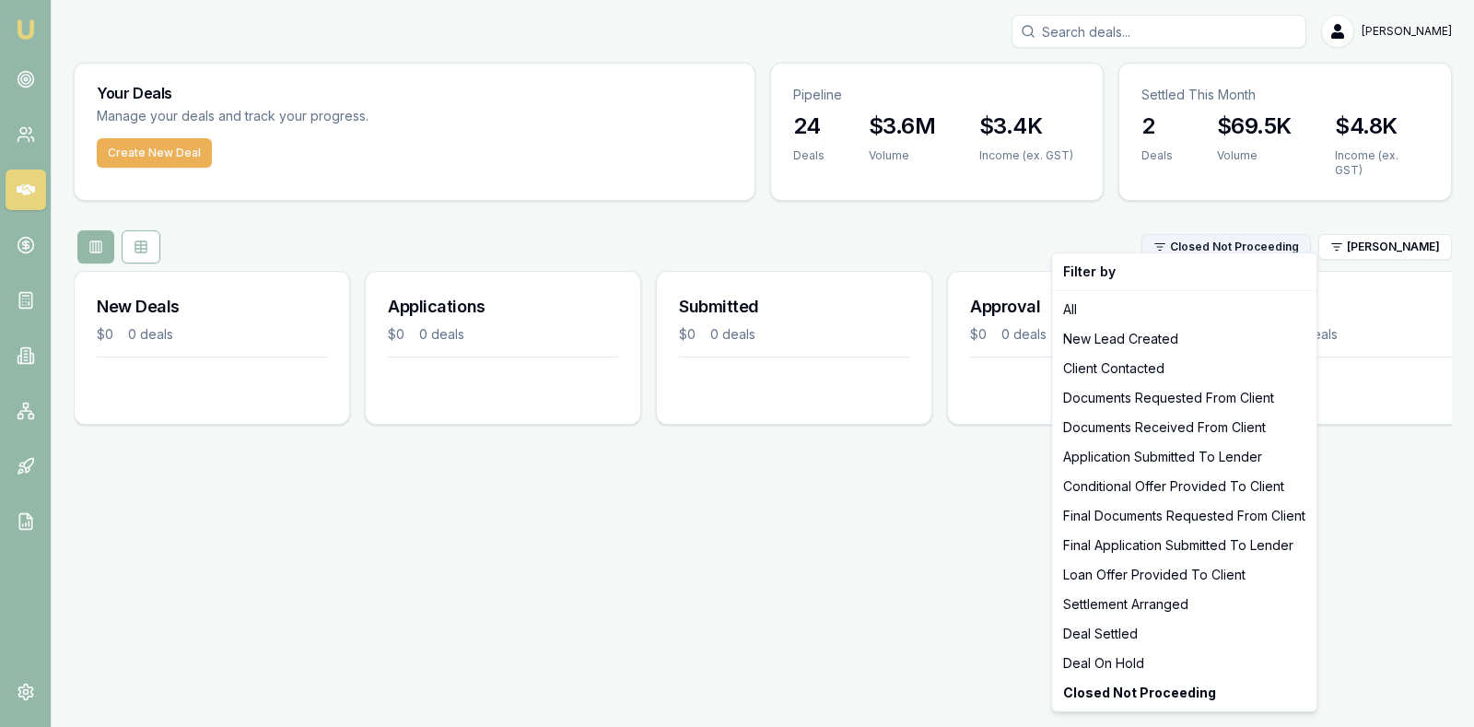
click at [1210, 235] on html "[PERSON_NAME] [PERSON_NAME] Toggle Menu Your Deals Manage your deals and track …" at bounding box center [737, 363] width 1474 height 727
click at [1125, 308] on div "All" at bounding box center [1184, 309] width 257 height 29
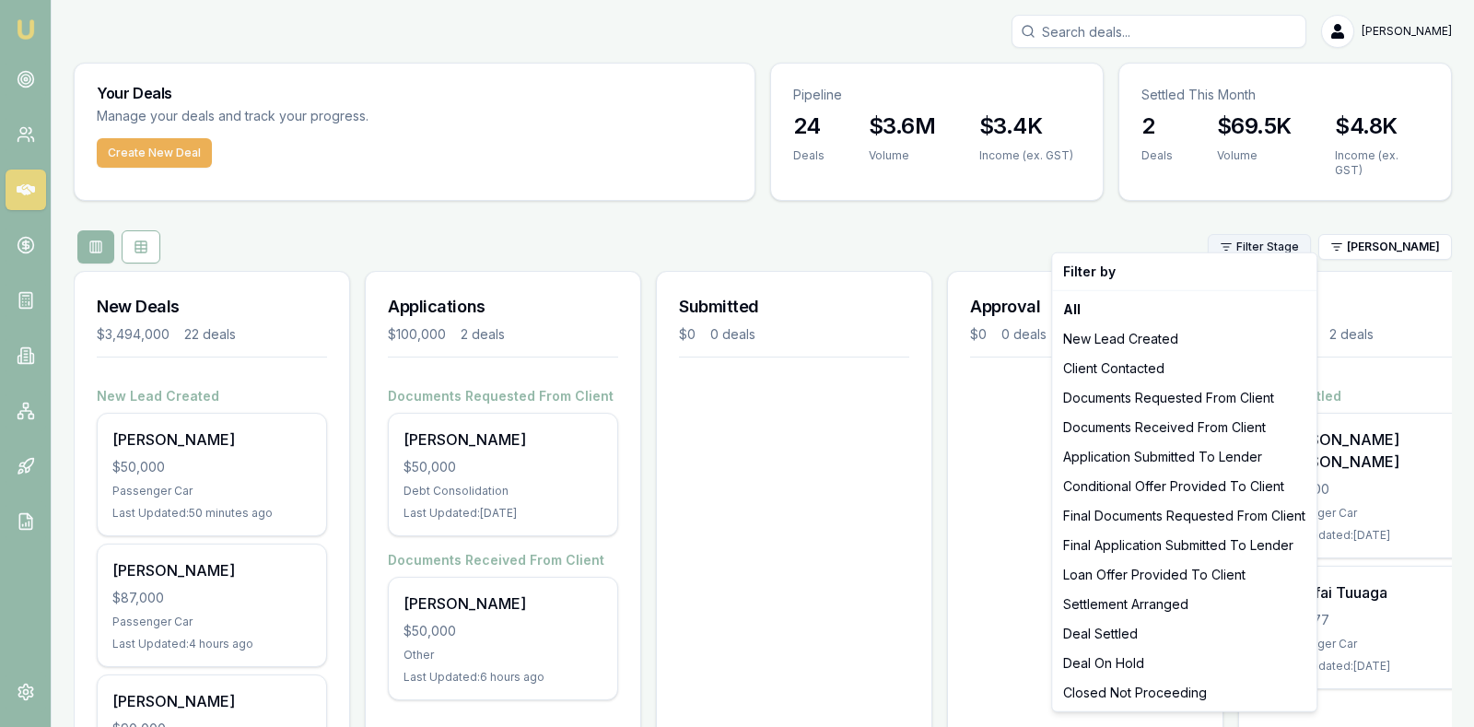
click at [1279, 226] on html "Emu Broker Stevette Gelavis Toggle Menu Your Deals Manage your deals and track …" at bounding box center [737, 363] width 1474 height 727
click at [1225, 658] on div "Deal On Hold" at bounding box center [1184, 663] width 257 height 29
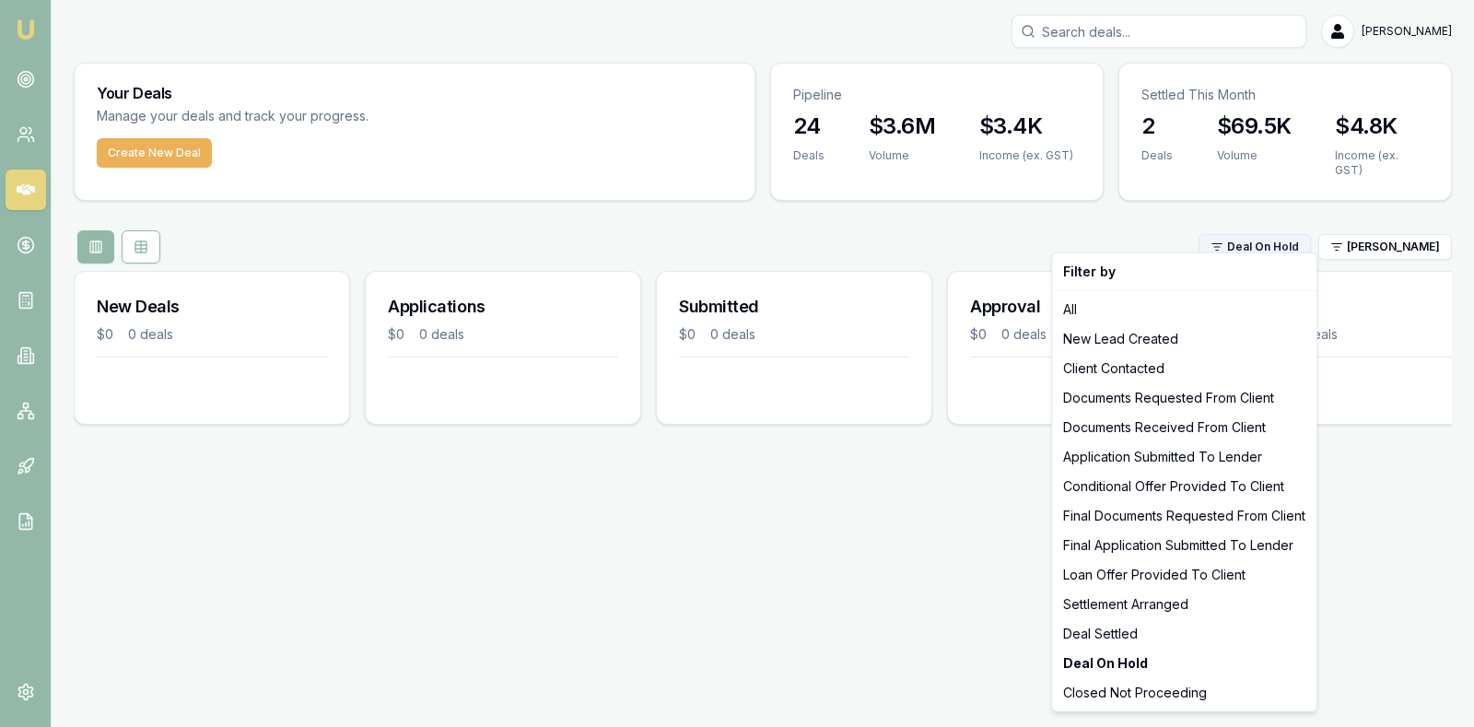
click at [1268, 233] on html "Emu Broker Stevette Gelavis Toggle Menu Your Deals Manage your deals and track …" at bounding box center [737, 363] width 1474 height 727
click at [1188, 637] on div "Deal Settled" at bounding box center [1184, 633] width 257 height 29
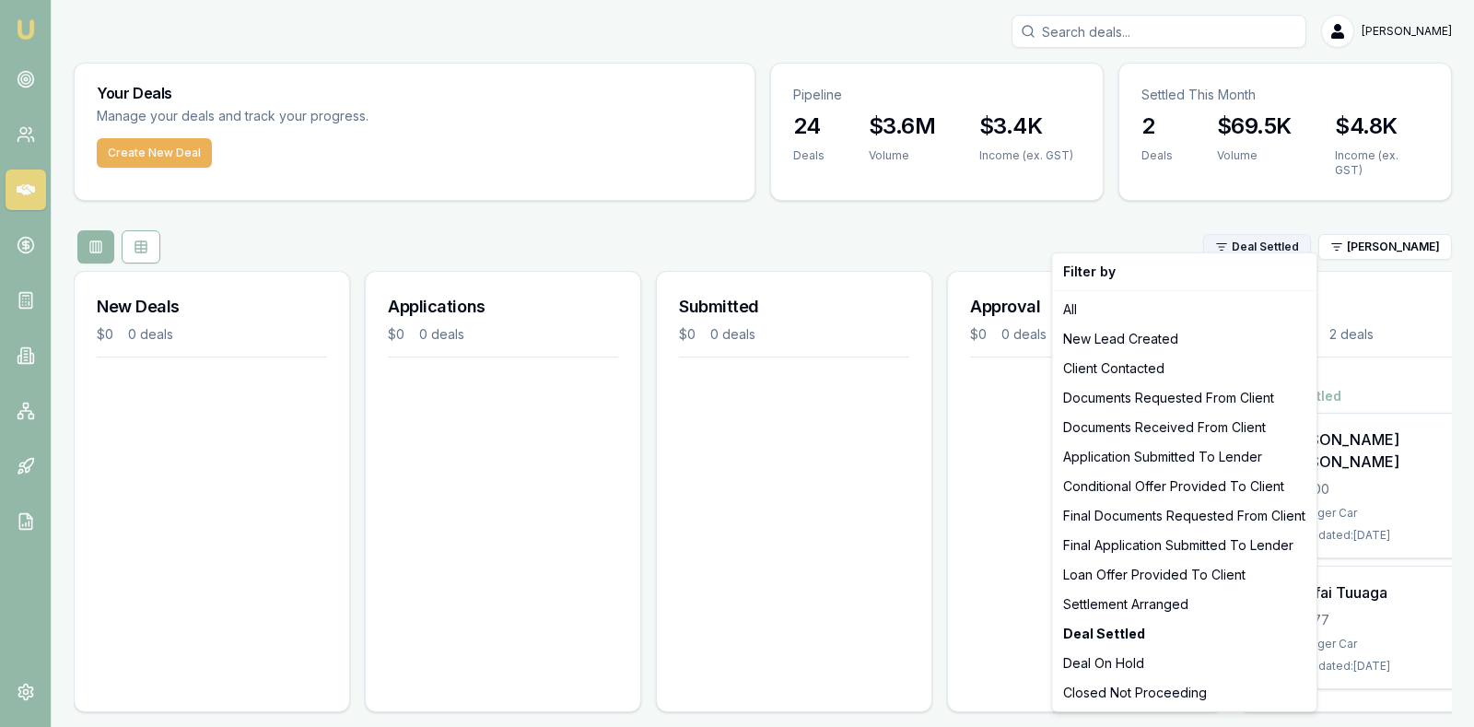
click at [1248, 232] on html "Emu Broker Stevette Gelavis Toggle Menu Your Deals Manage your deals and track …" at bounding box center [737, 363] width 1474 height 727
click at [1139, 319] on div "All" at bounding box center [1184, 309] width 257 height 29
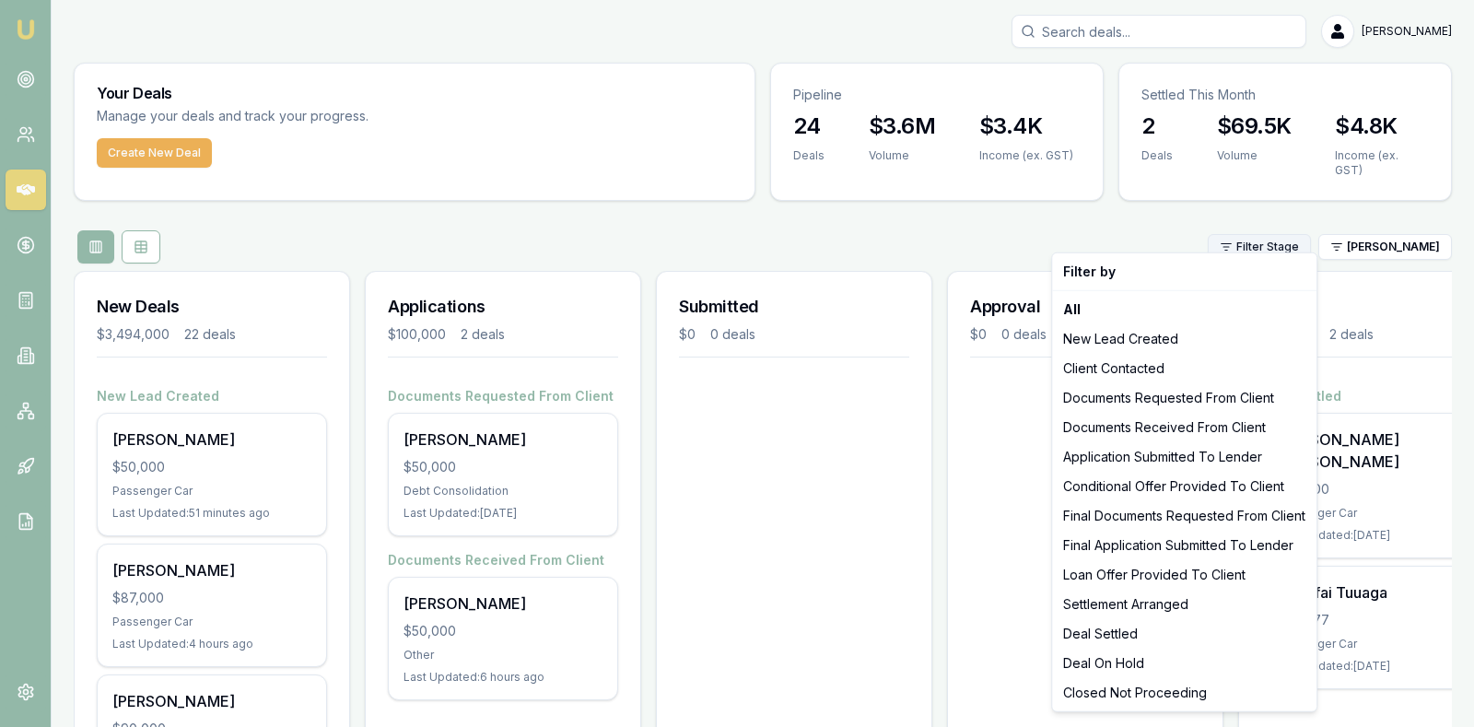
click at [1261, 234] on html "Emu Broker Stevette Gelavis Toggle Menu Your Deals Manage your deals and track …" at bounding box center [737, 363] width 1474 height 727
click at [1162, 373] on div "Client Contacted" at bounding box center [1184, 368] width 257 height 29
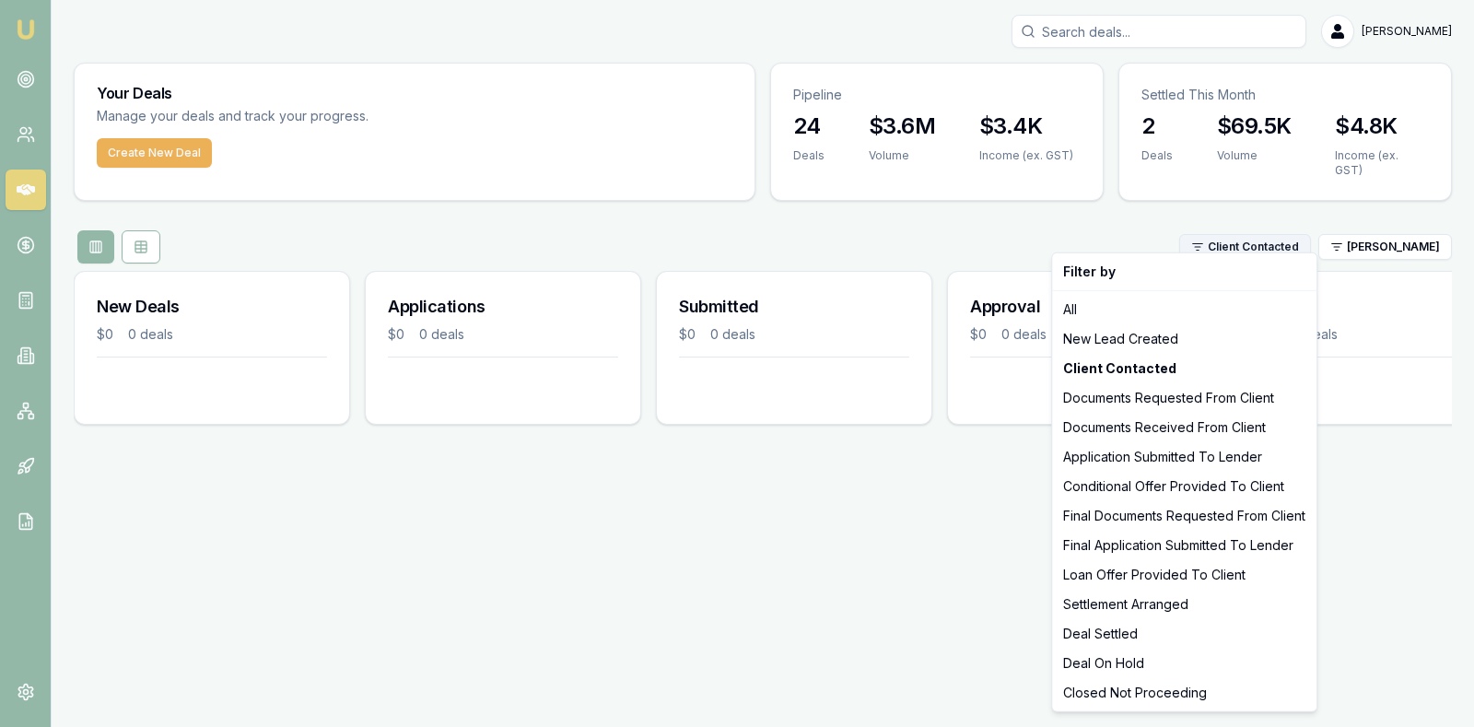
click at [1263, 233] on html "Emu Broker Stevette Gelavis Toggle Menu Your Deals Manage your deals and track …" at bounding box center [737, 363] width 1474 height 727
click at [1184, 396] on div "Documents Requested From Client" at bounding box center [1184, 397] width 257 height 29
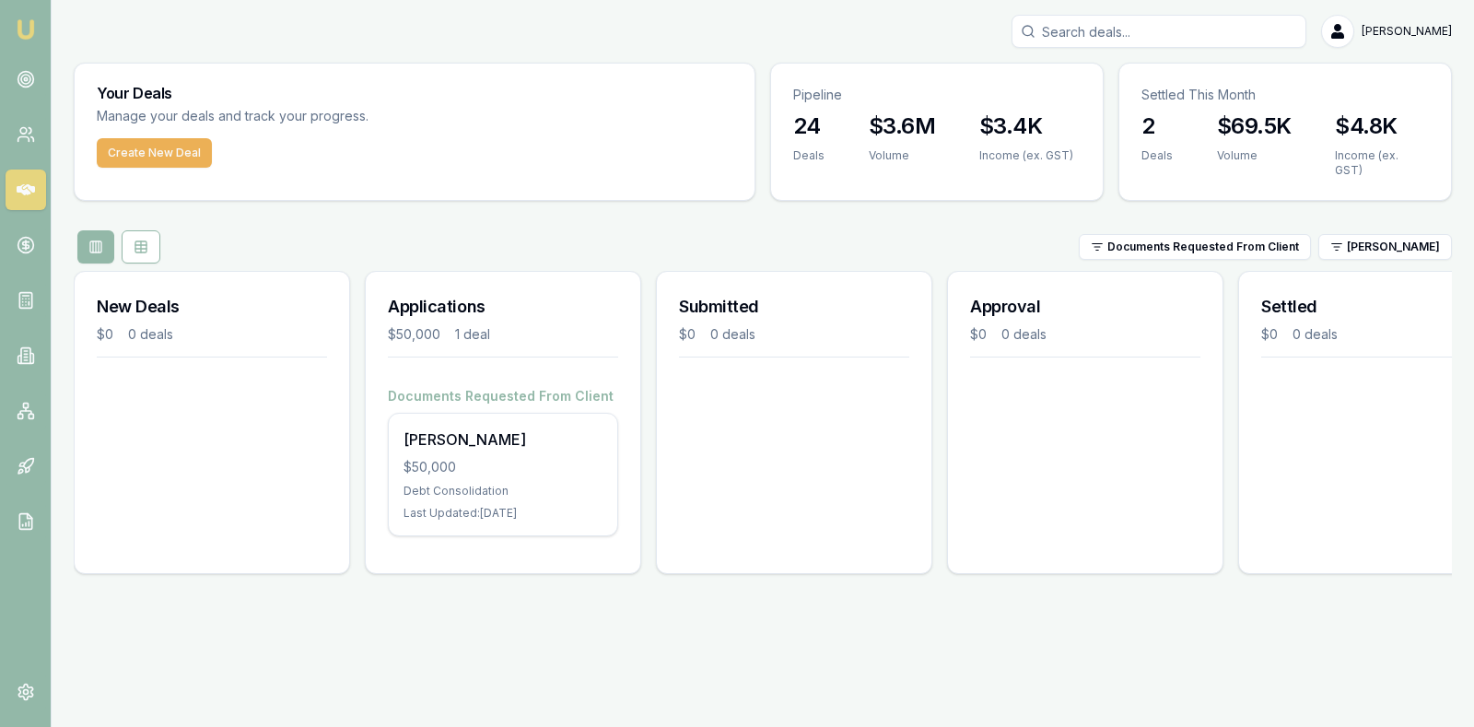
click at [1224, 230] on div "Documents Requested From Client Stevette Gelavis" at bounding box center [763, 246] width 1378 height 33
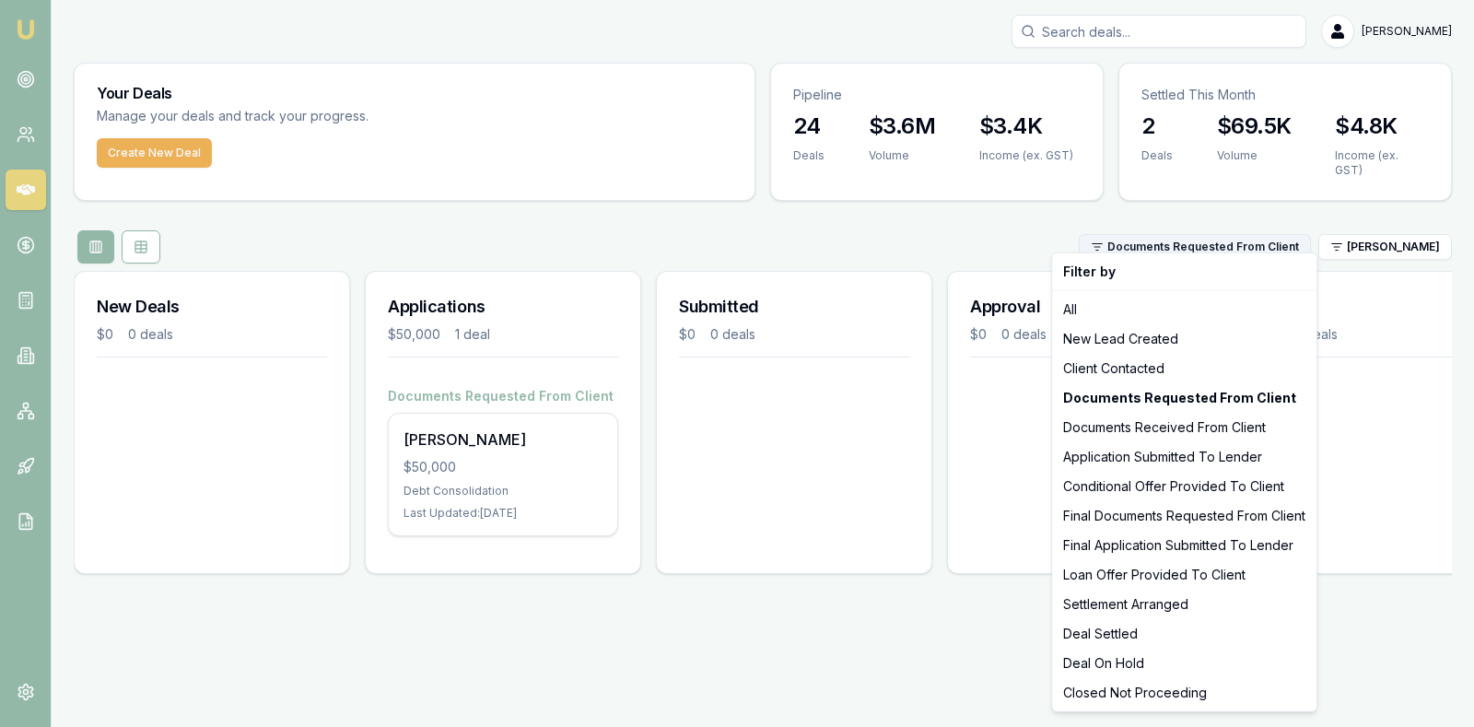
click at [1224, 240] on html "Emu Broker Stevette Gelavis Toggle Menu Your Deals Manage your deals and track …" at bounding box center [737, 363] width 1474 height 727
click at [1117, 309] on div "All" at bounding box center [1184, 309] width 257 height 29
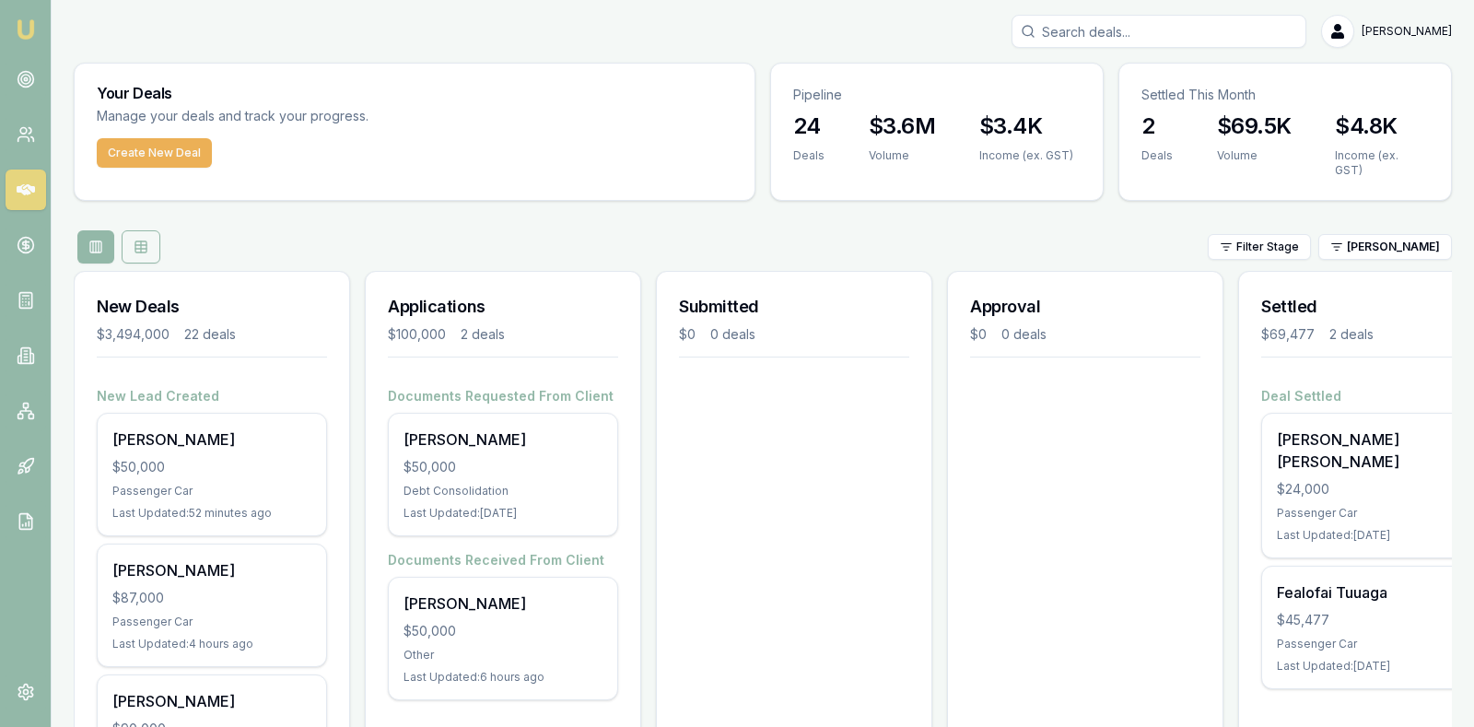
click at [147, 240] on icon at bounding box center [141, 247] width 15 height 15
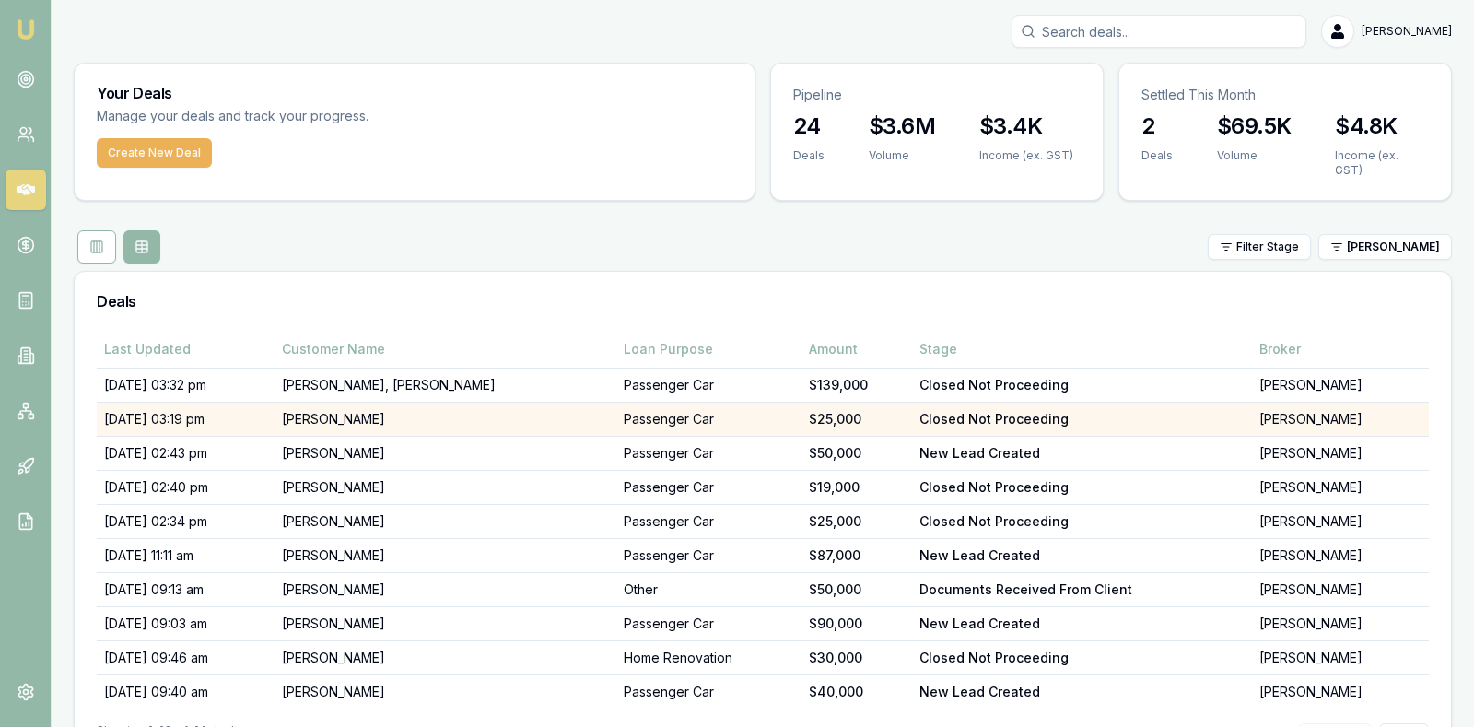
click at [385, 403] on td "[PERSON_NAME]" at bounding box center [446, 419] width 342 height 34
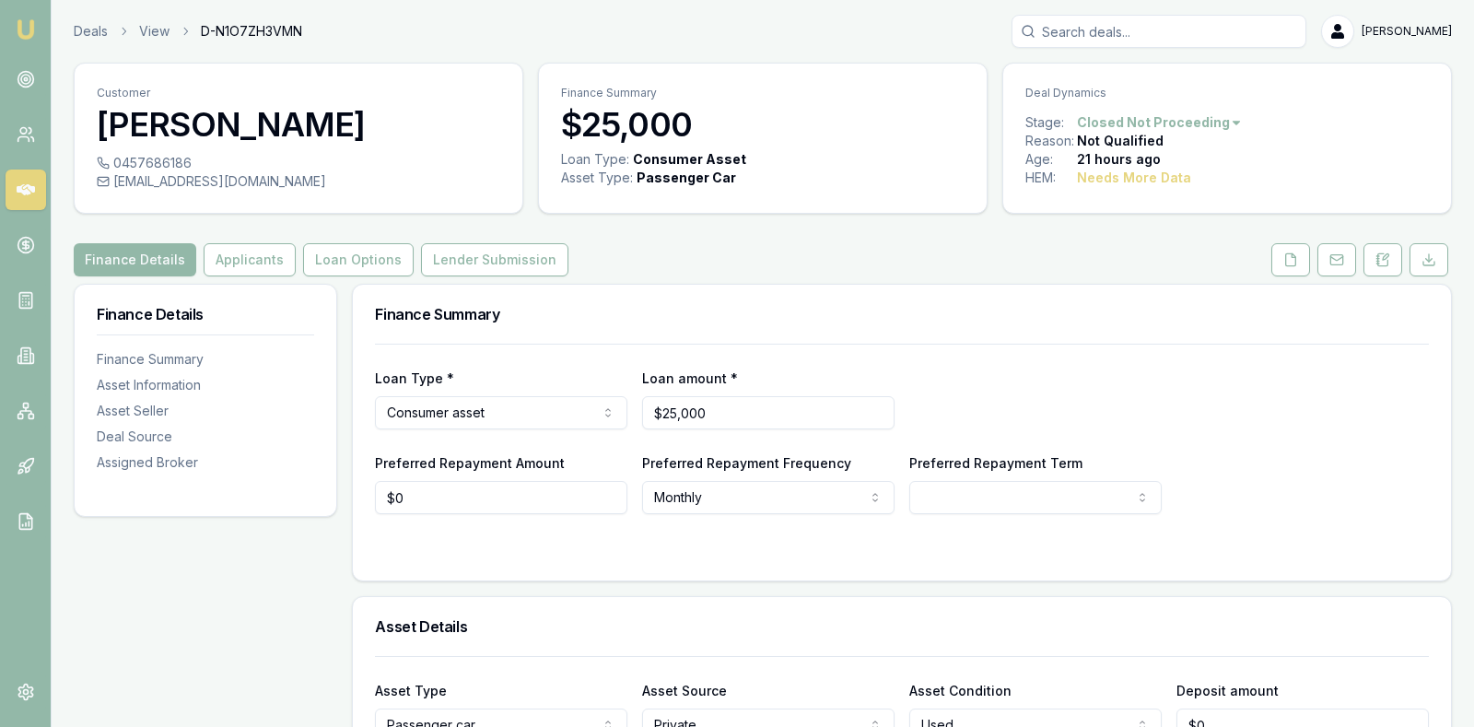
drag, startPoint x: 317, startPoint y: 175, endPoint x: 241, endPoint y: 191, distance: 77.1
click at [241, 191] on div "0457686186 [EMAIL_ADDRESS][DOMAIN_NAME]" at bounding box center [299, 183] width 448 height 59
copy div "[EMAIL_ADDRESS][DOMAIN_NAME]"
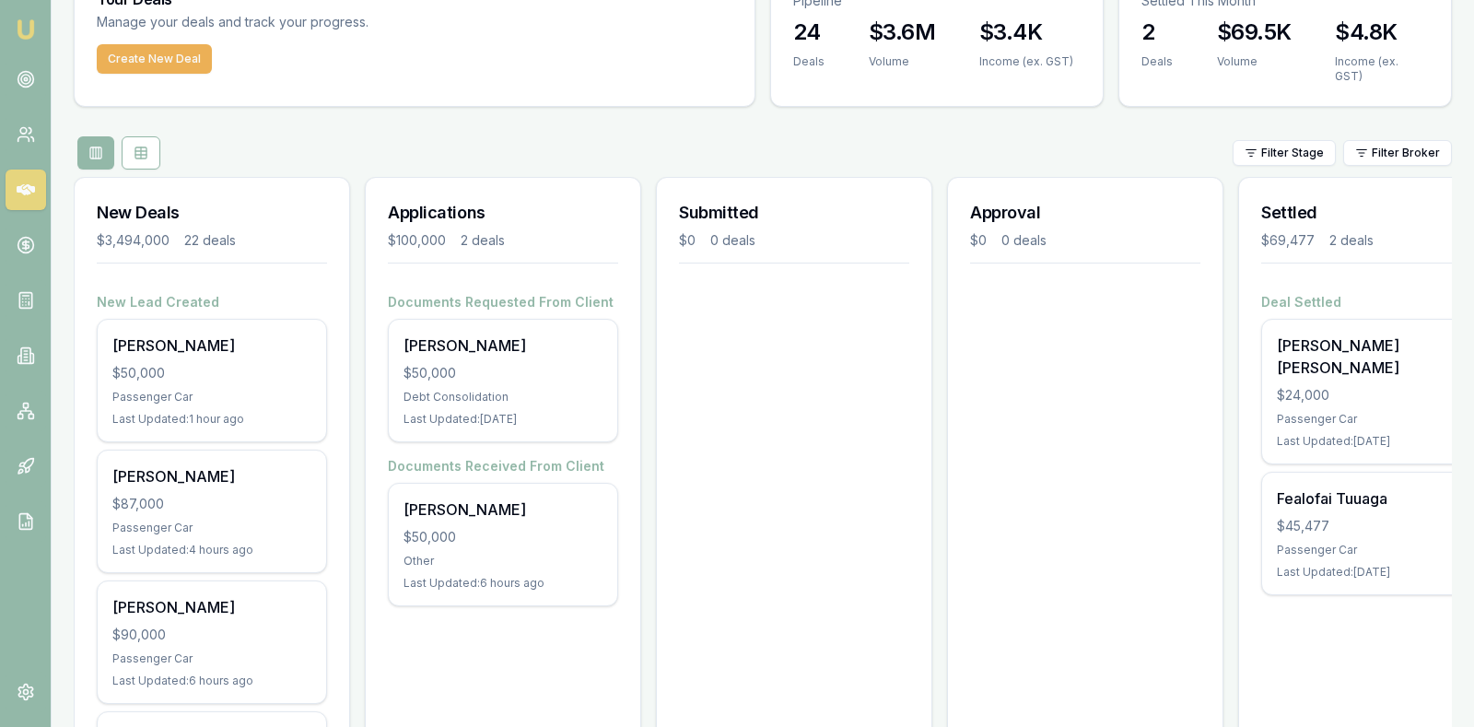
scroll to position [48, 0]
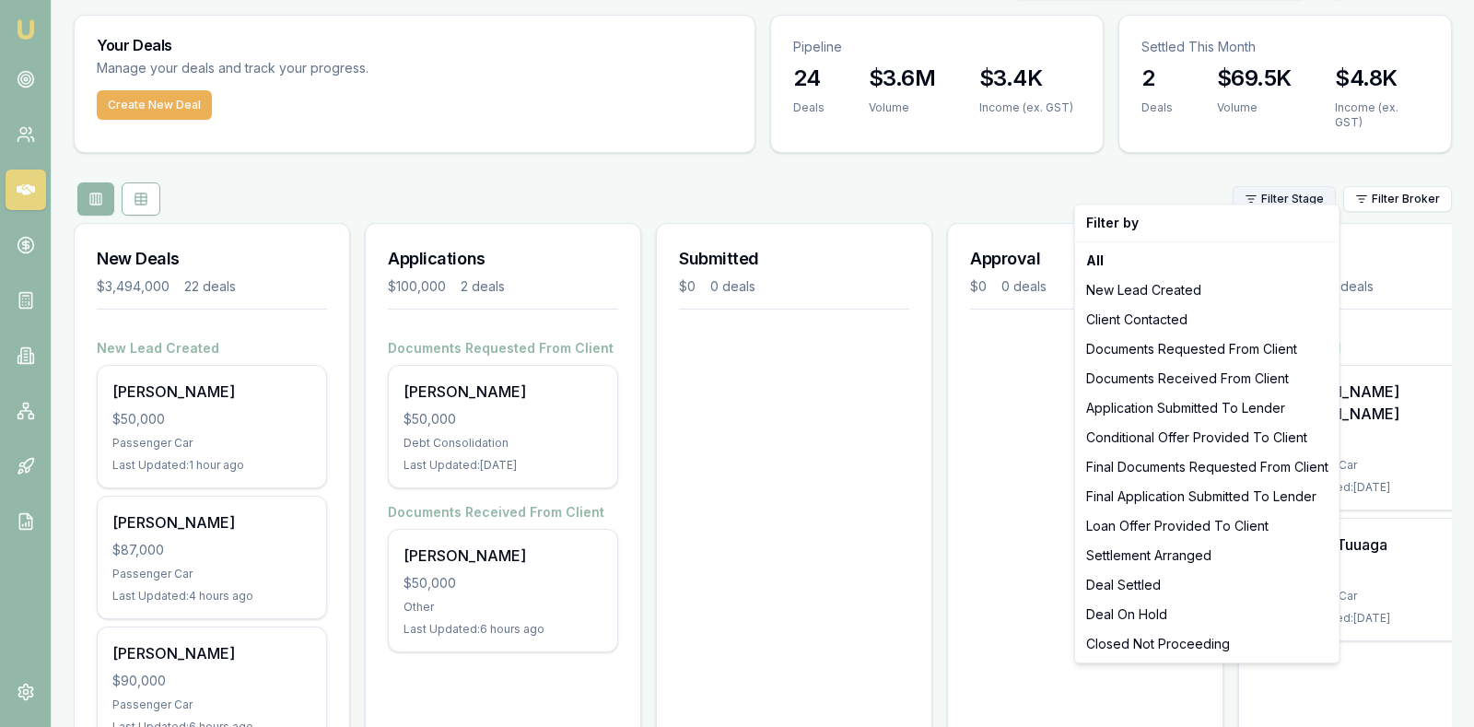
click at [1284, 182] on html "[PERSON_NAME] [PERSON_NAME] Toggle Menu Your Deals Manage your deals and track …" at bounding box center [737, 315] width 1474 height 727
click at [1167, 348] on div "Documents Requested From Client" at bounding box center [1207, 348] width 257 height 29
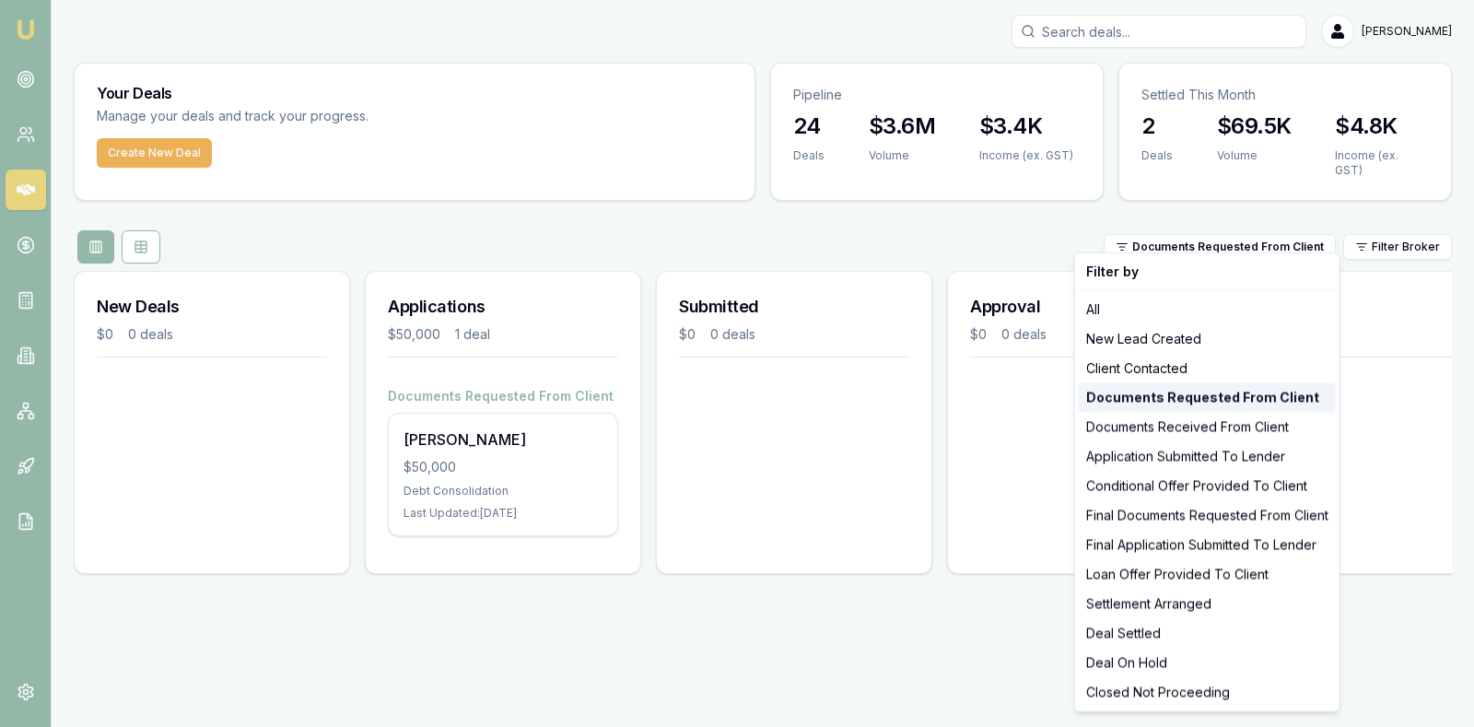
scroll to position [0, 0]
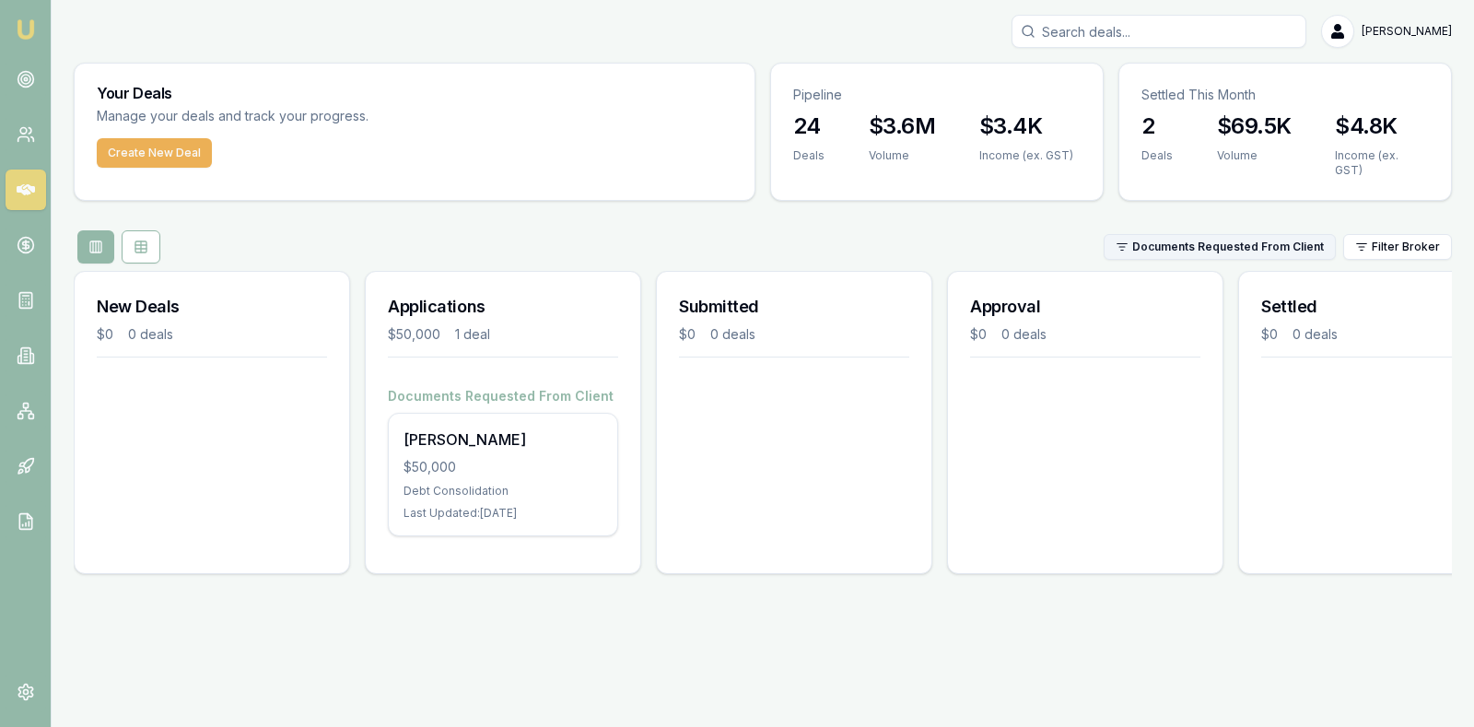
click at [1265, 228] on html "Emu Broker Stevette Gelavis Toggle Menu Your Deals Manage your deals and track …" at bounding box center [737, 363] width 1474 height 727
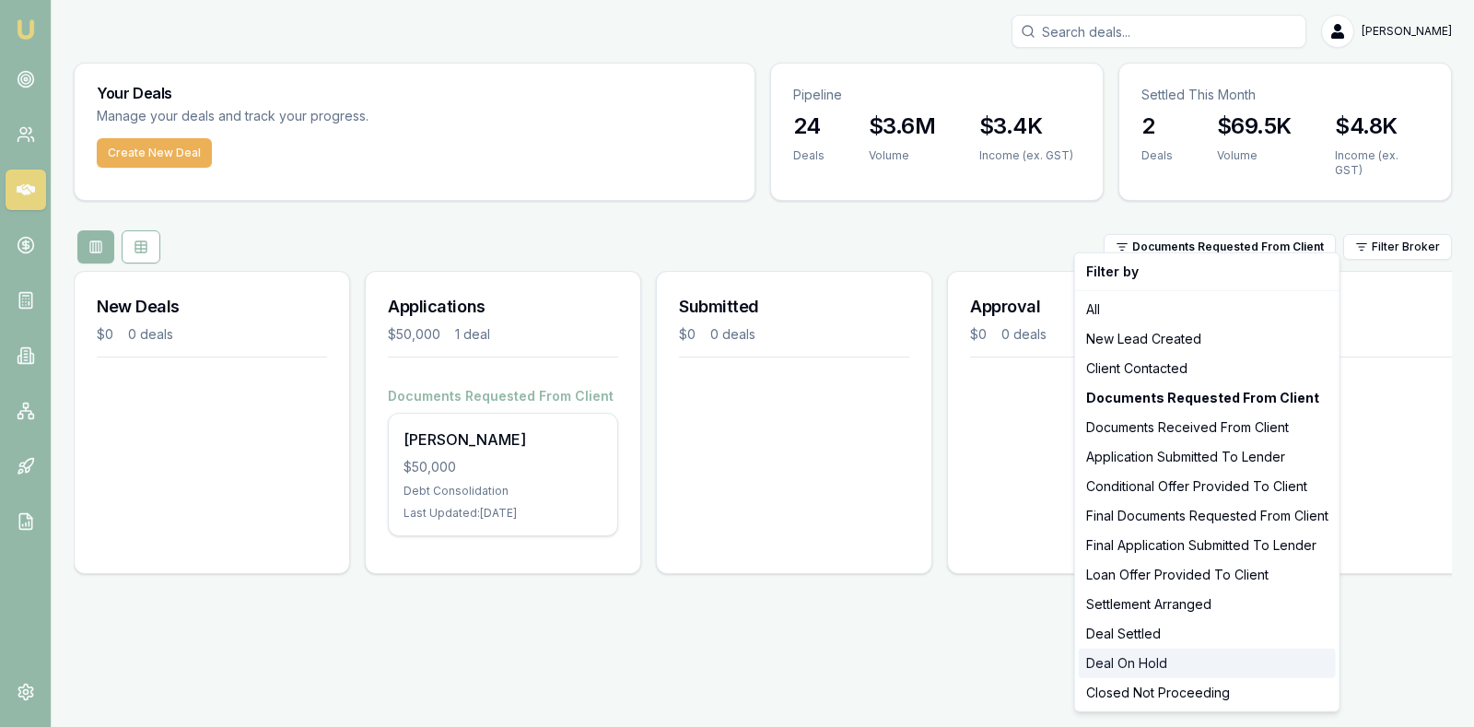
click at [1180, 663] on div "Deal On Hold" at bounding box center [1207, 663] width 257 height 29
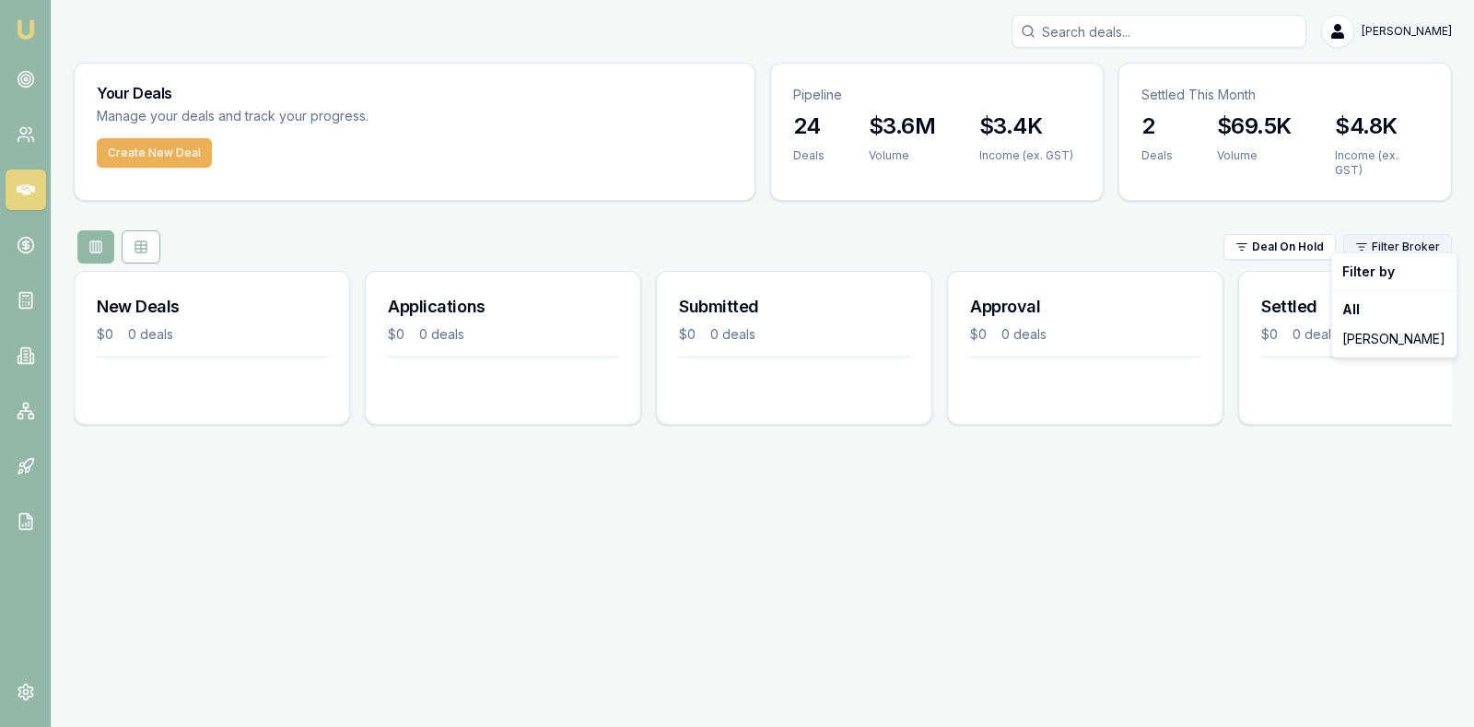
click at [1386, 227] on html "Emu Broker Stevette Gelavis Toggle Menu Your Deals Manage your deals and track …" at bounding box center [737, 363] width 1474 height 727
click at [1385, 333] on div "[PERSON_NAME]" at bounding box center [1394, 338] width 118 height 29
click at [1280, 226] on html "Emu Broker Stevette Gelavis Toggle Menu Your Deals Manage your deals and track …" at bounding box center [737, 363] width 1474 height 727
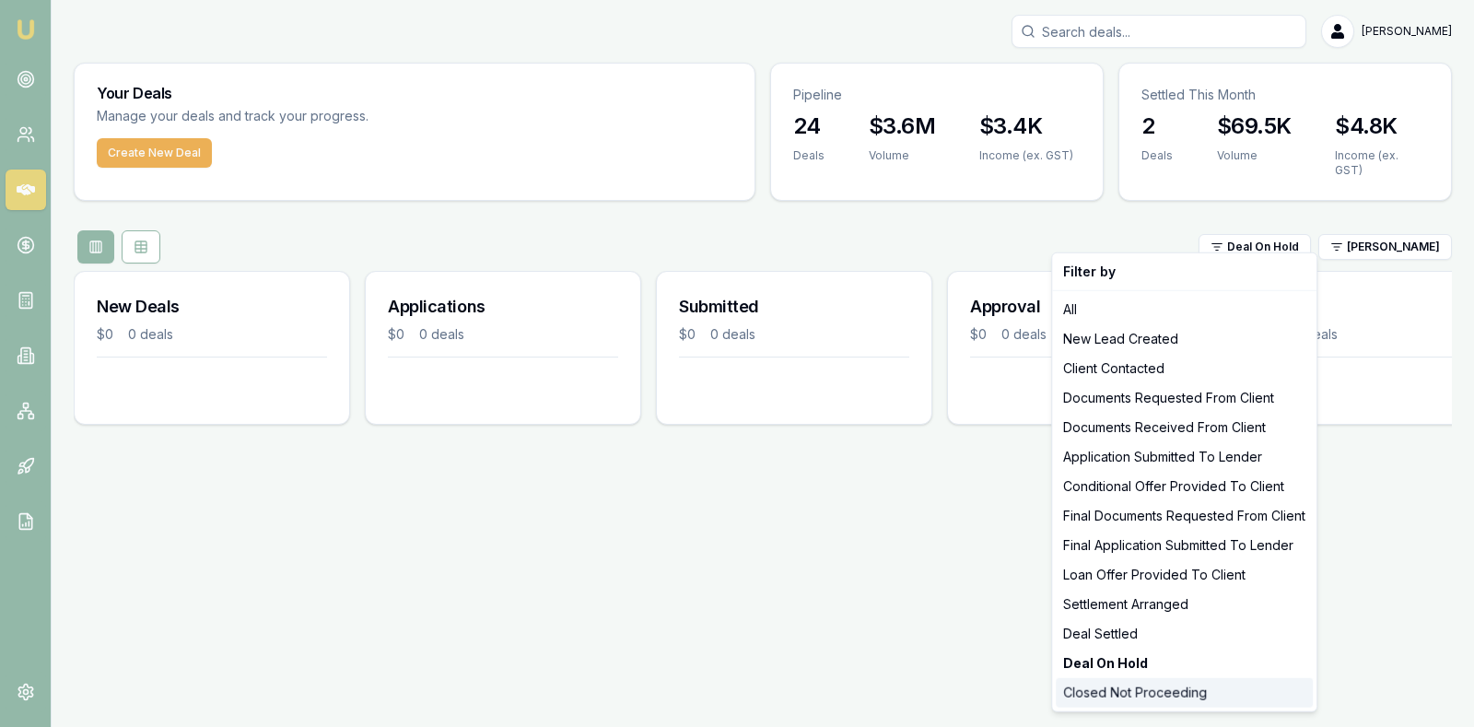
click at [1203, 690] on div "Closed Not Proceeding" at bounding box center [1184, 692] width 257 height 29
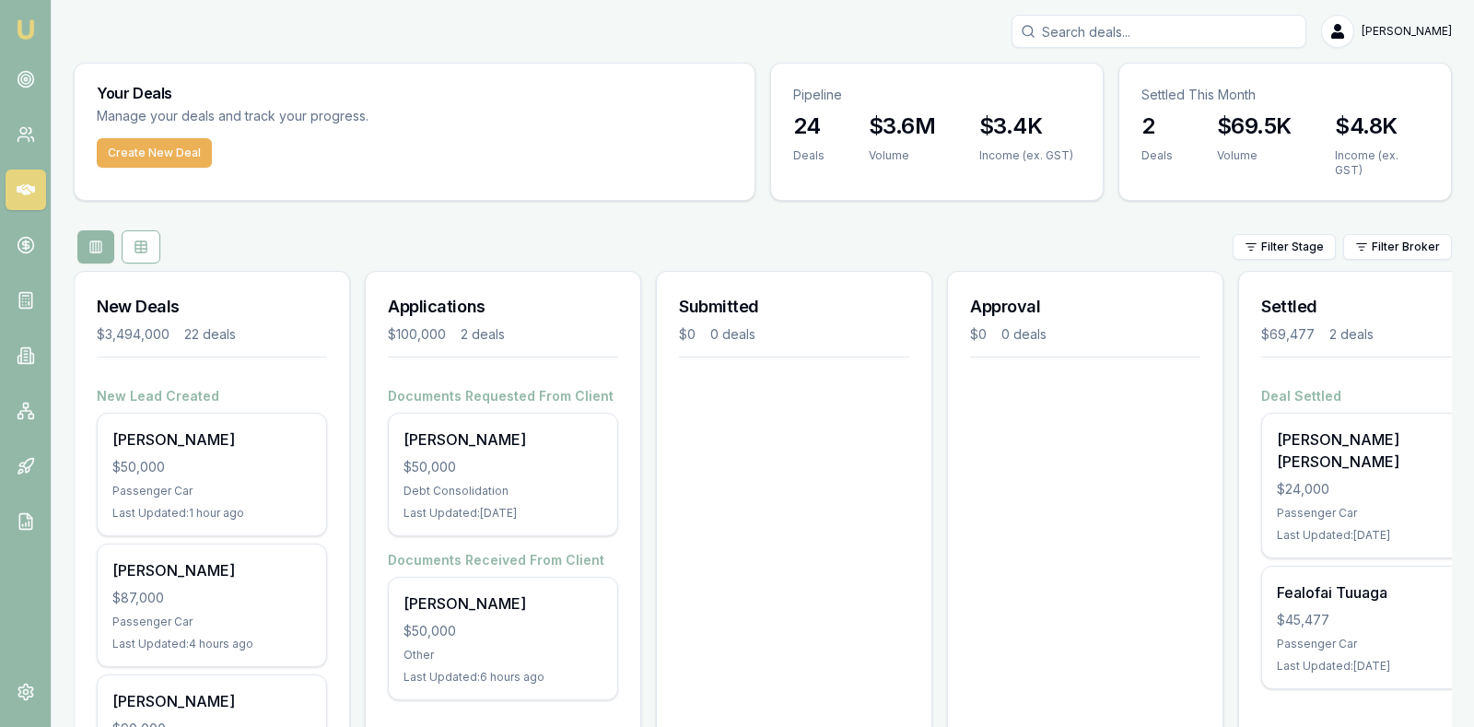
click at [1321, 231] on html "[PERSON_NAME] [PERSON_NAME] Toggle Menu Your Deals Manage your deals and track …" at bounding box center [737, 363] width 1474 height 727
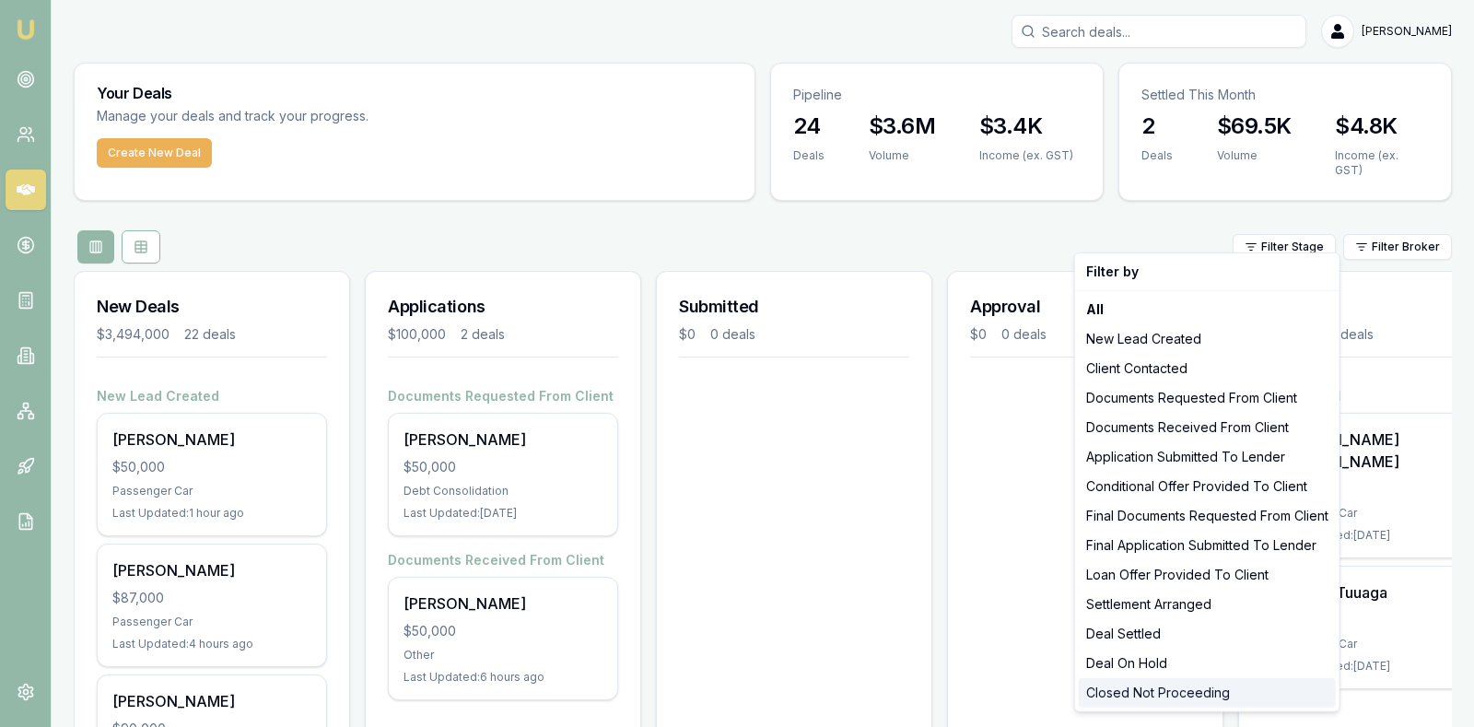
click at [1196, 686] on div "Closed Not Proceeding" at bounding box center [1207, 692] width 257 height 29
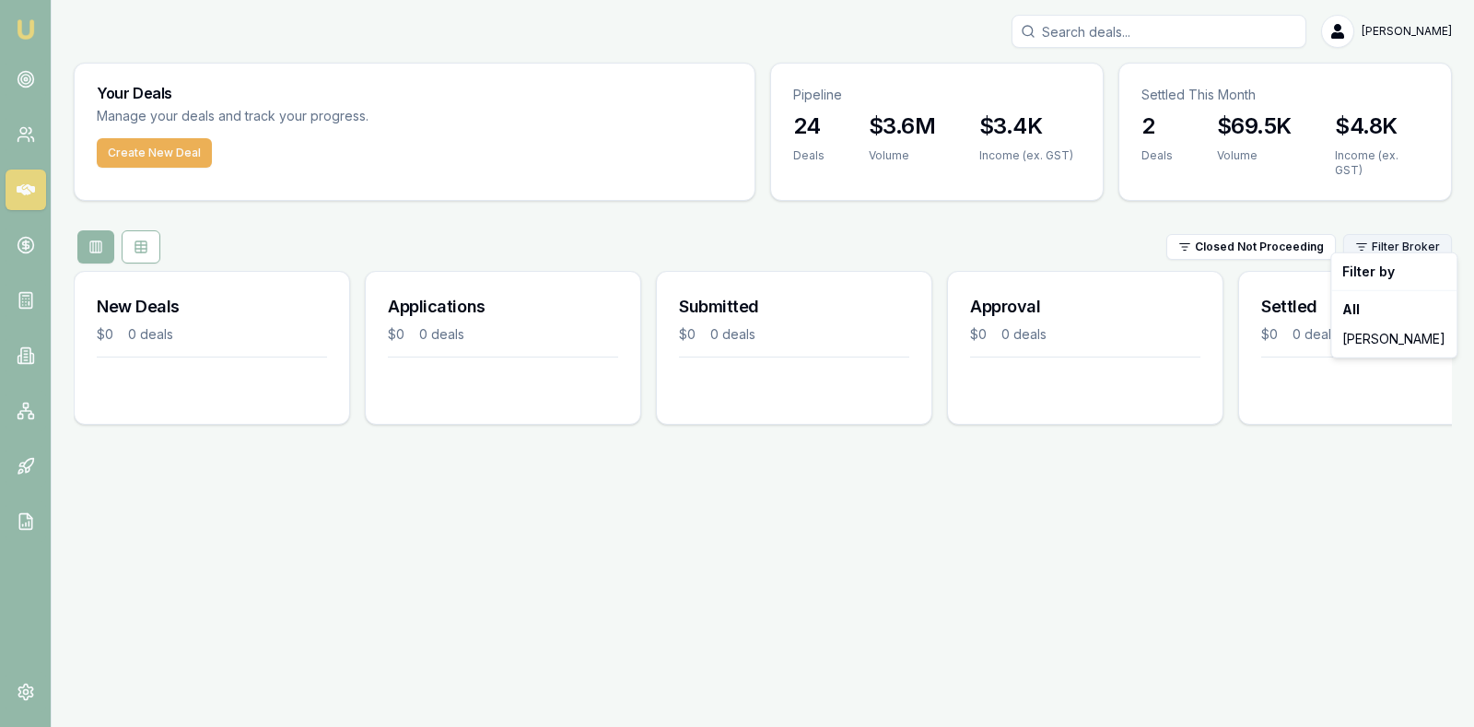
click at [1379, 235] on html "Emu Broker Stevette Gelavis Toggle Menu Your Deals Manage your deals and track …" at bounding box center [737, 363] width 1474 height 727
click at [1371, 304] on div "All" at bounding box center [1394, 309] width 118 height 29
click at [1385, 230] on html "Emu Broker Stevette Gelavis Toggle Menu Your Deals Manage your deals and track …" at bounding box center [737, 363] width 1474 height 727
click at [1382, 349] on div "[PERSON_NAME]" at bounding box center [1394, 338] width 118 height 29
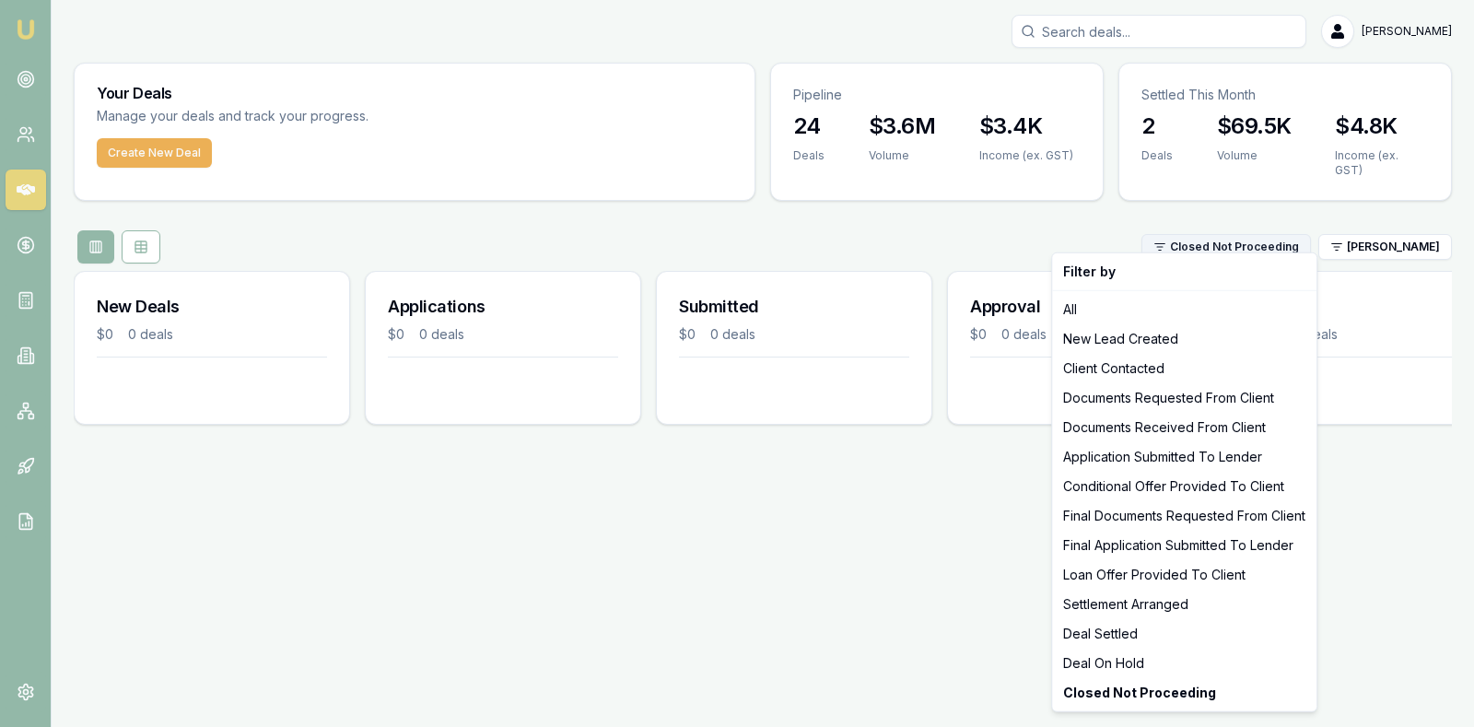
click at [1274, 237] on html "Emu Broker Stevette Gelavis Toggle Menu Your Deals Manage your deals and track …" at bounding box center [737, 363] width 1474 height 727
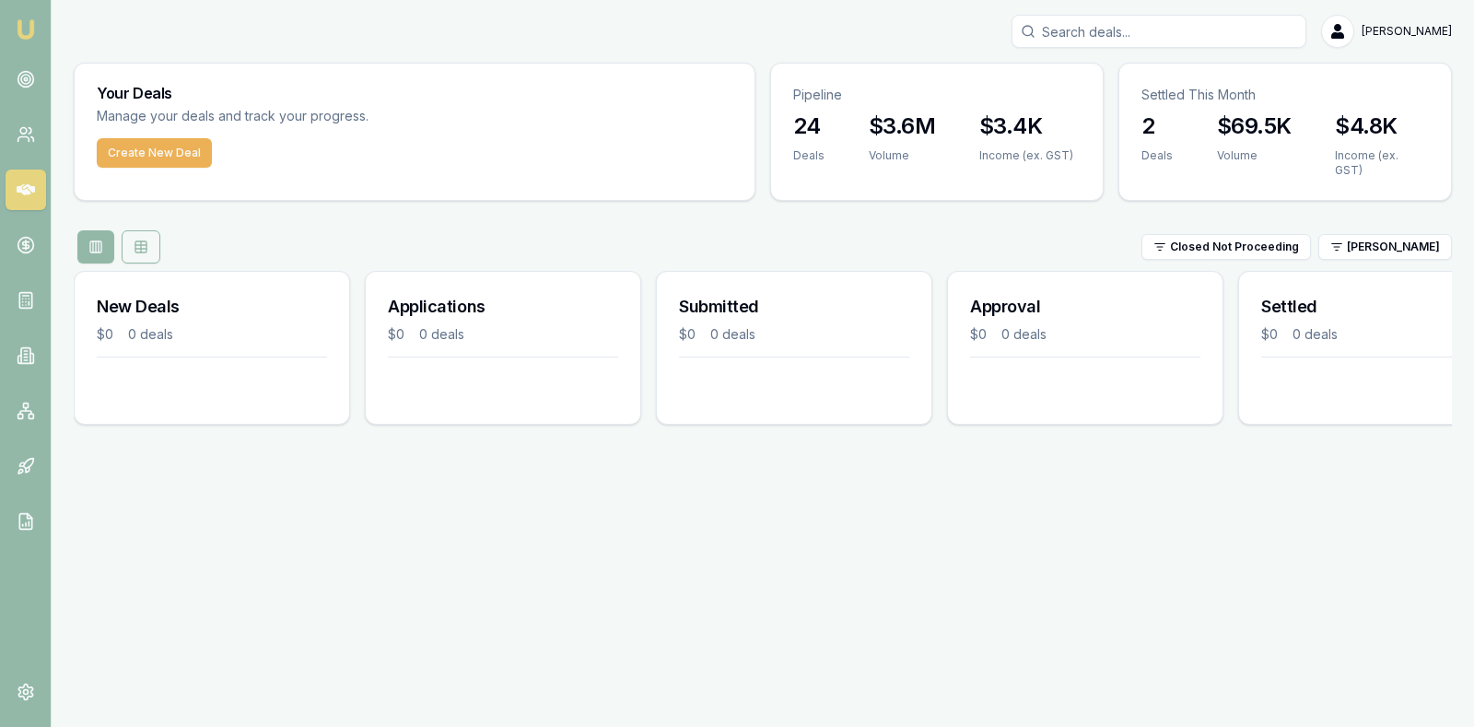
click at [141, 241] on icon at bounding box center [141, 246] width 0 height 11
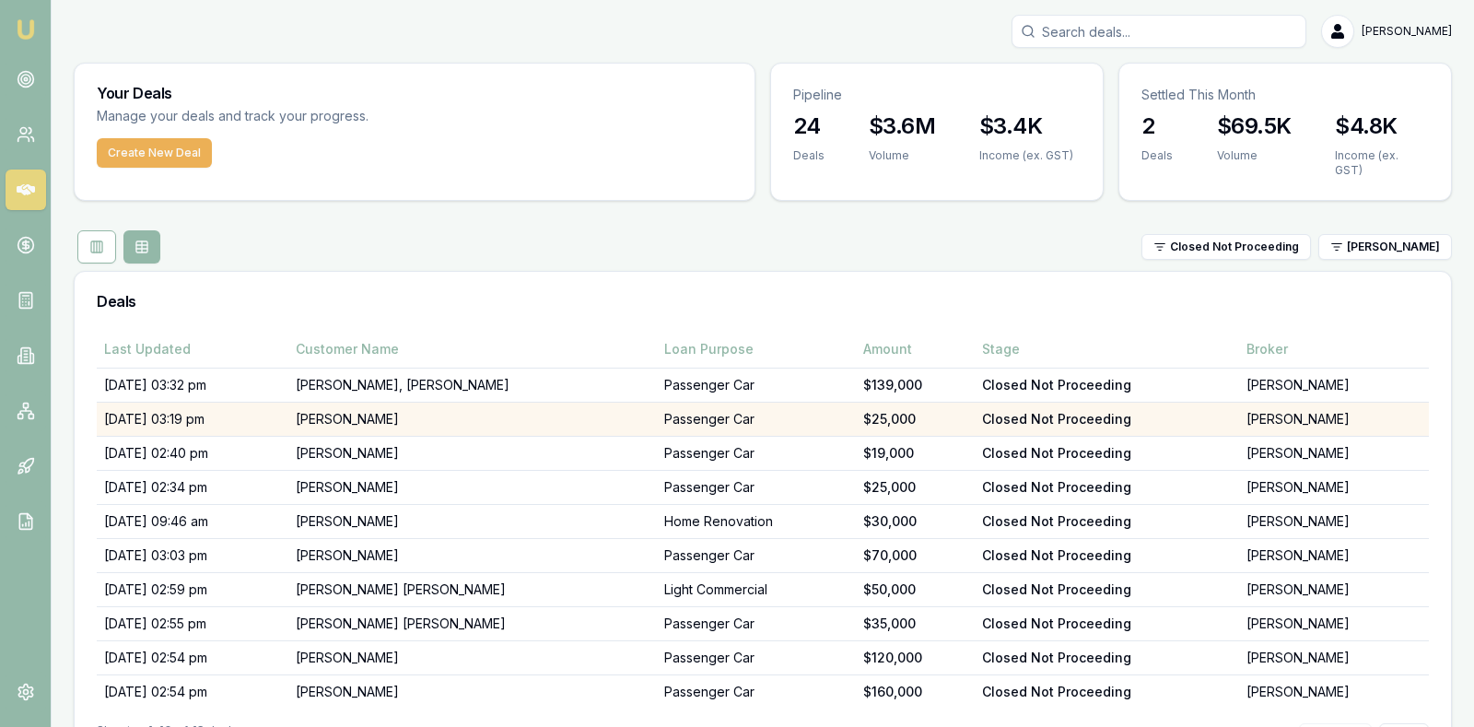
click at [288, 406] on td "26/08/25, 03:19 pm" at bounding box center [193, 419] width 192 height 34
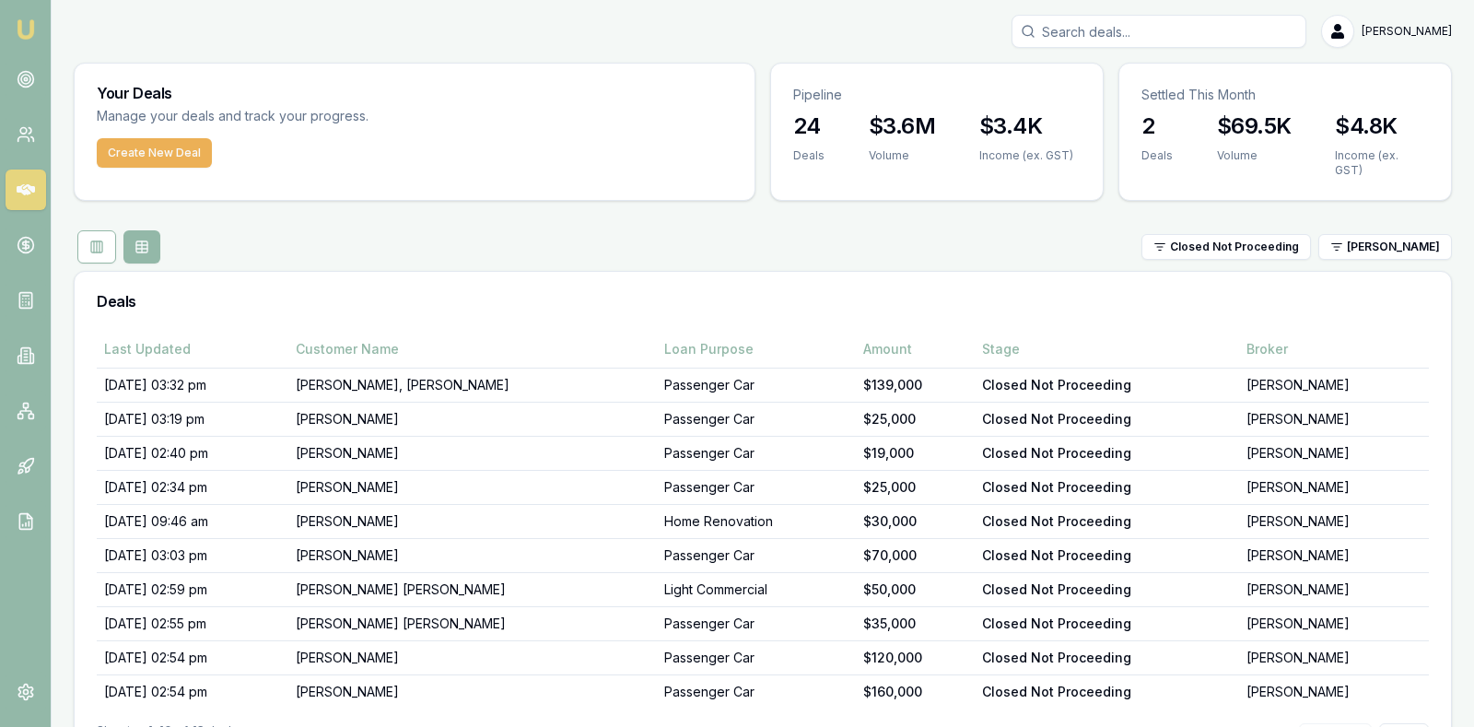
click at [654, 214] on div "Your Deals Manage your deals and track your progress. Create New Deal Pipeline …" at bounding box center [763, 427] width 1378 height 728
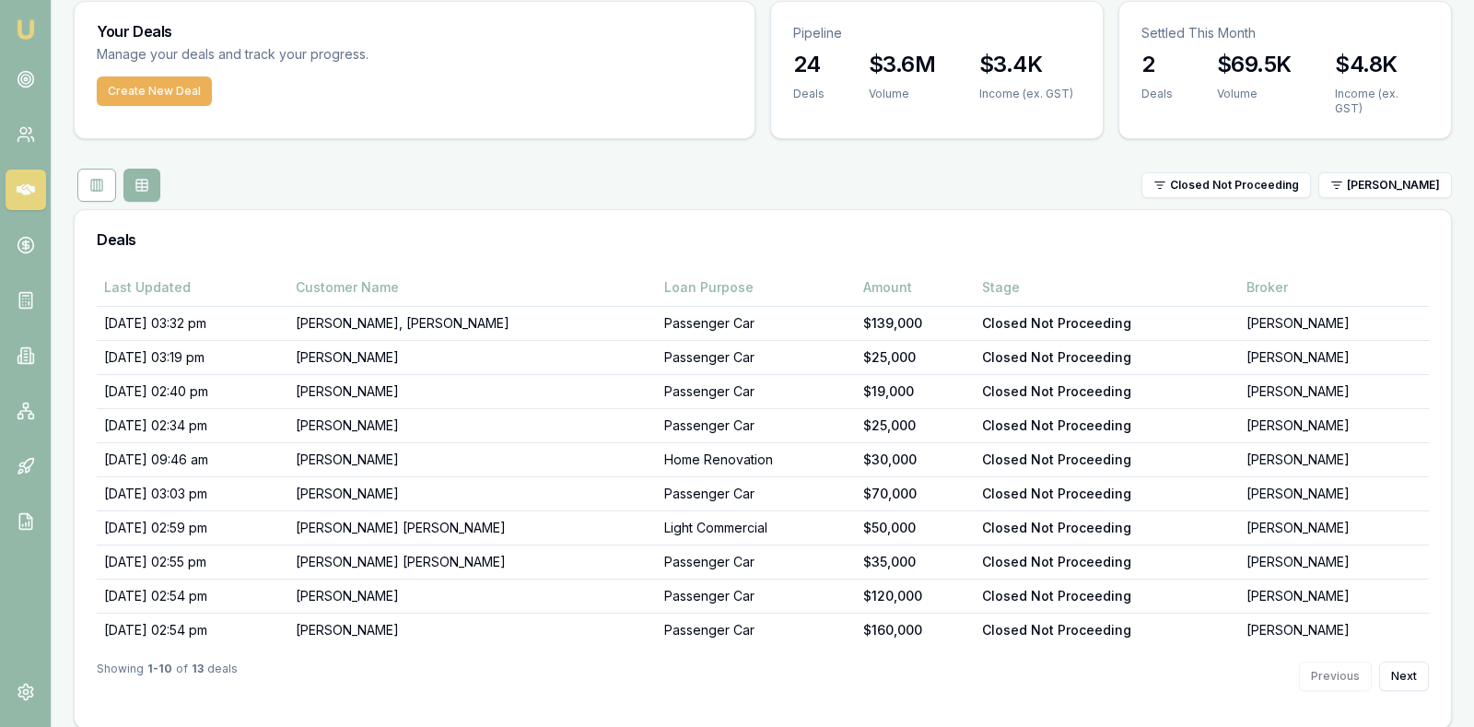
scroll to position [63, 0]
click at [1408, 665] on button "Next" at bounding box center [1404, 674] width 50 height 29
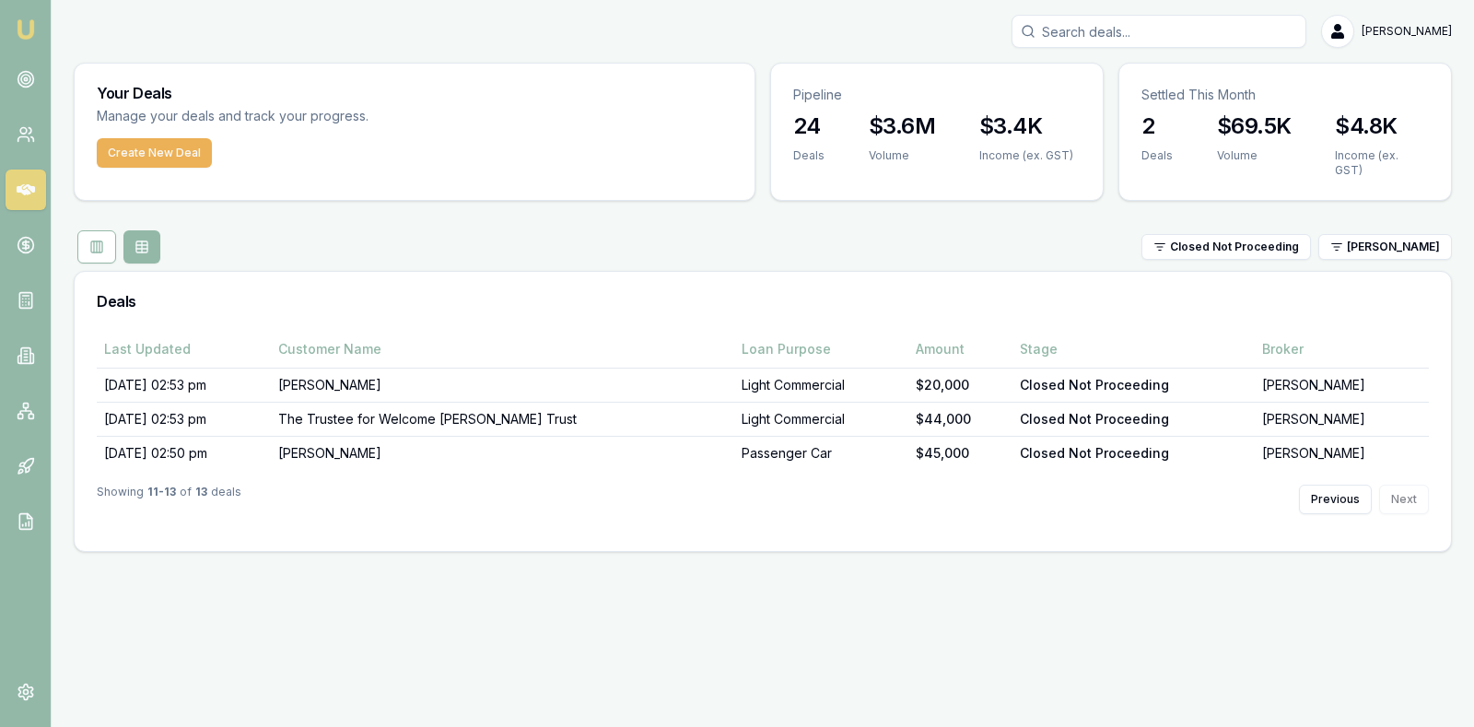
click at [20, 179] on link at bounding box center [26, 189] width 41 height 41
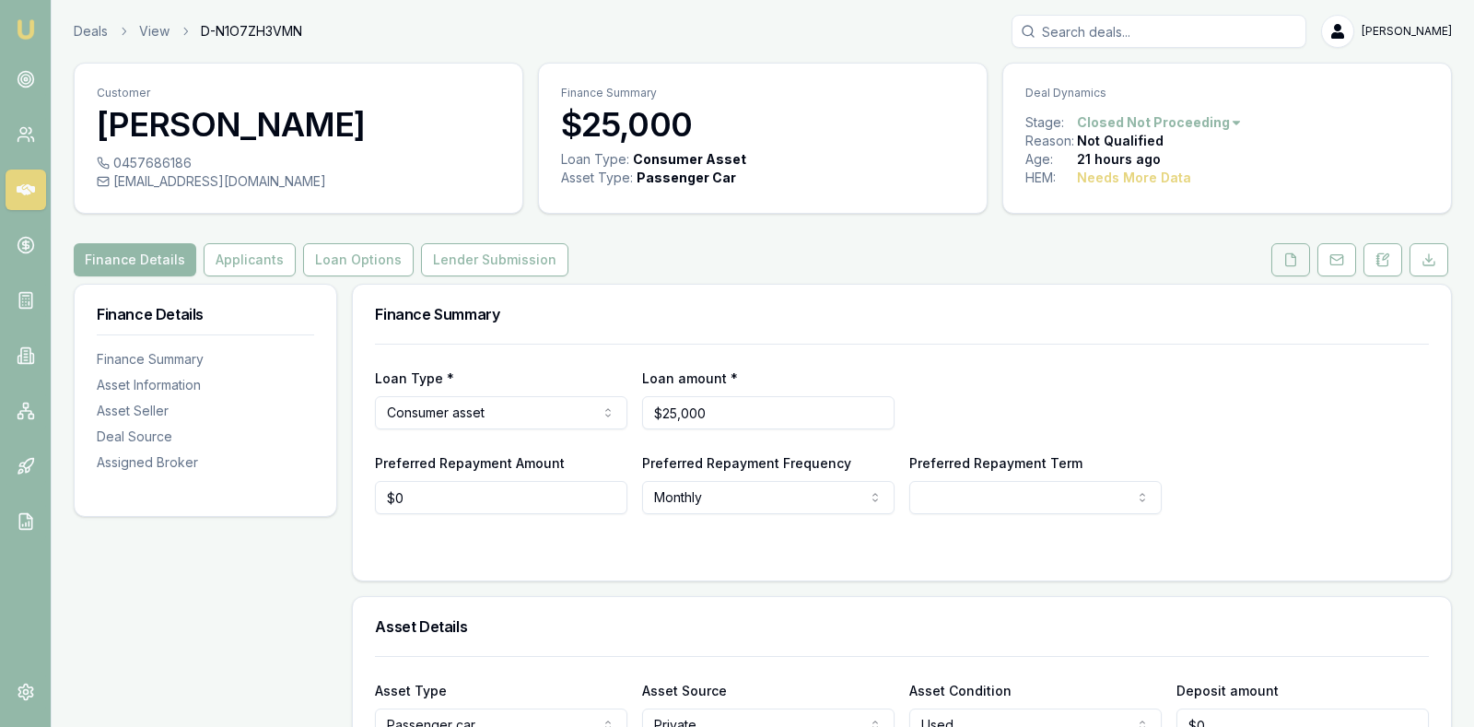
click at [1291, 263] on icon at bounding box center [1290, 259] width 15 height 15
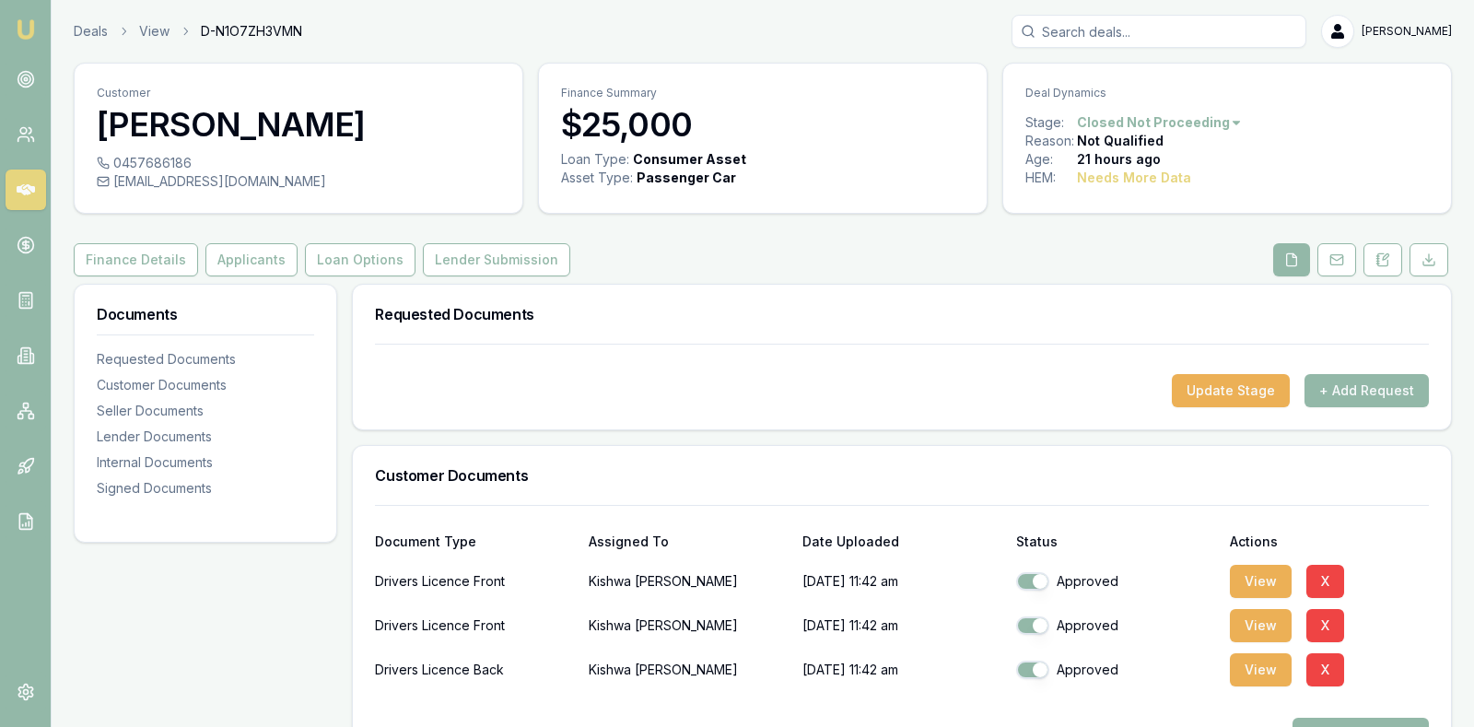
click at [1091, 481] on div "Customer Documents" at bounding box center [902, 475] width 1098 height 59
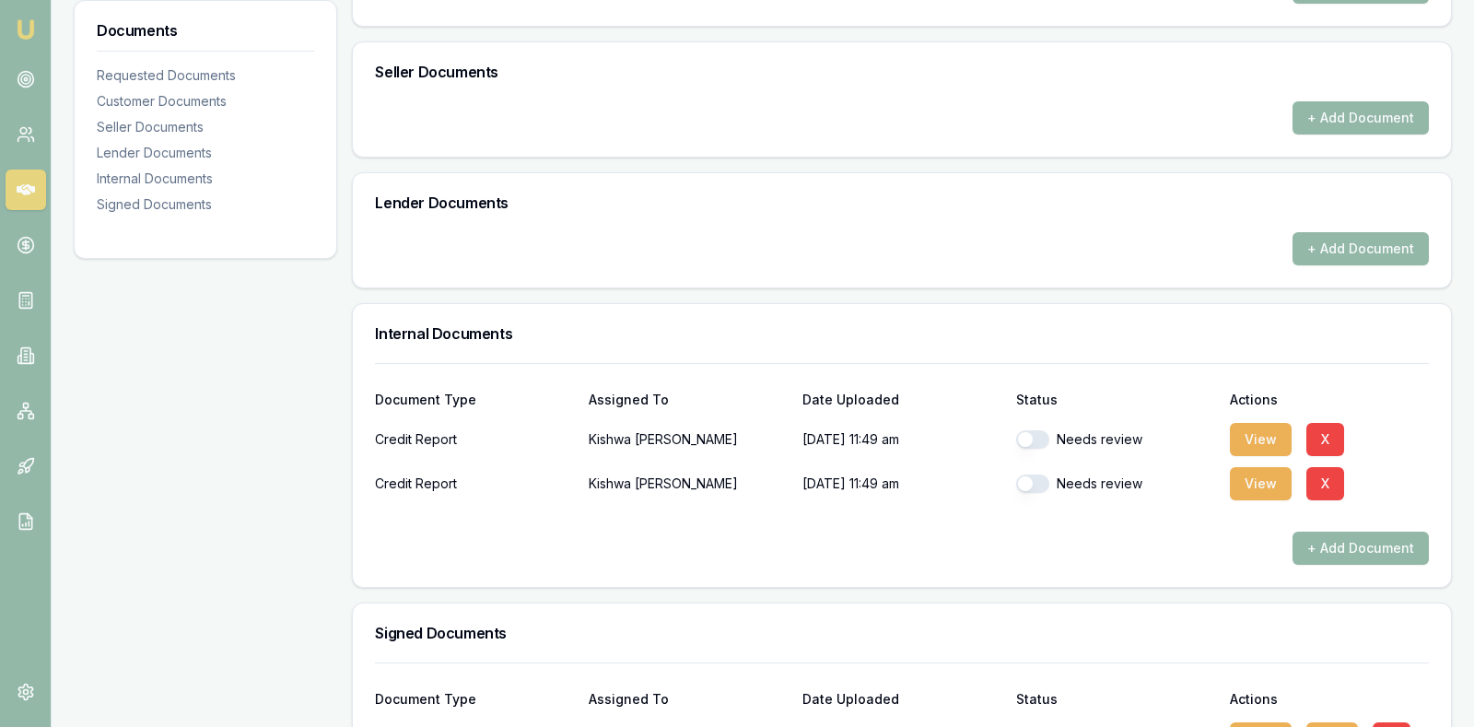
scroll to position [783, 0]
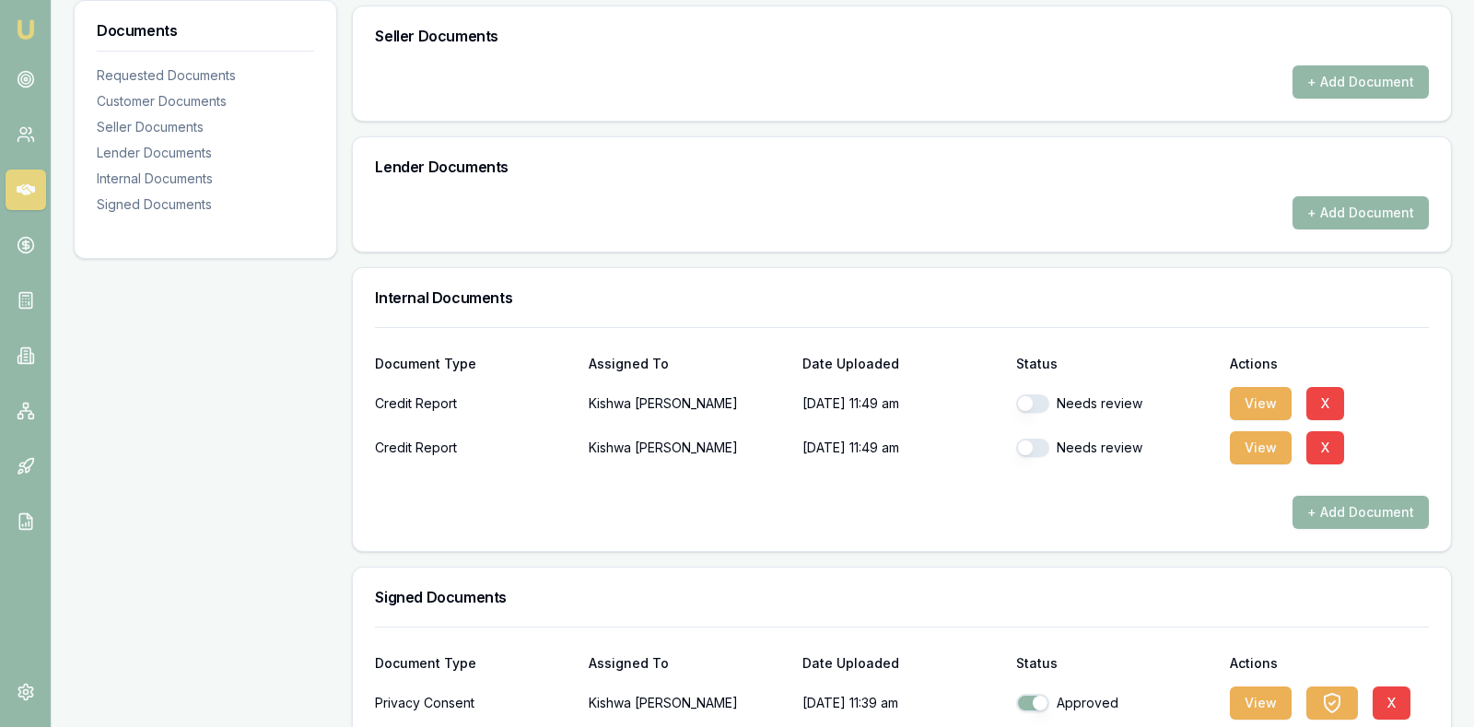
click at [1024, 395] on button "button" at bounding box center [1032, 403] width 33 height 18
checkbox input "false"
checkbox input "true"
click at [1027, 401] on button "button" at bounding box center [1032, 403] width 33 height 18
checkbox input "true"
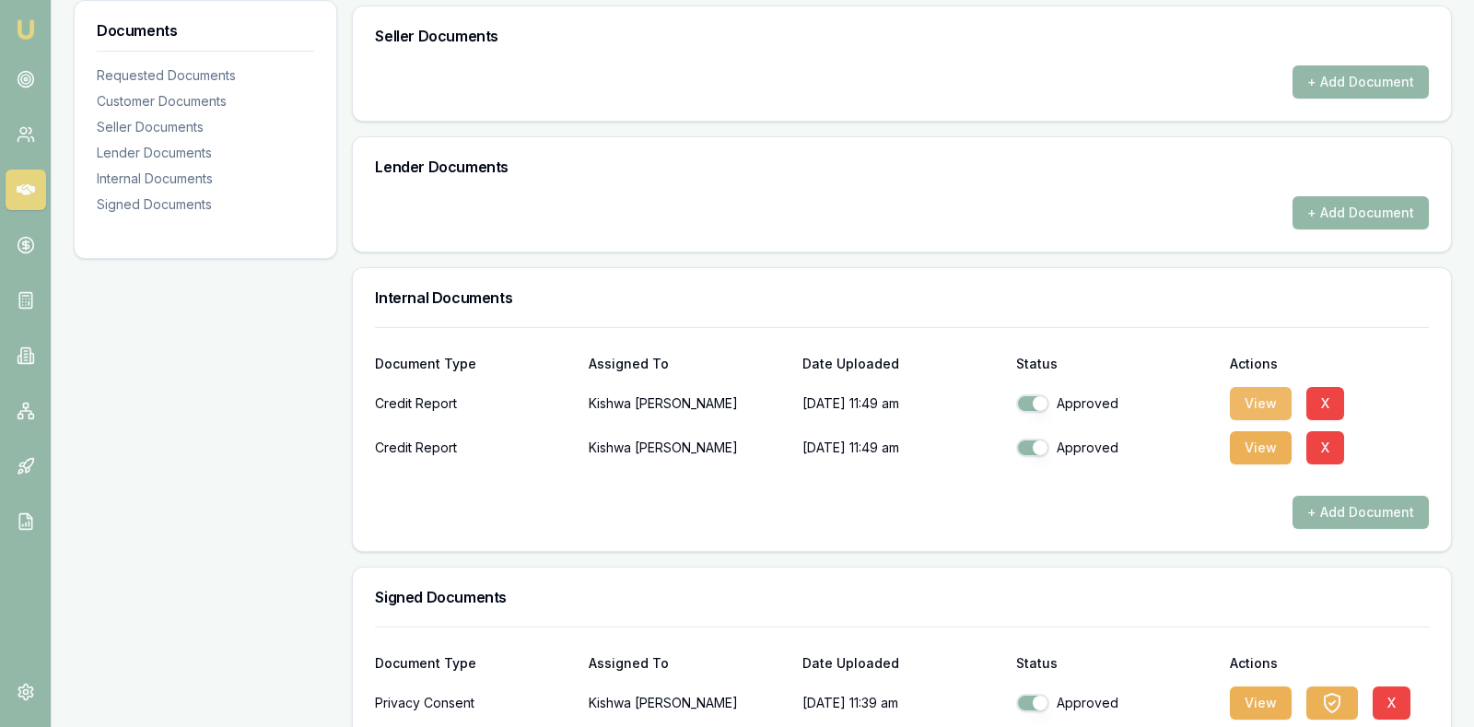
click at [1257, 393] on button "View" at bounding box center [1261, 403] width 62 height 33
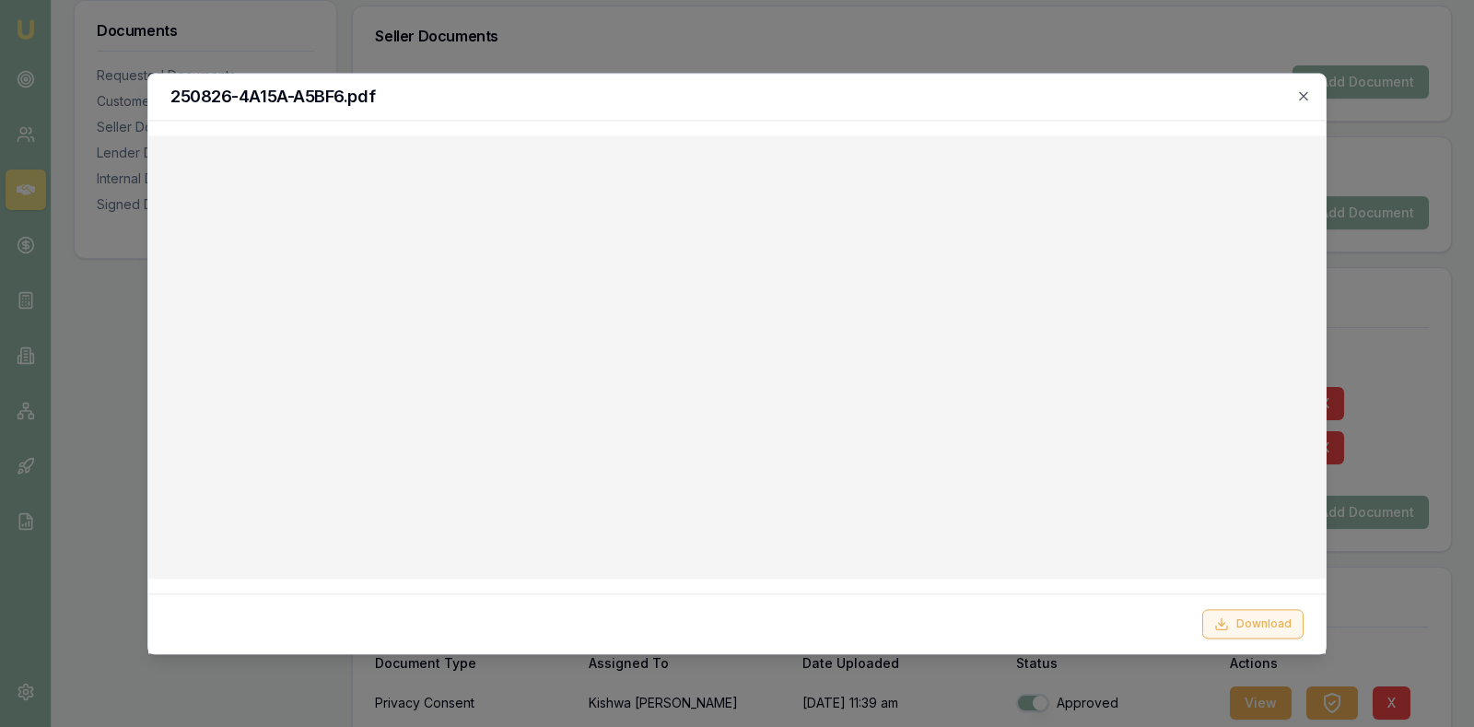
click at [1237, 620] on button "Download" at bounding box center [1252, 623] width 101 height 29
click at [1304, 98] on icon "button" at bounding box center [1303, 95] width 15 height 15
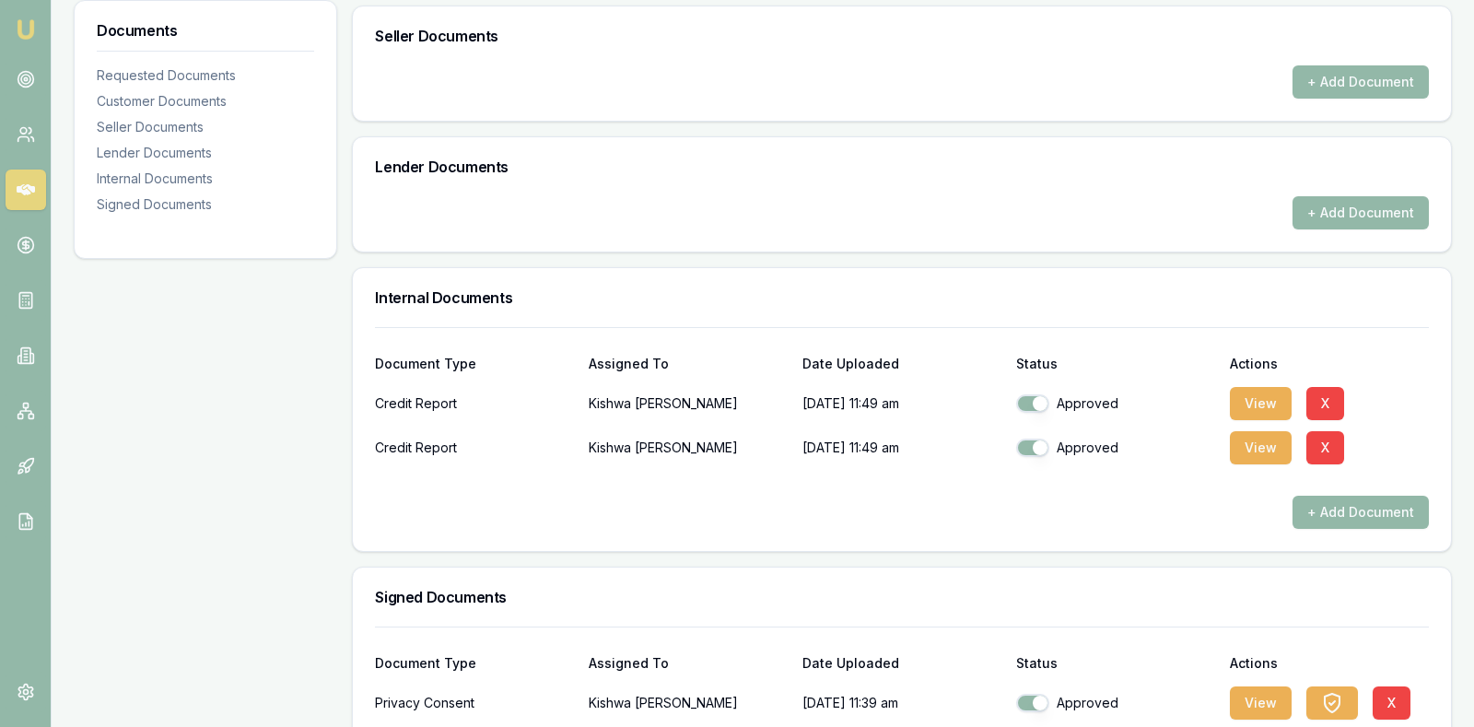
click at [824, 187] on div "Lender Documents" at bounding box center [902, 166] width 1098 height 59
click at [807, 162] on h3 "Lender Documents" at bounding box center [902, 166] width 1054 height 15
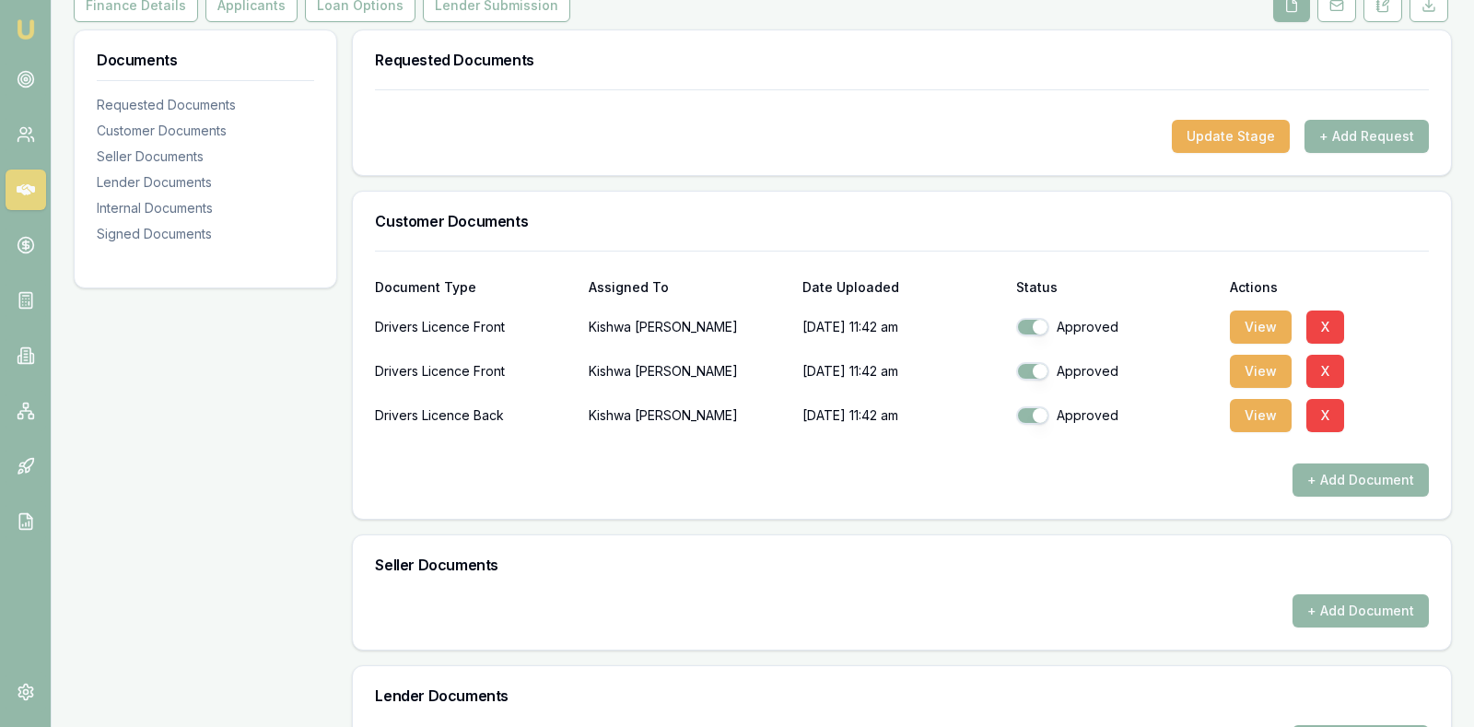
scroll to position [230, 0]
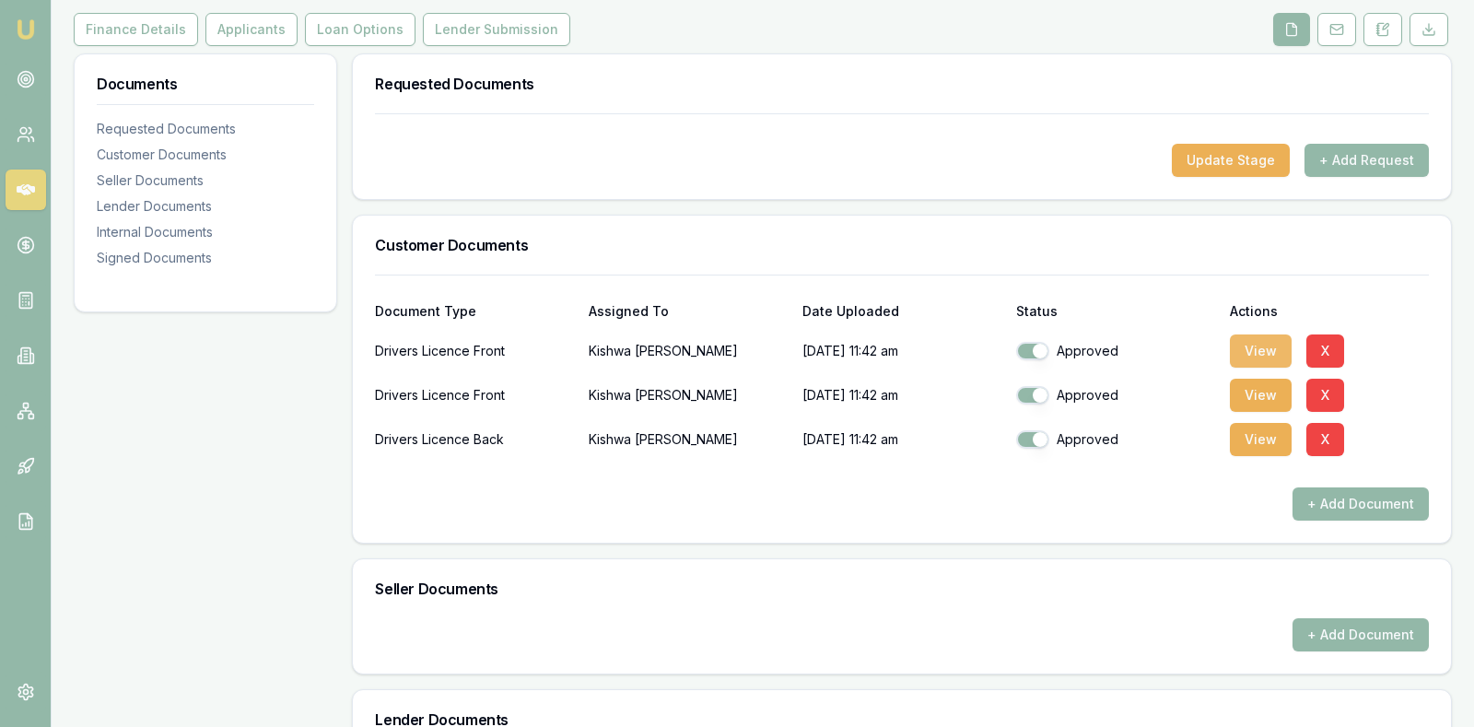
click at [1271, 345] on button "View" at bounding box center [1261, 350] width 62 height 33
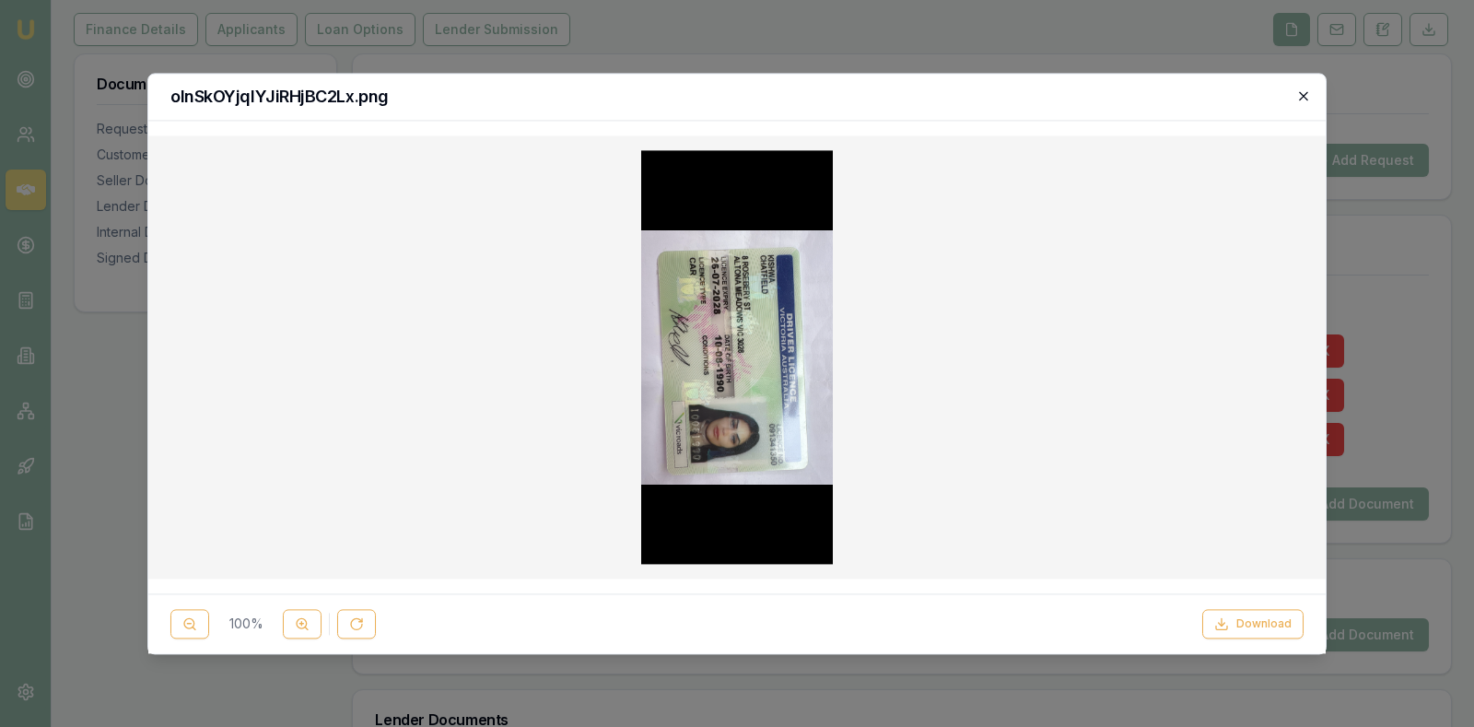
click at [1303, 97] on icon "button" at bounding box center [1303, 95] width 15 height 15
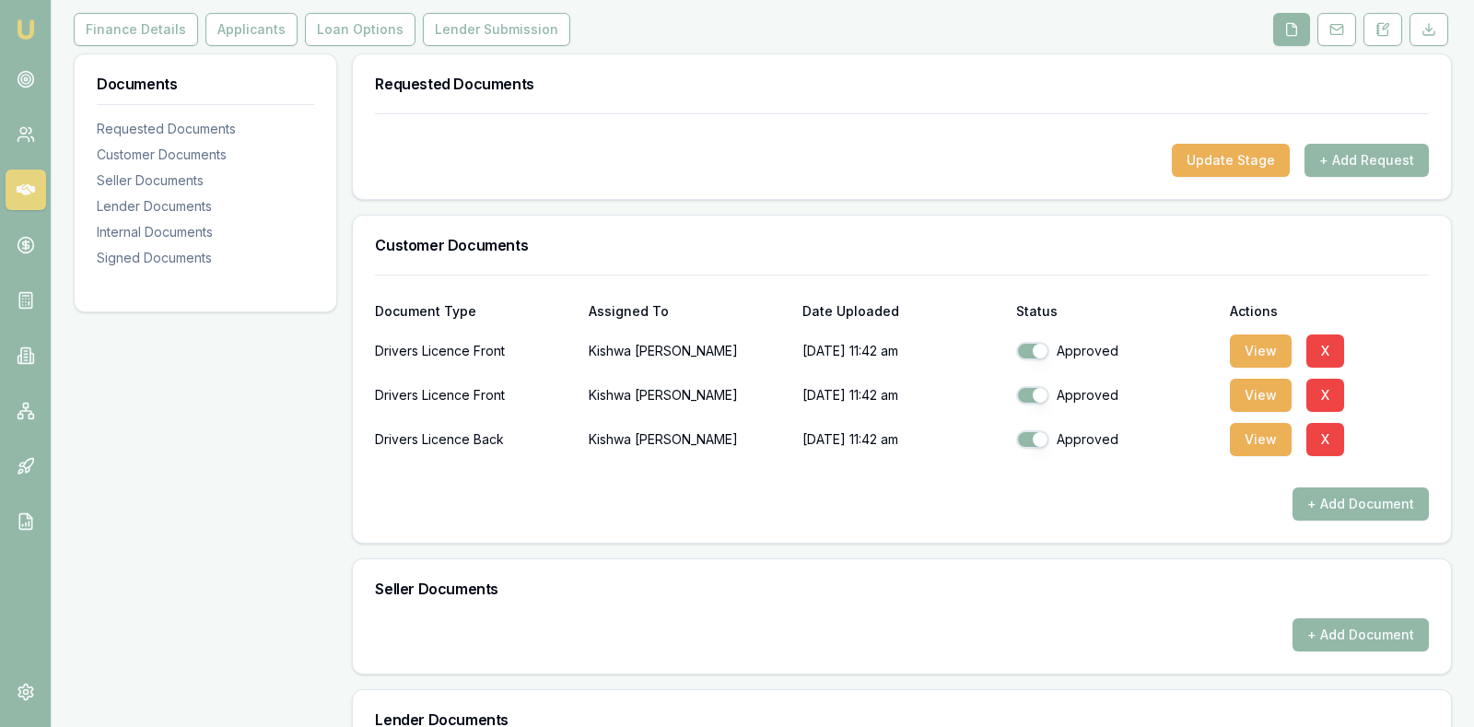
click at [828, 139] on div at bounding box center [902, 128] width 1054 height 29
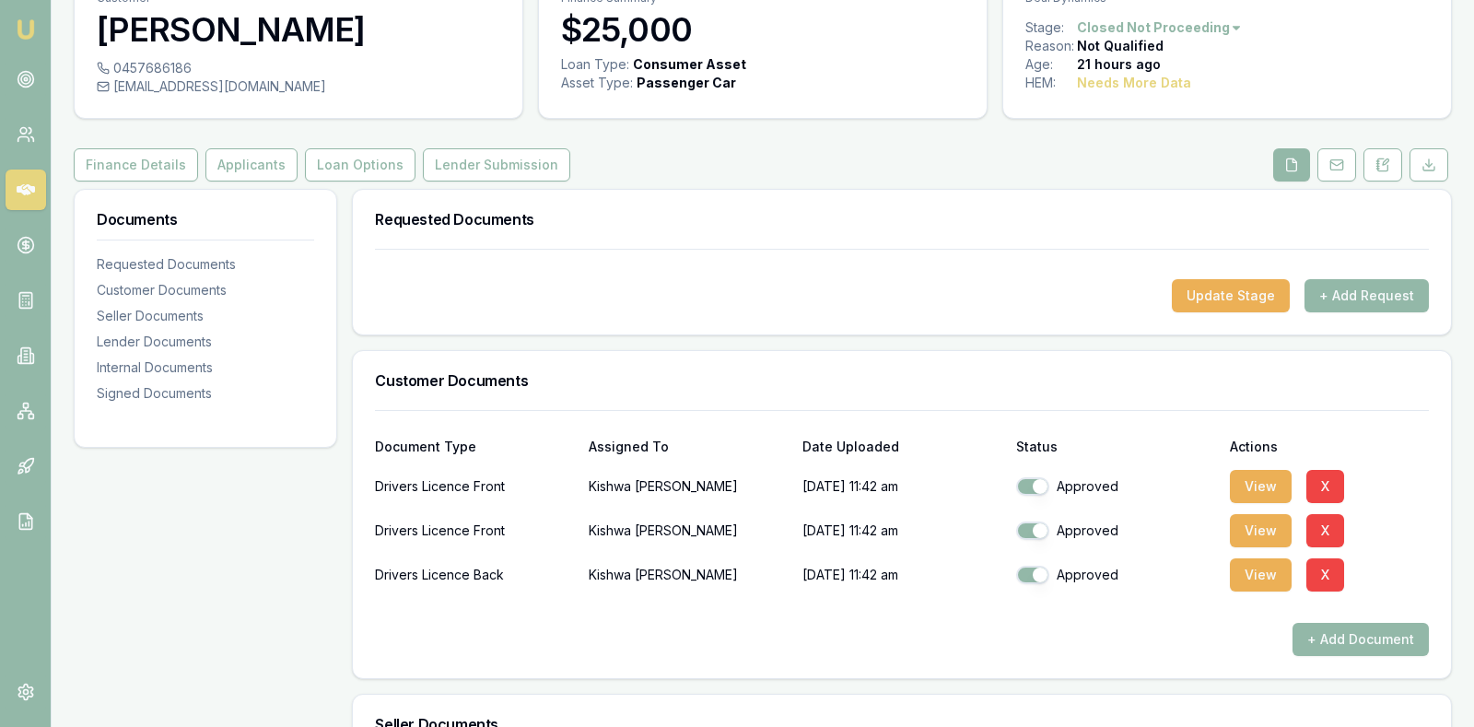
scroll to position [92, 0]
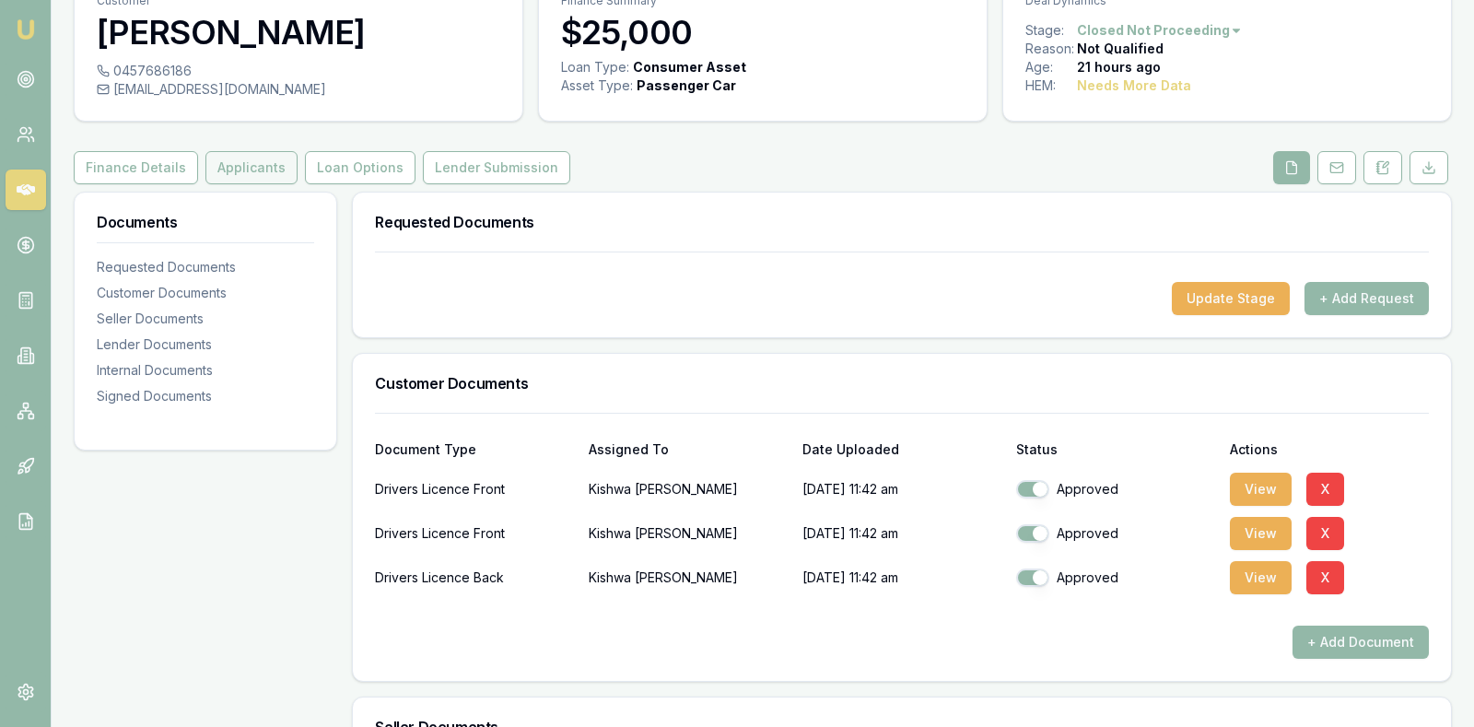
click at [257, 162] on button "Applicants" at bounding box center [251, 167] width 92 height 33
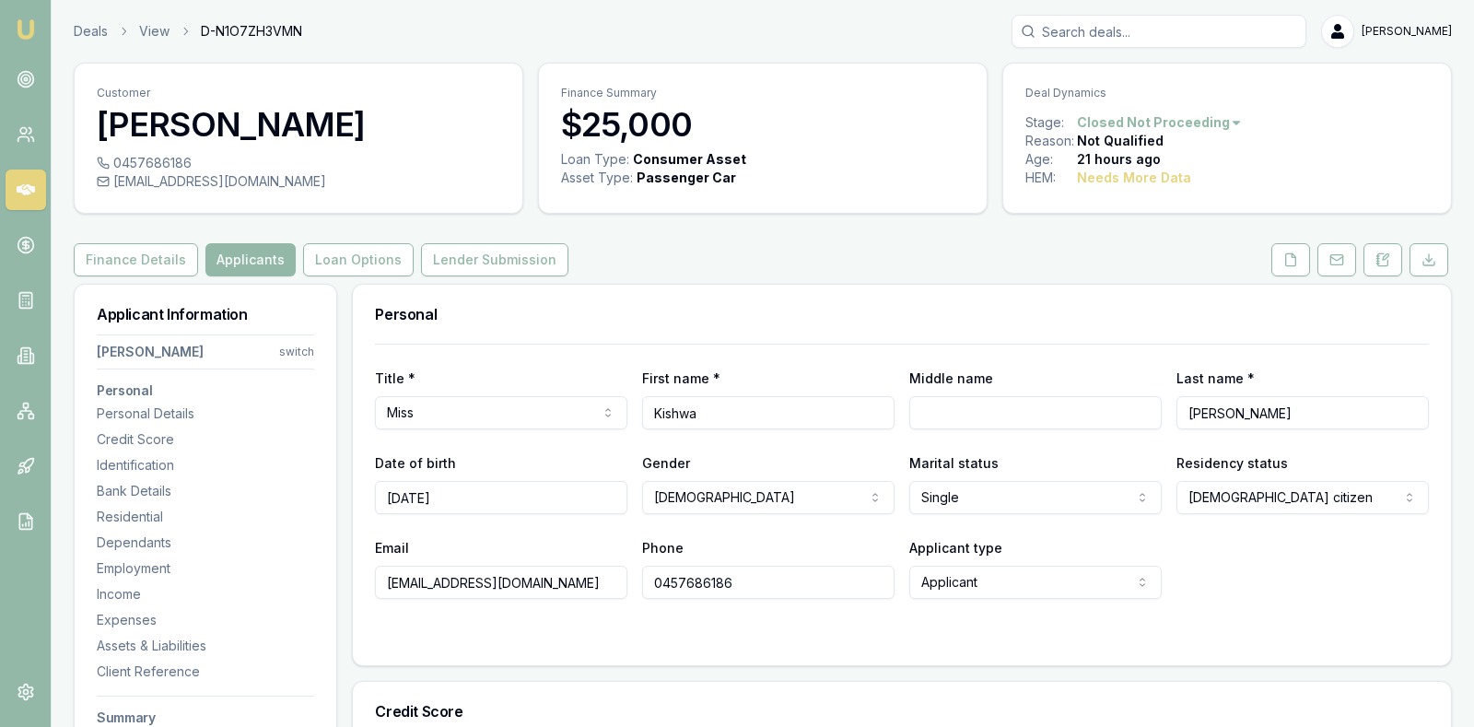
click at [1303, 569] on div "Email kishwachatfielddd@hotmail.com Phone 0457686186 Applicant type Applicant A…" at bounding box center [902, 567] width 1054 height 63
click at [1285, 547] on div "Email kishwachatfielddd@hotmail.com Phone 0457686186 Applicant type Applicant A…" at bounding box center [902, 567] width 1054 height 63
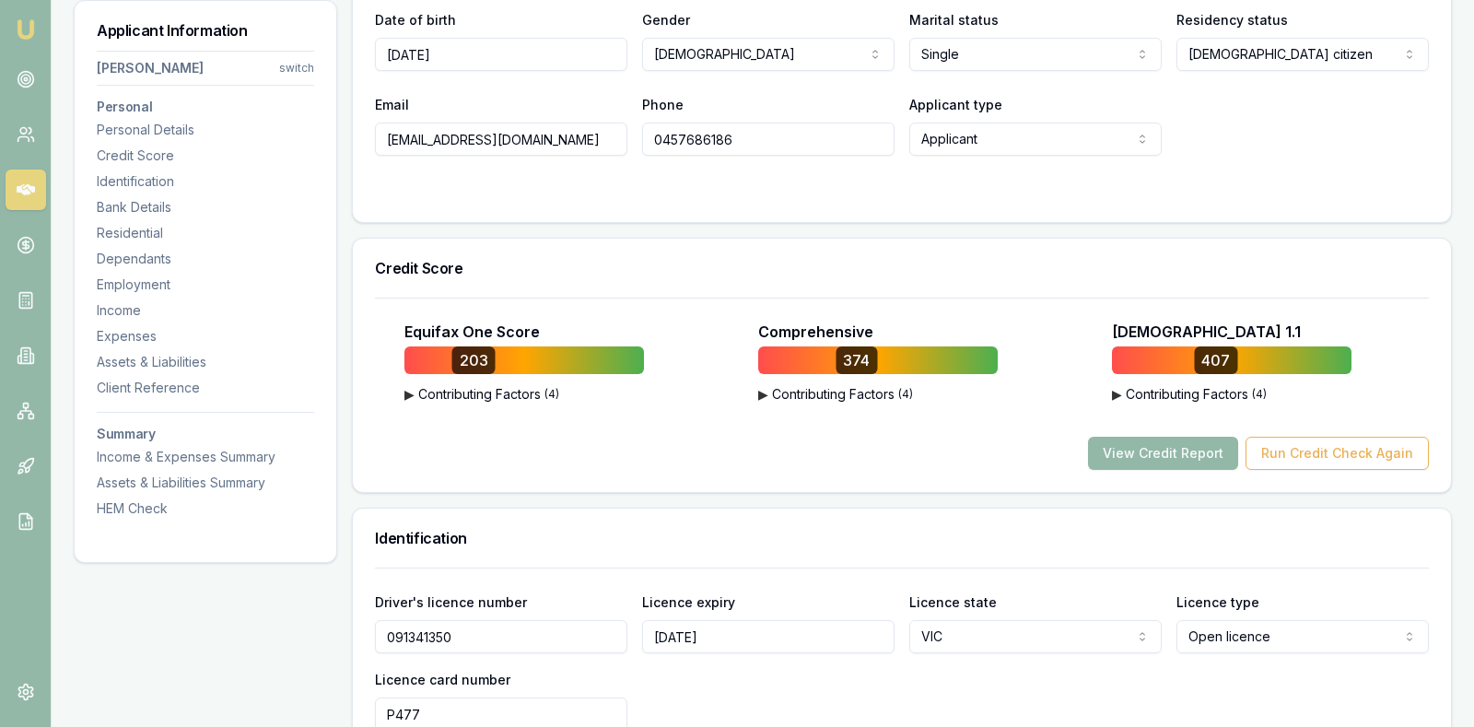
scroll to position [461, 0]
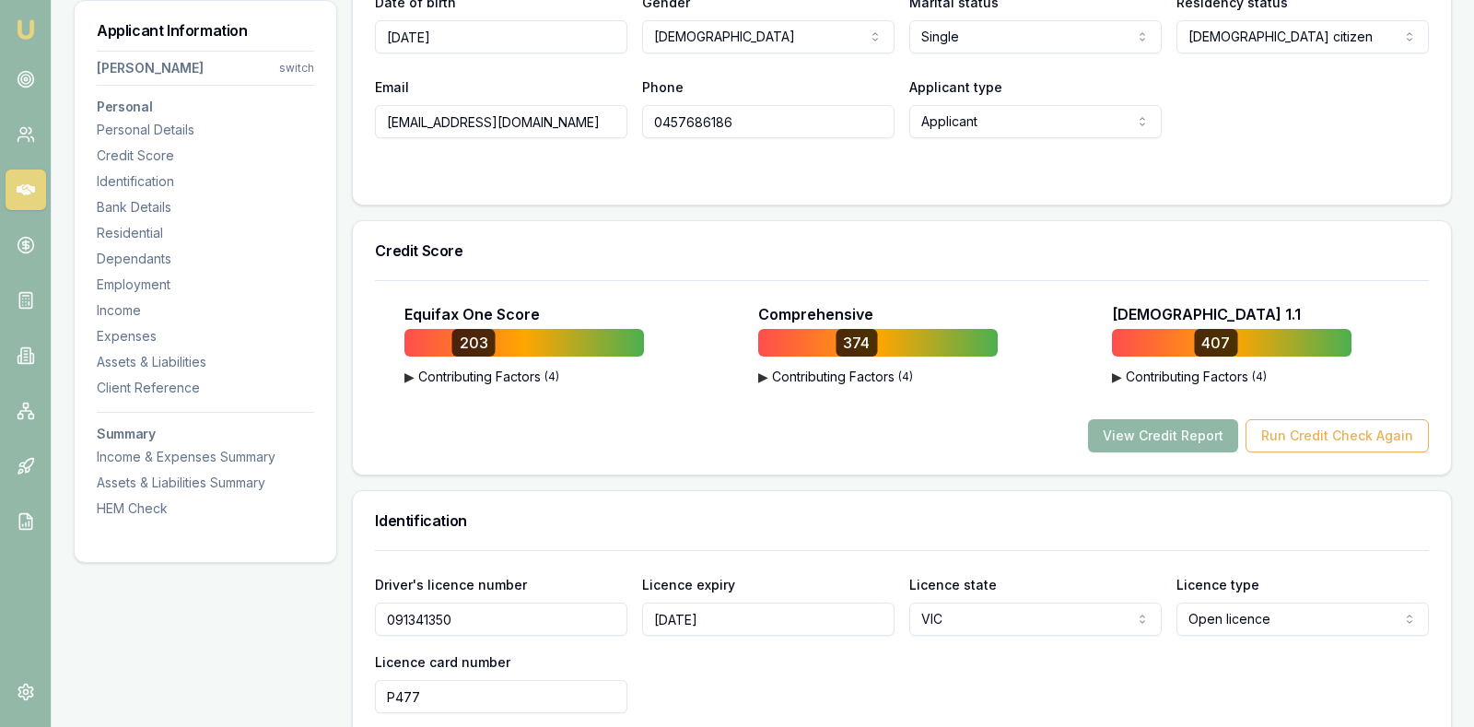
click at [1173, 424] on button "View Credit Report" at bounding box center [1163, 435] width 150 height 33
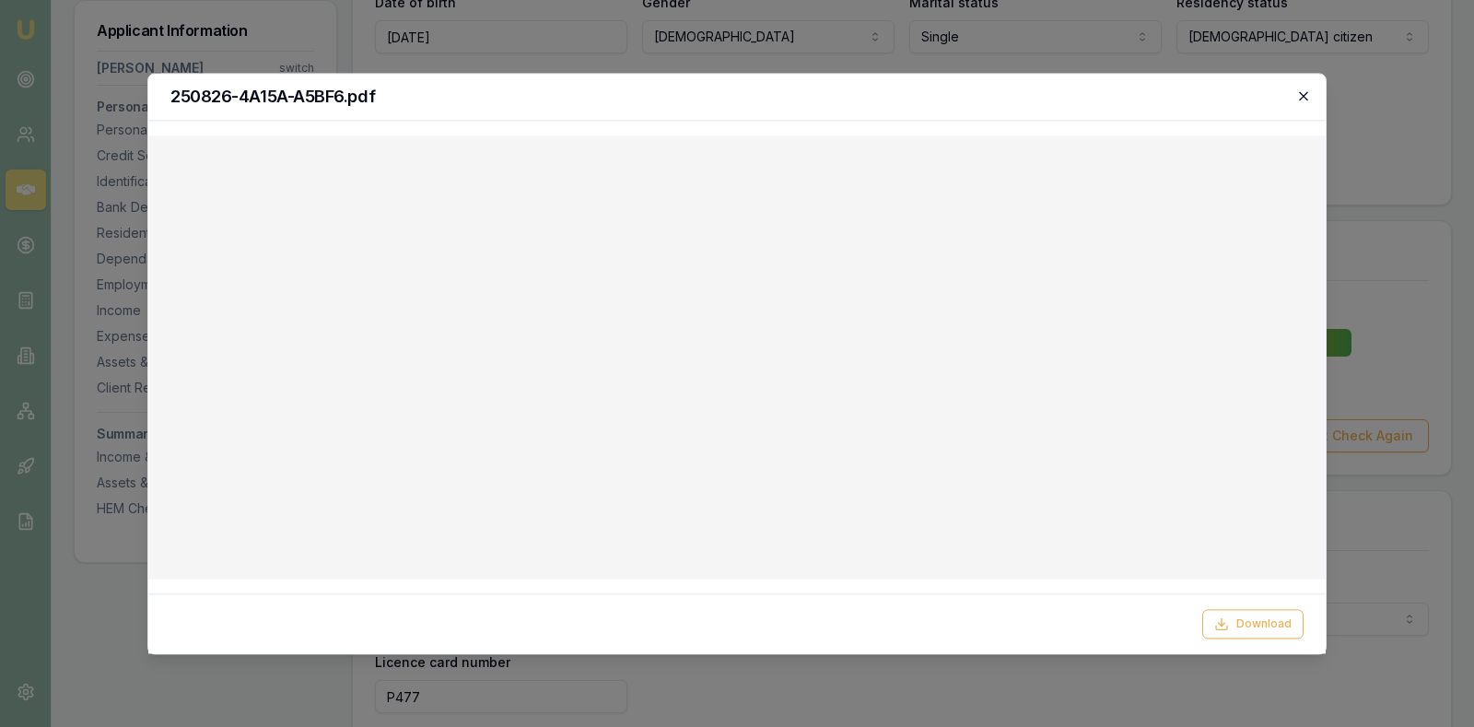
click at [1302, 92] on icon "button" at bounding box center [1303, 95] width 15 height 15
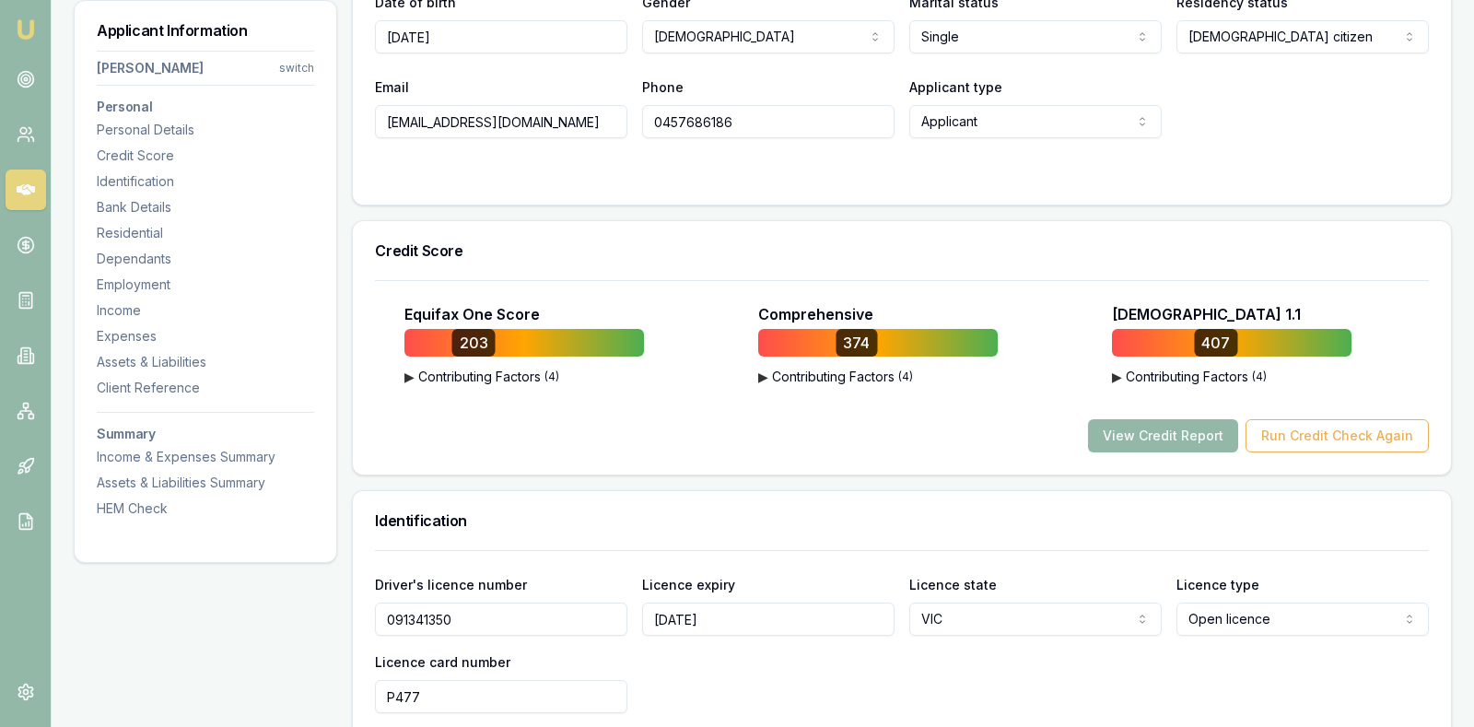
click at [1038, 250] on h3 "Credit Score" at bounding box center [902, 250] width 1054 height 15
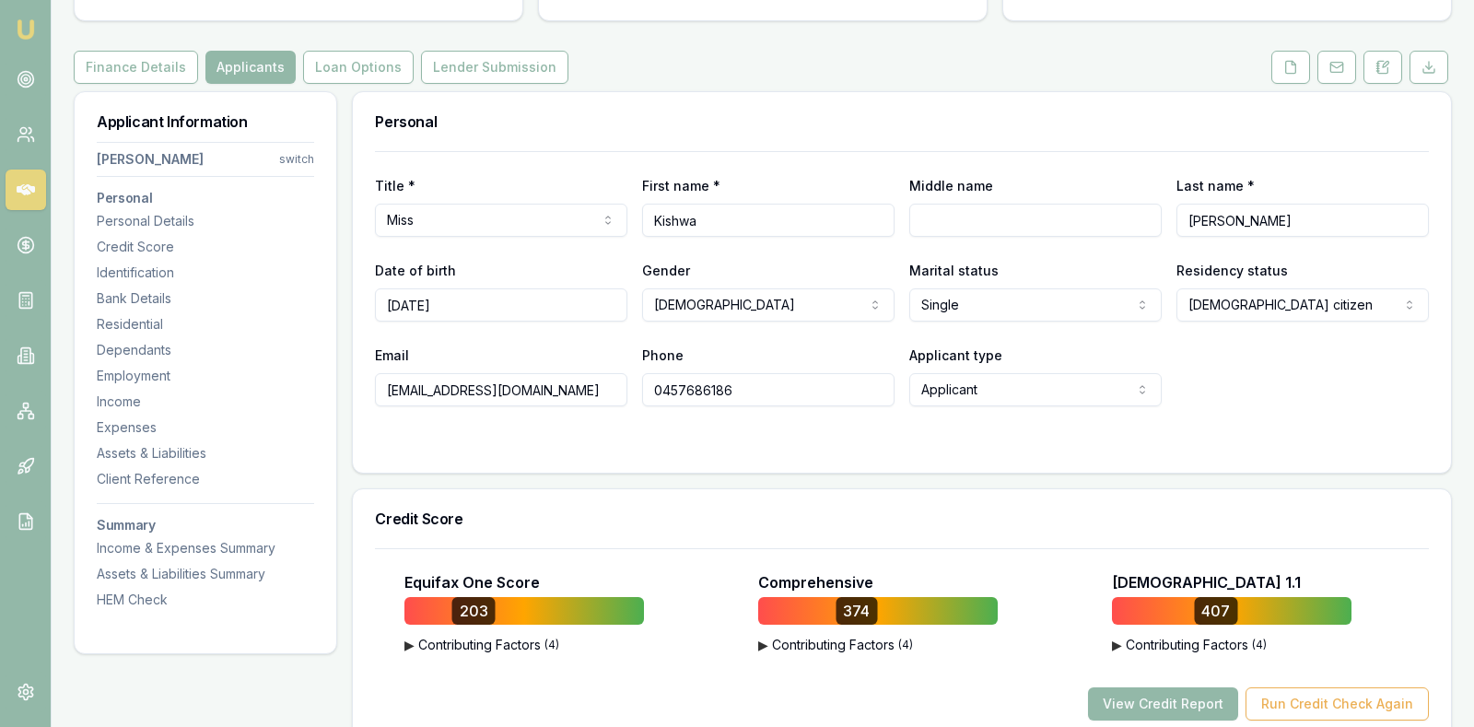
scroll to position [184, 0]
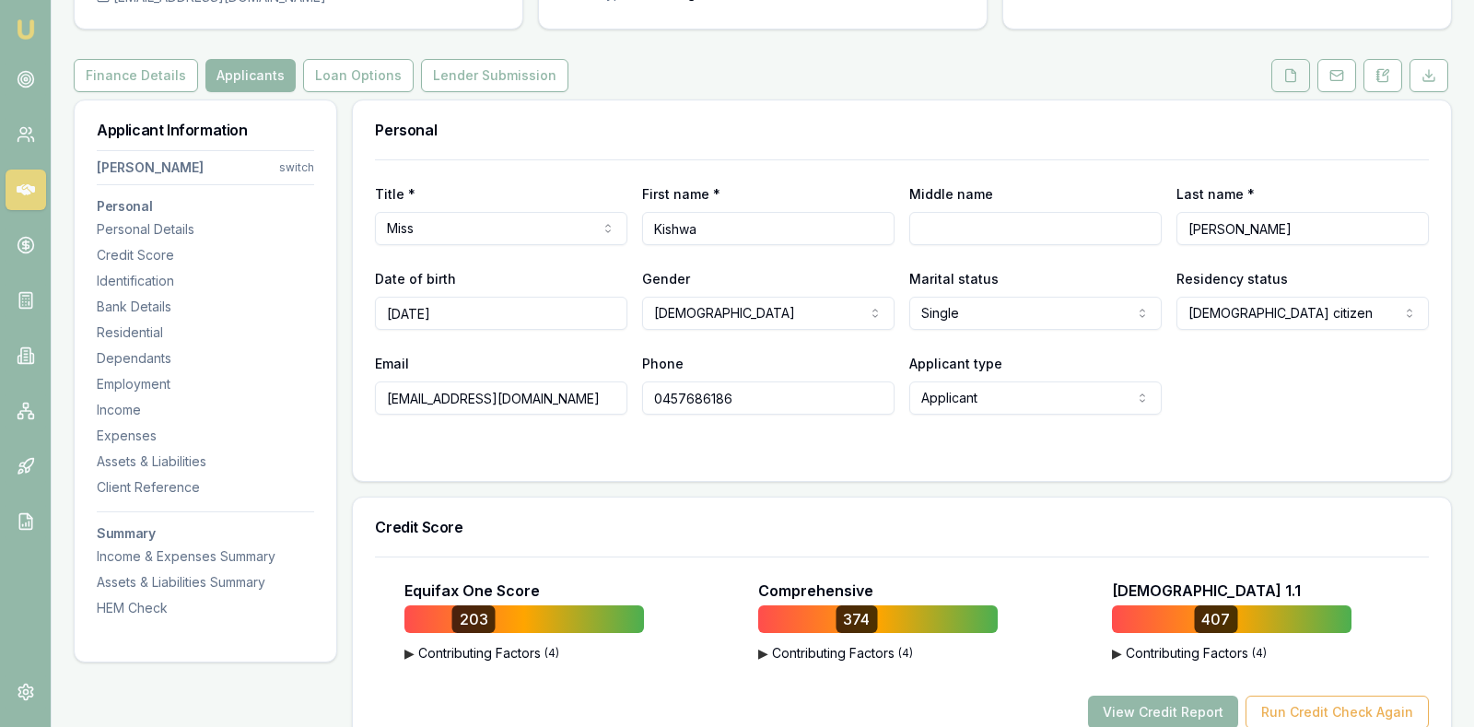
click at [1298, 69] on icon at bounding box center [1290, 75] width 15 height 15
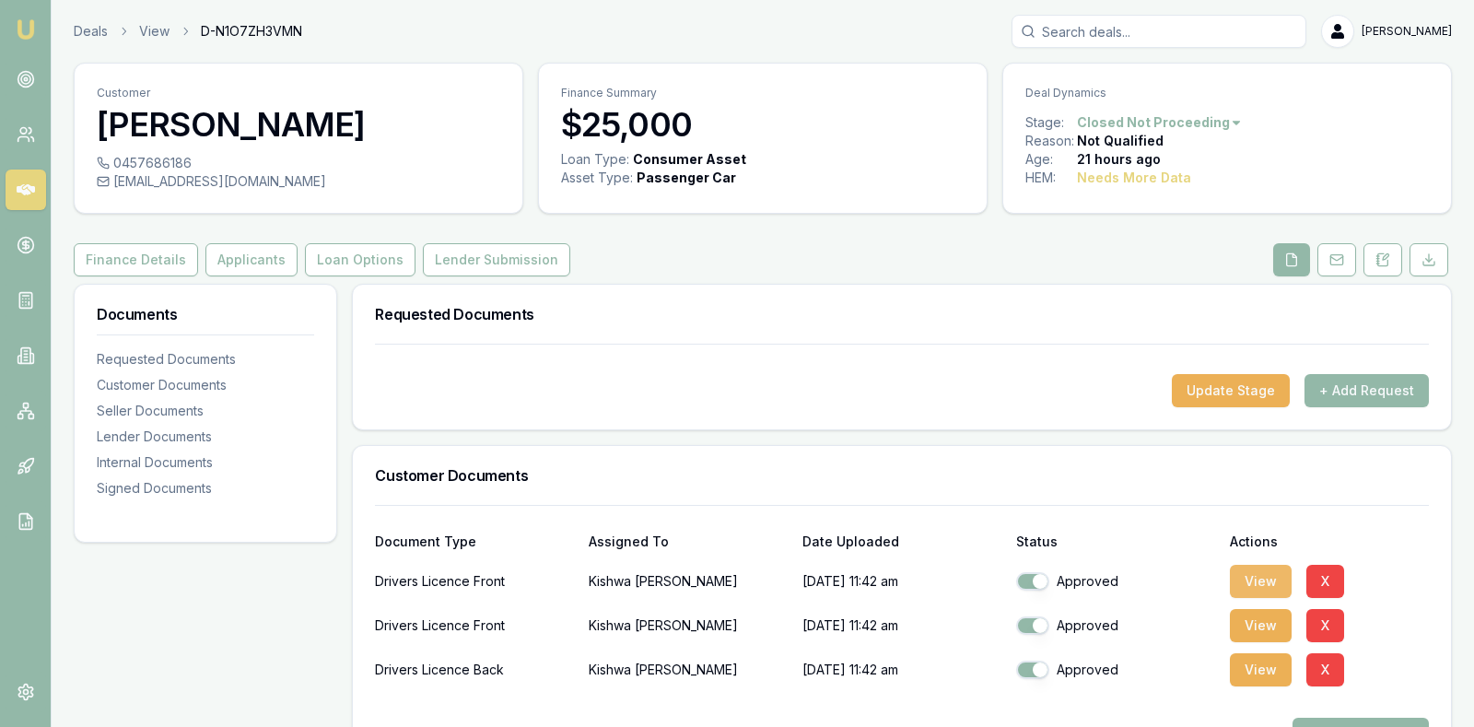
click at [1252, 567] on button "View" at bounding box center [1261, 581] width 62 height 33
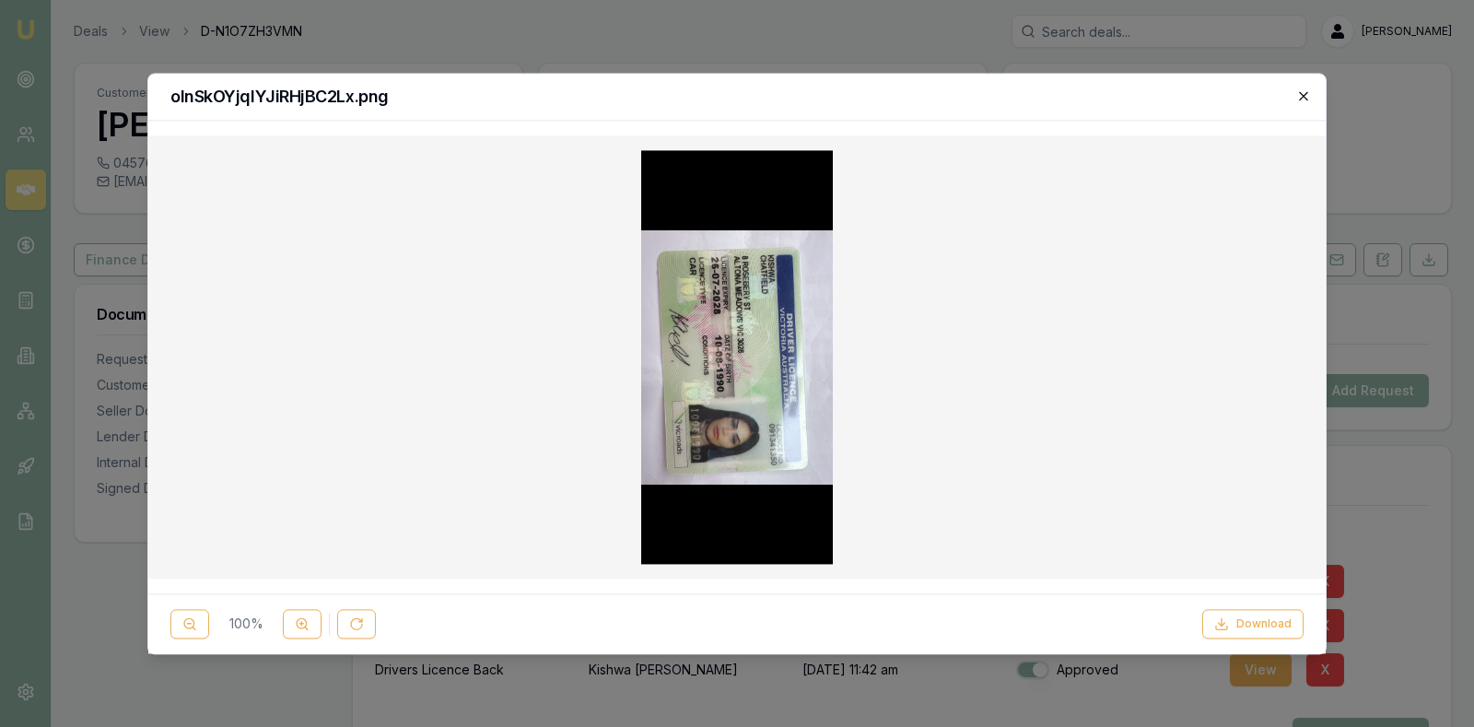
click at [1303, 92] on icon "button" at bounding box center [1303, 95] width 15 height 15
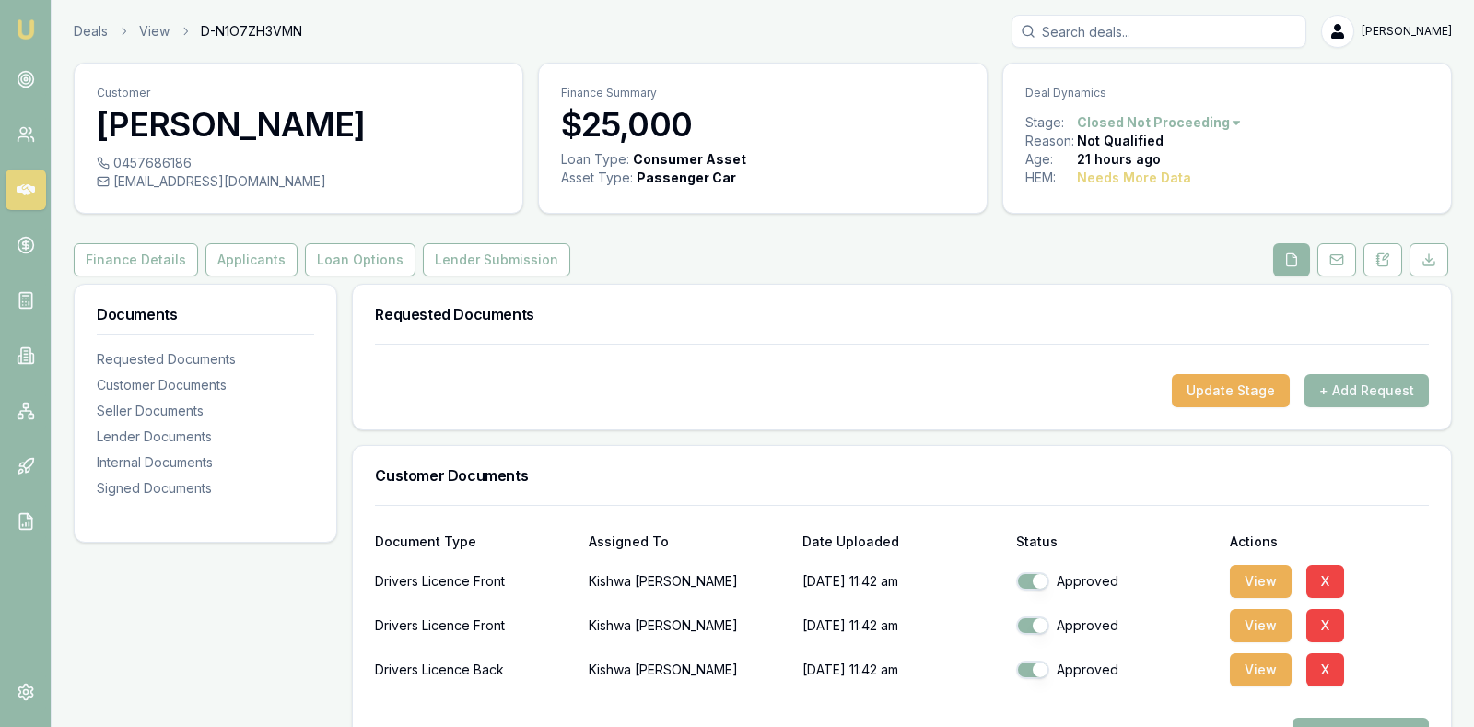
click at [1427, 582] on div "View X" at bounding box center [1329, 581] width 199 height 37
click at [1290, 260] on icon at bounding box center [1291, 259] width 15 height 15
click at [1411, 566] on div "View X" at bounding box center [1329, 581] width 199 height 37
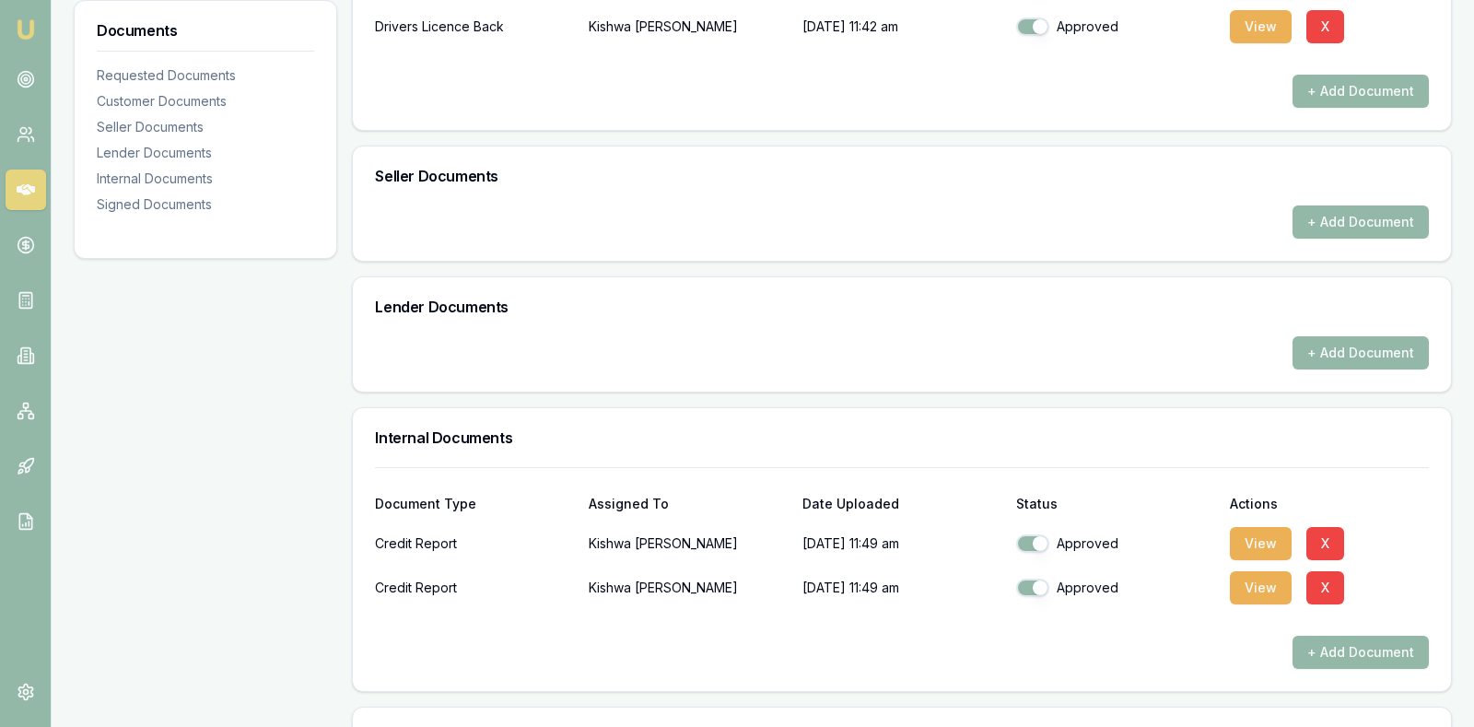
scroll to position [645, 0]
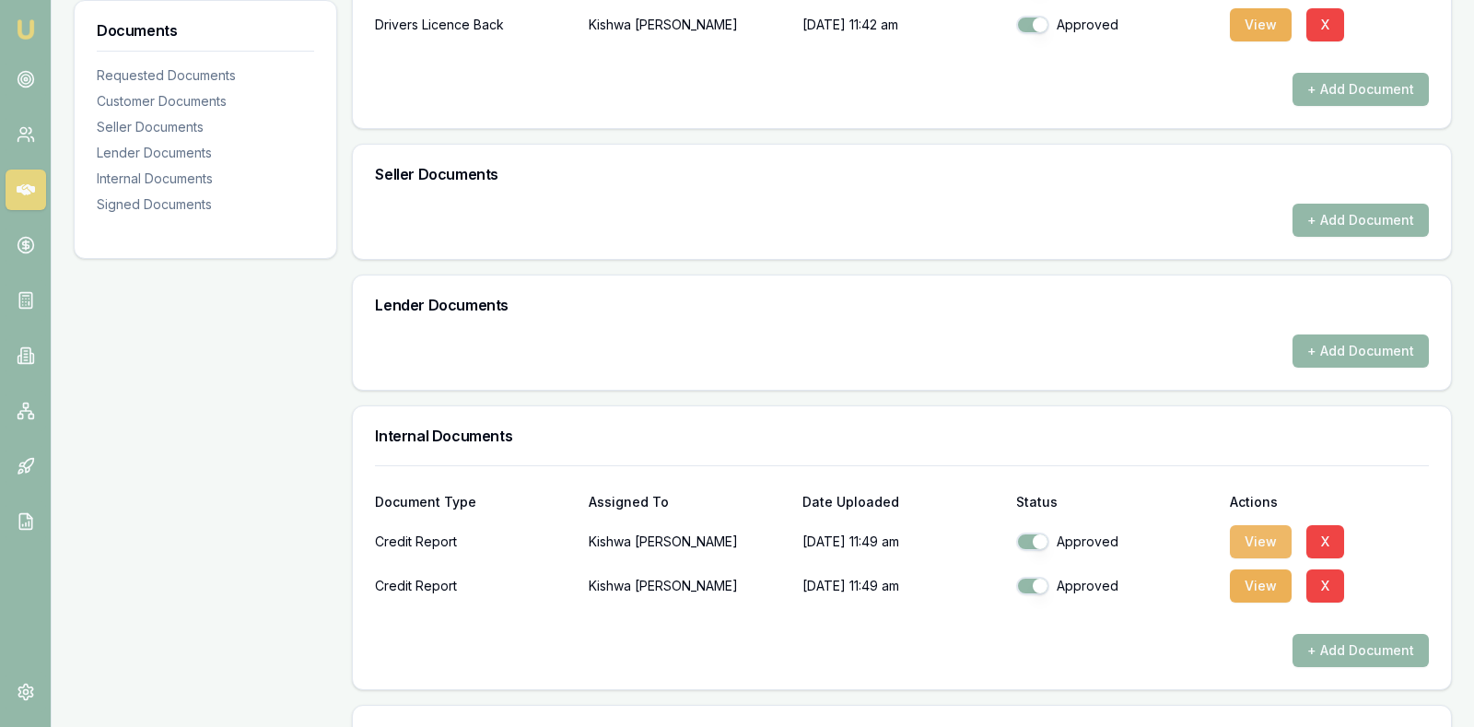
click at [1251, 532] on button "View" at bounding box center [1261, 541] width 62 height 33
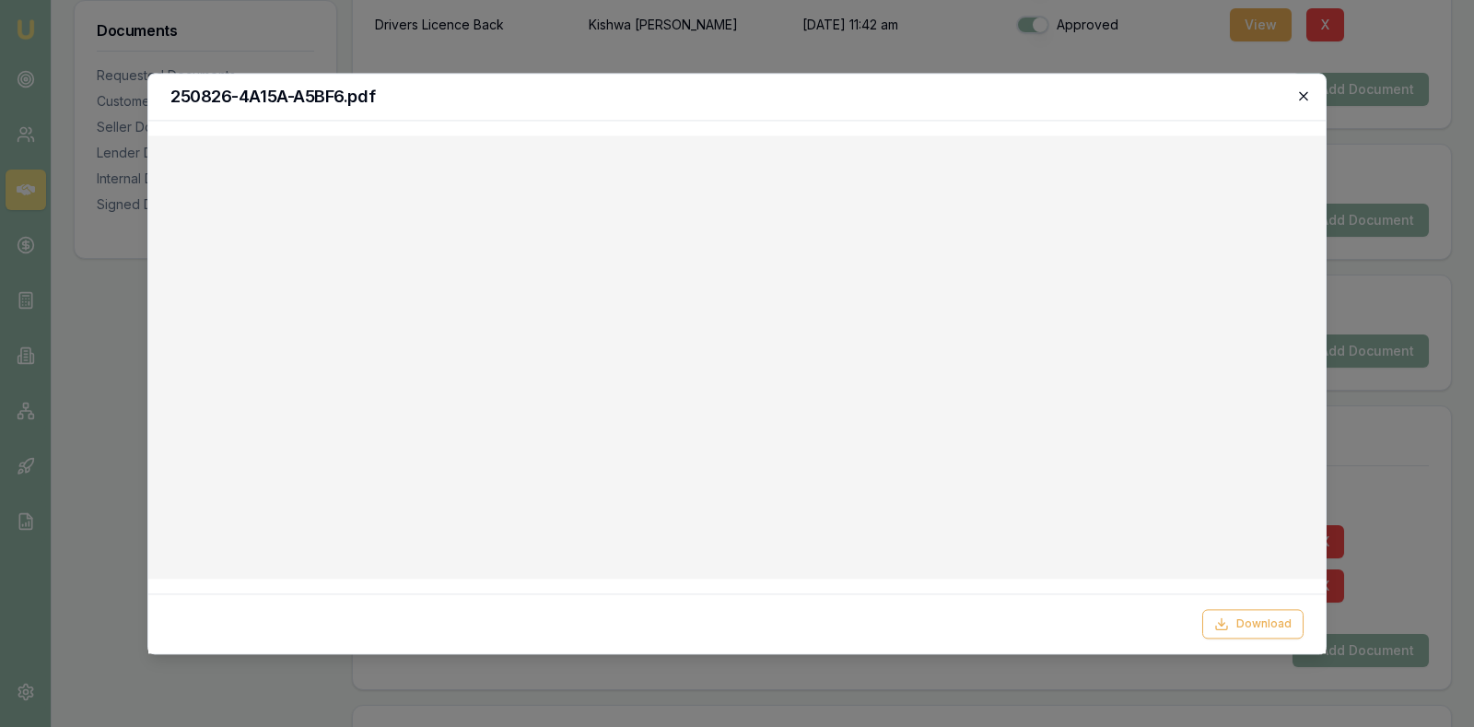
click at [1305, 96] on icon "button" at bounding box center [1303, 95] width 15 height 15
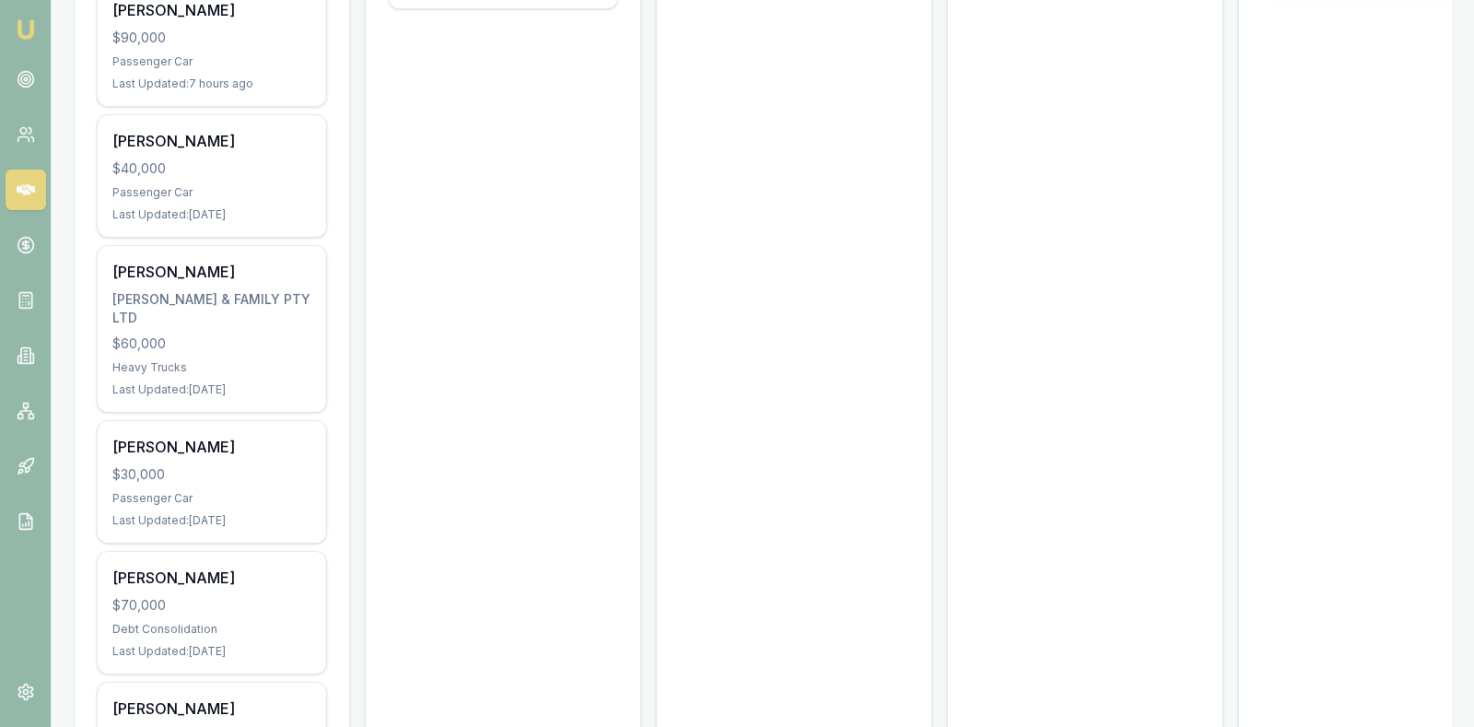
scroll to position [737, 0]
